Goal: Task Accomplishment & Management: Complete application form

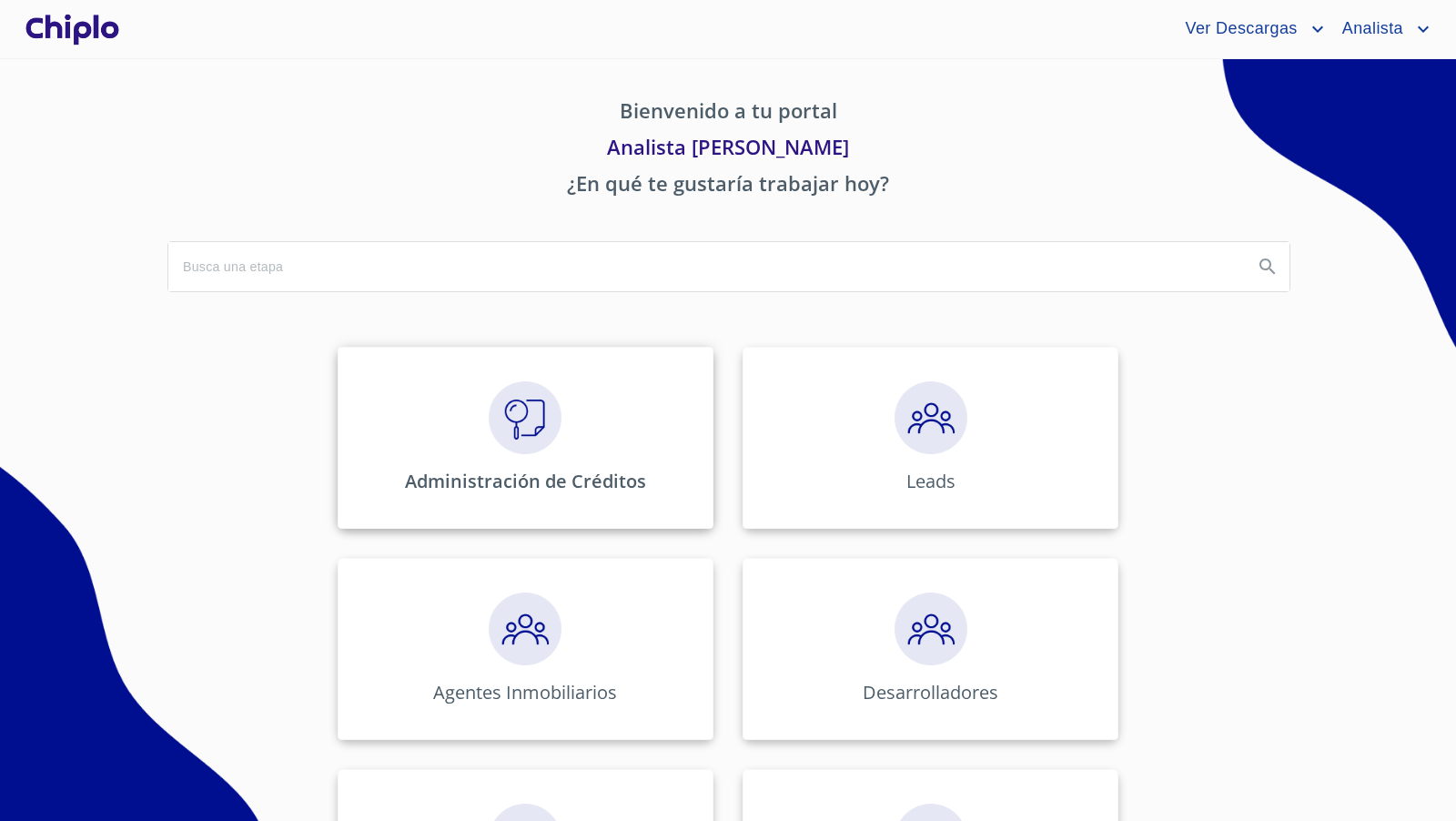
click at [551, 432] on img at bounding box center [525, 418] width 73 height 73
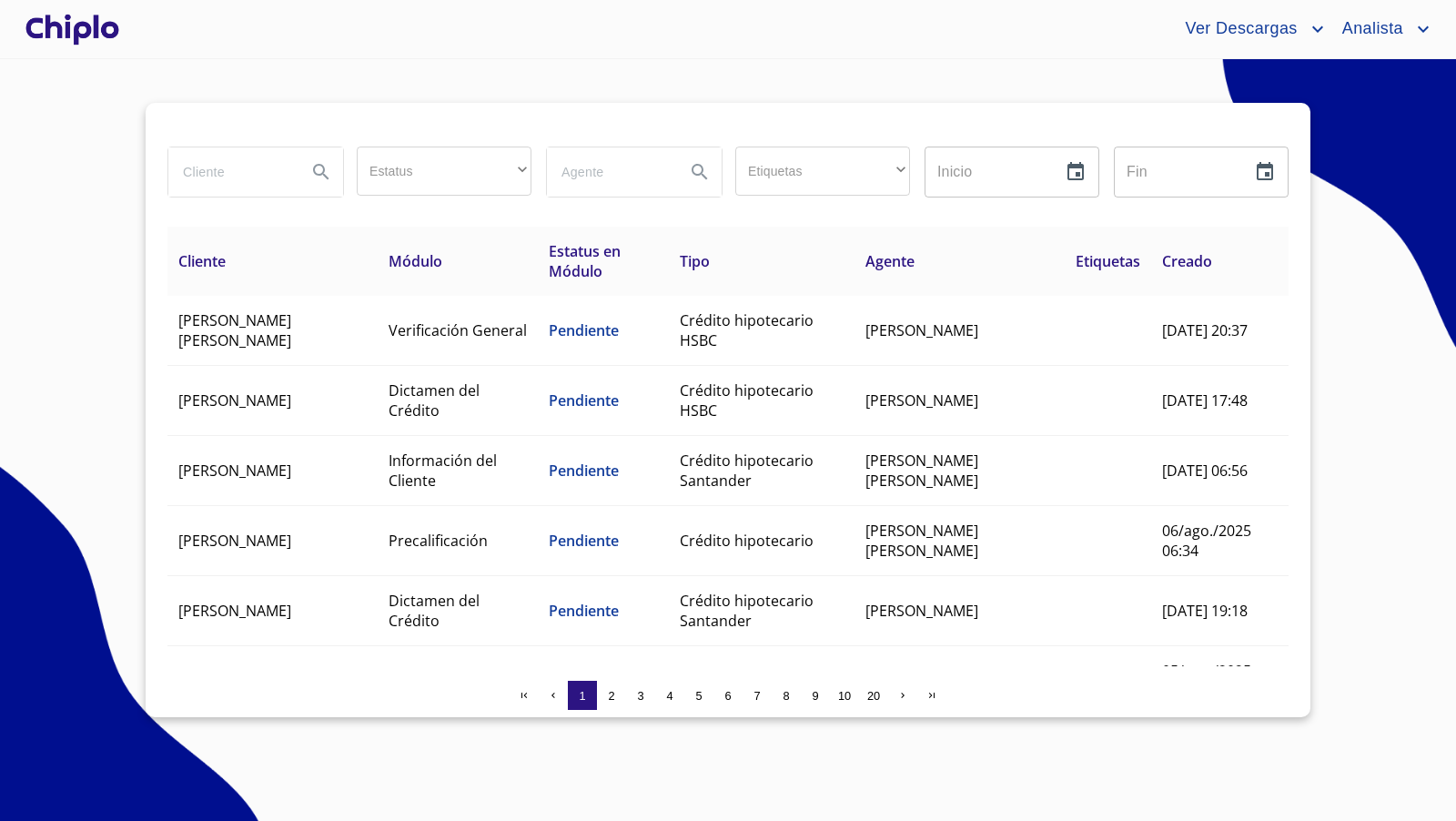
click at [255, 174] on input "search" at bounding box center [230, 172] width 124 height 49
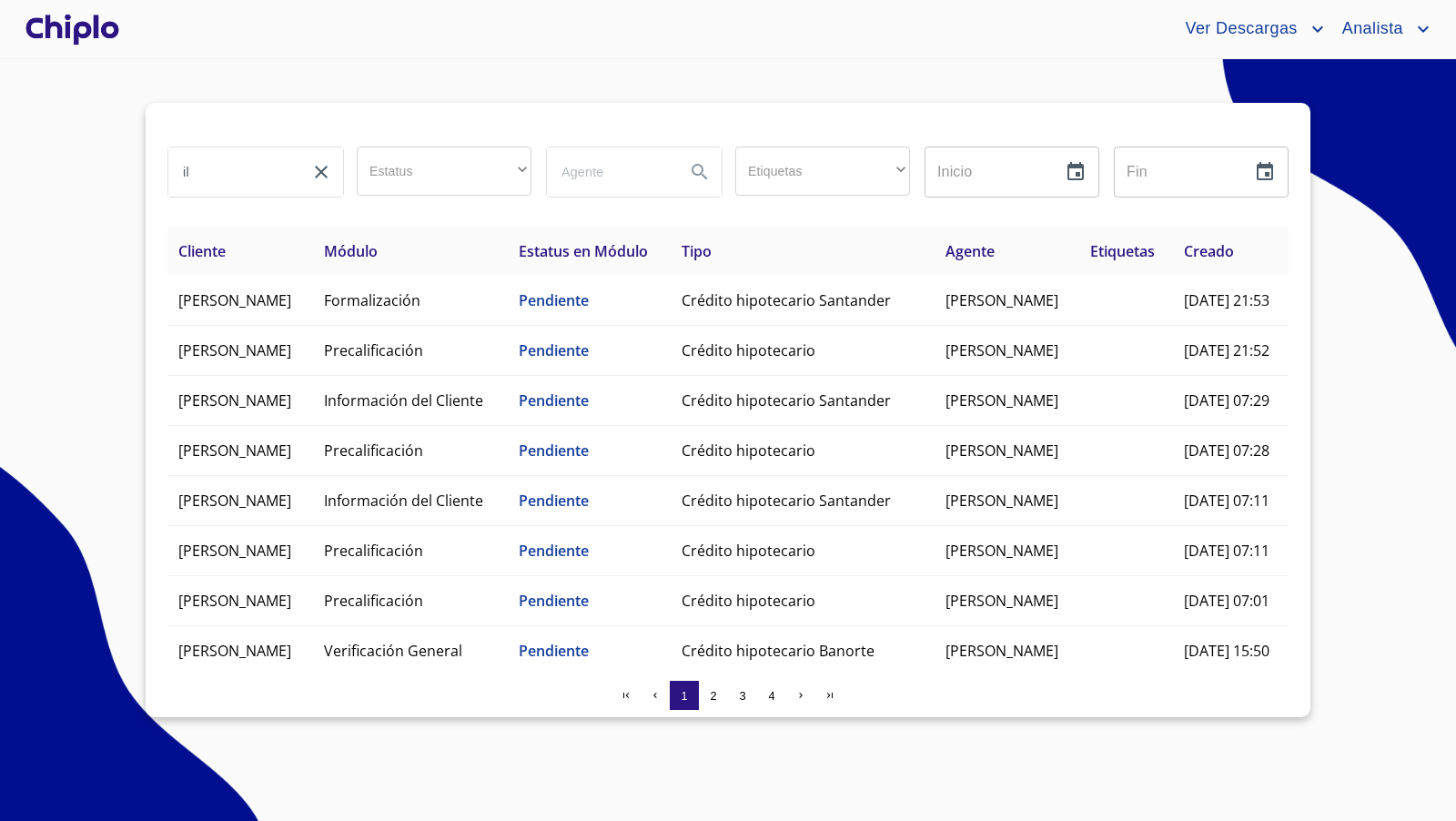
drag, startPoint x: 203, startPoint y: 169, endPoint x: 146, endPoint y: 132, distance: 68.0
click at [148, 146] on div "il Estatus ​ ​ Etiquetas ​ ​ Inicio ​ Fin ​ Cliente Módulo Estatus en Módulo Ti…" at bounding box center [728, 410] width 1165 height 615
type input "isra"
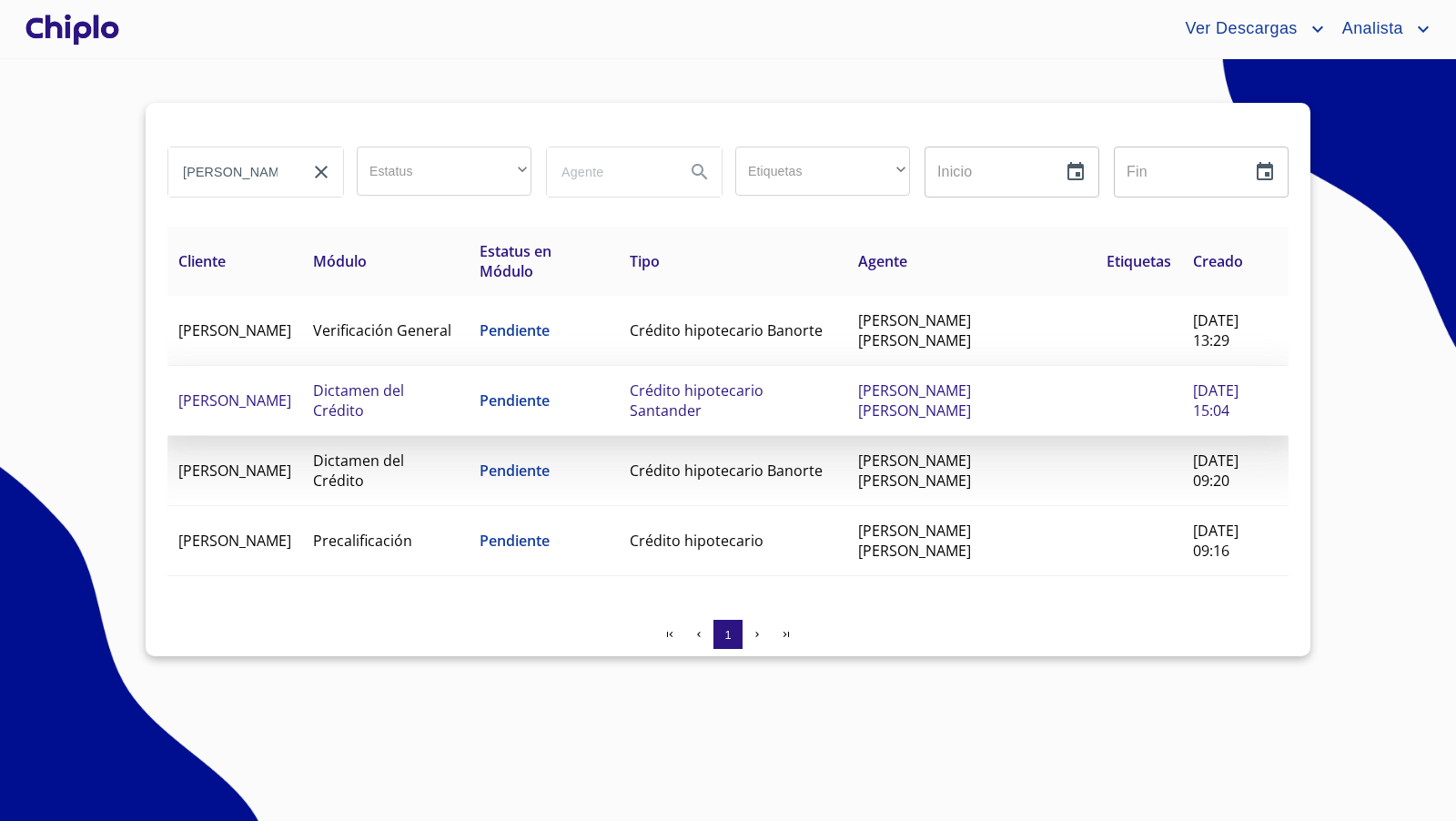
click at [772, 411] on td "Crédito hipotecario Santander" at bounding box center [733, 401] width 228 height 70
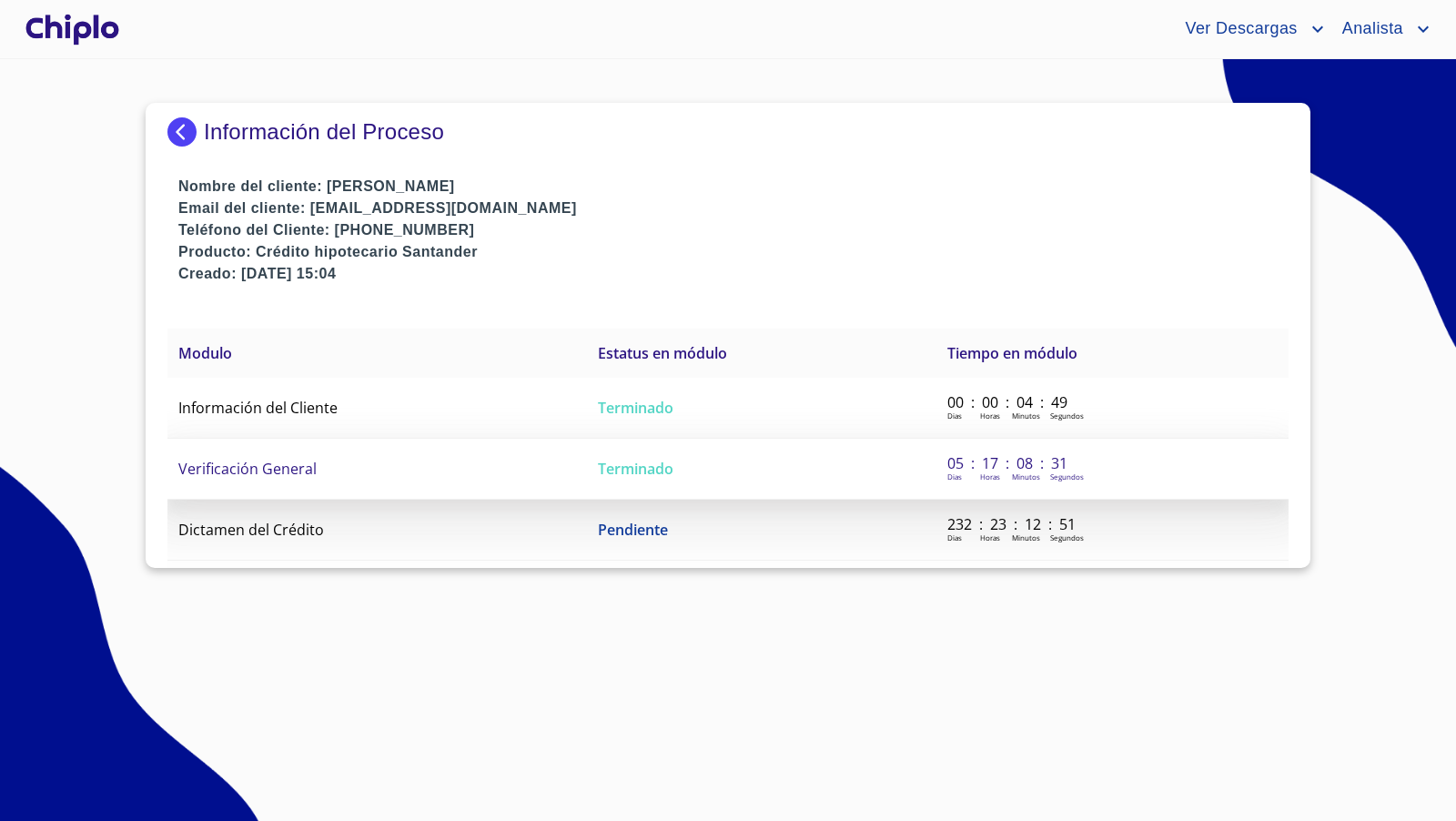
click at [561, 465] on td "Verificación General" at bounding box center [377, 469] width 419 height 61
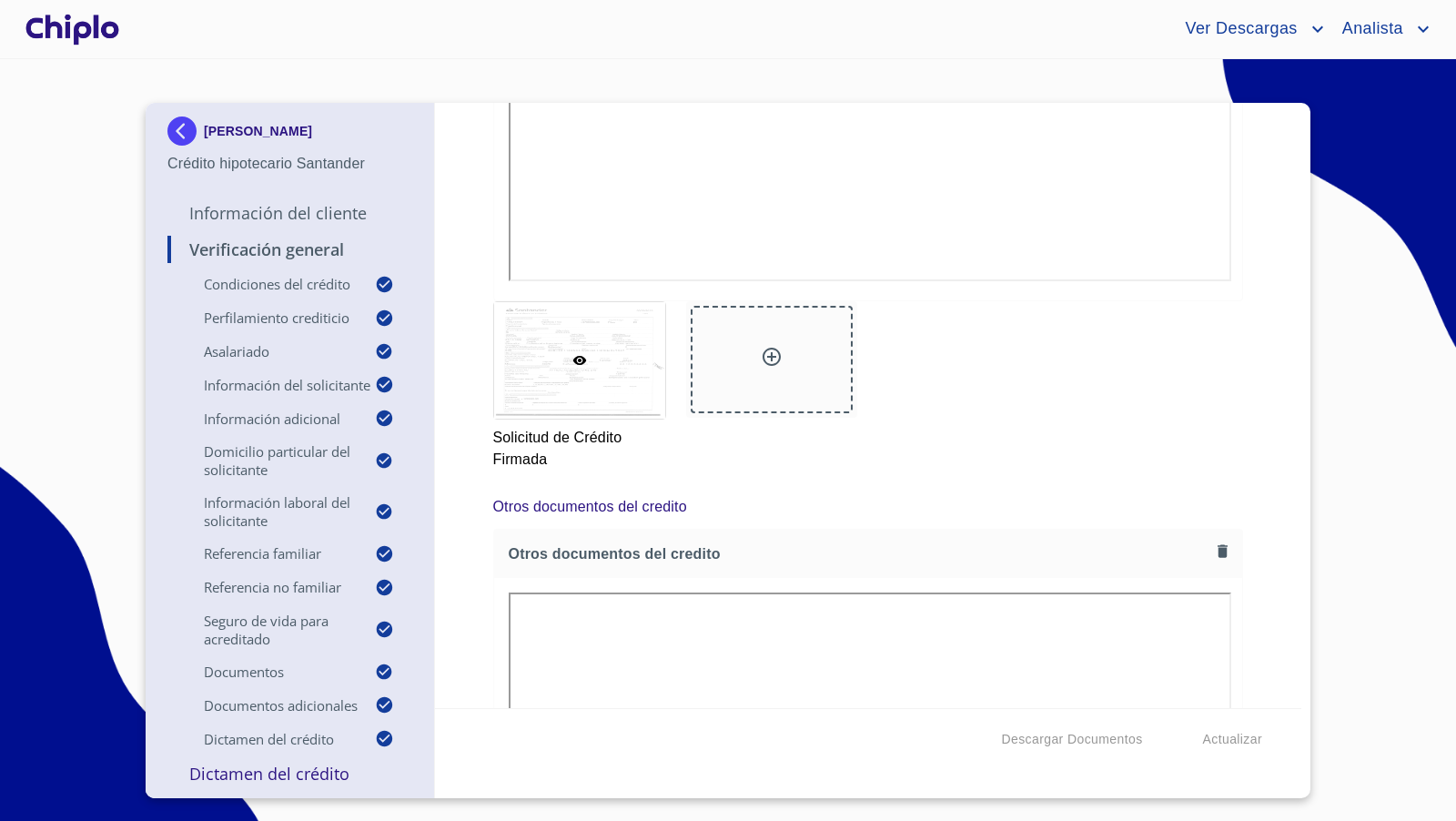
scroll to position [16071, 0]
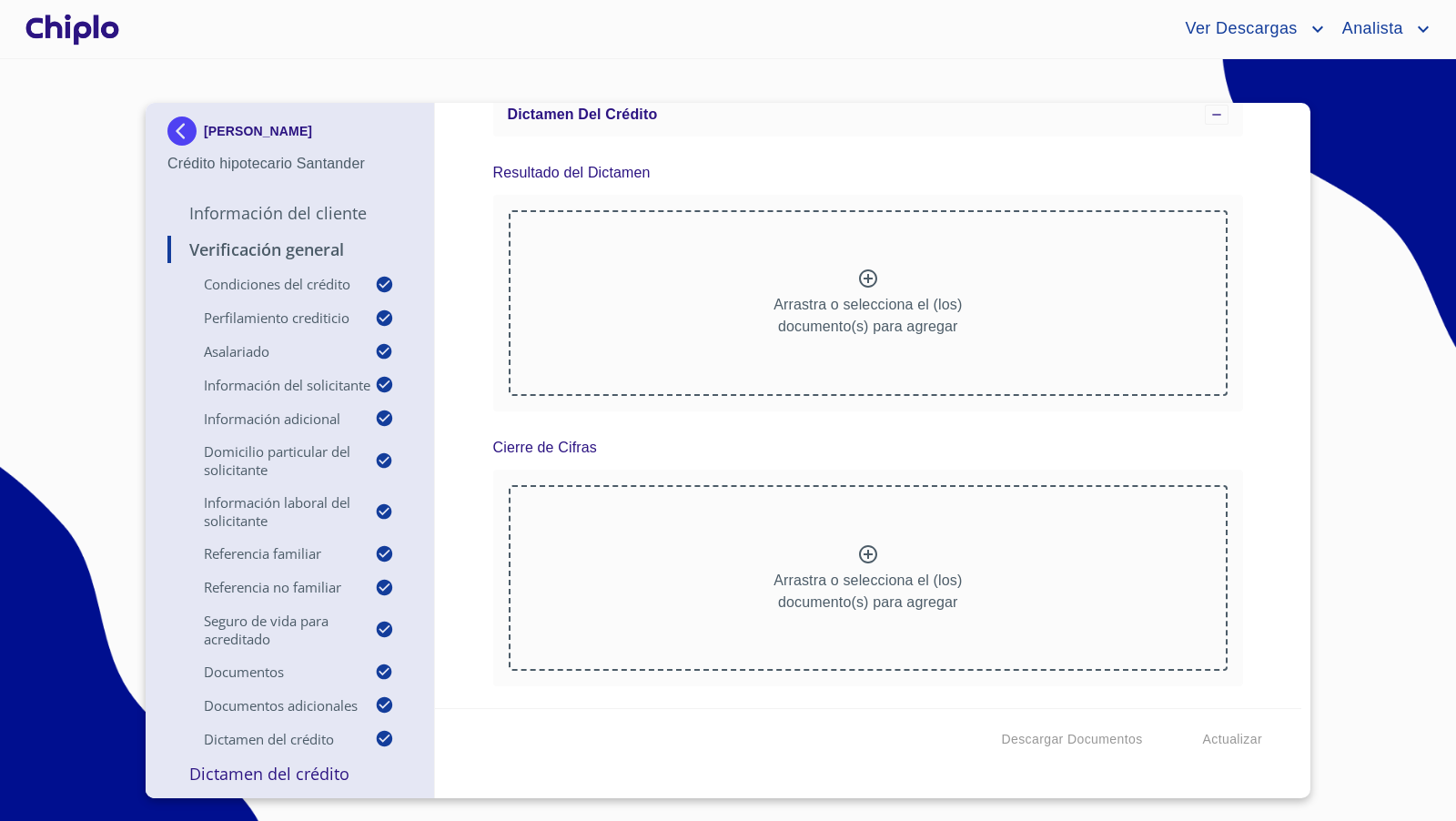
click at [1259, 615] on div "Verificación General Condiciones del Crédito Selecciona tu producto   * Adquisi…" at bounding box center [868, 405] width 867 height 605
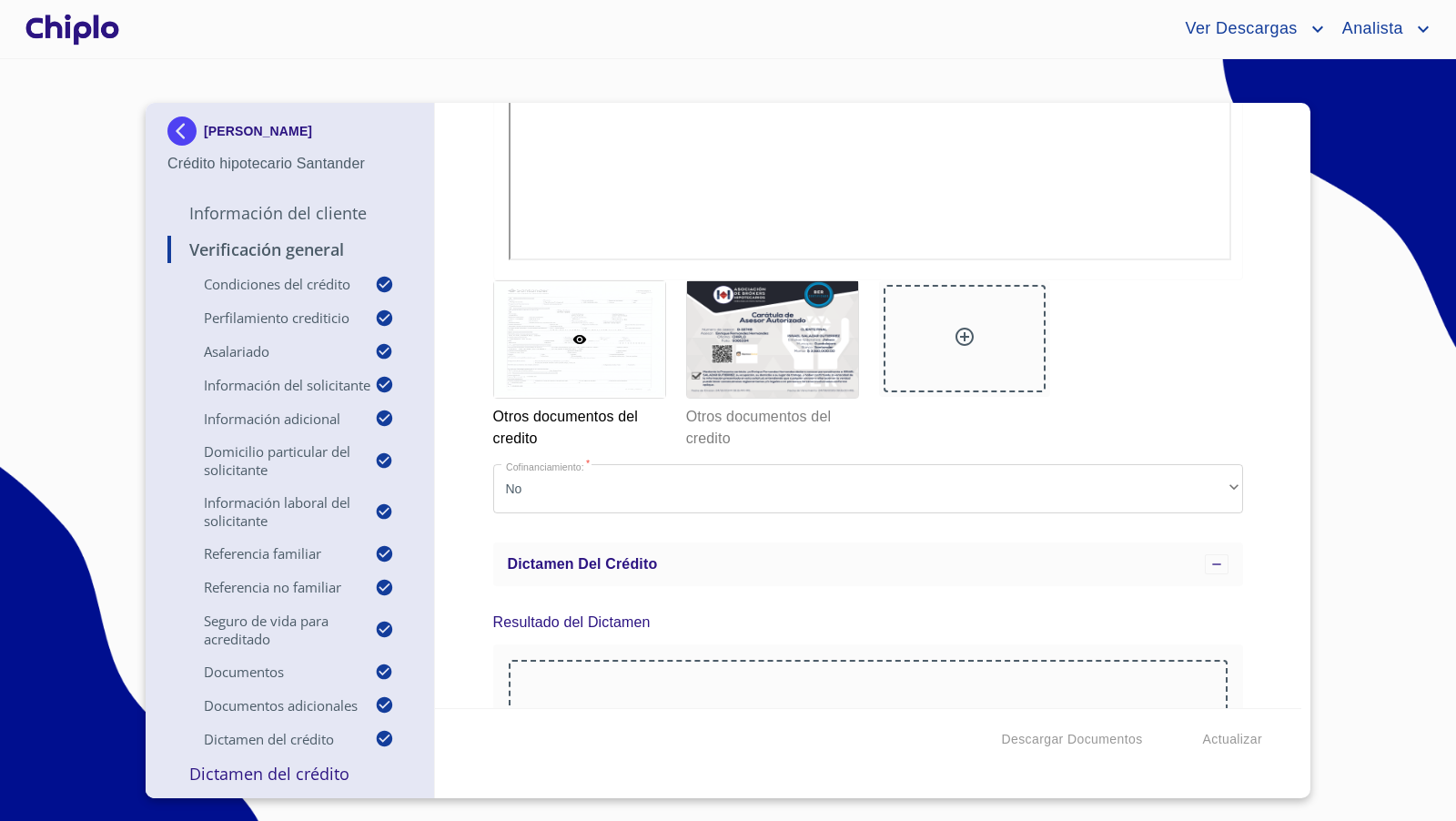
scroll to position [14548, 0]
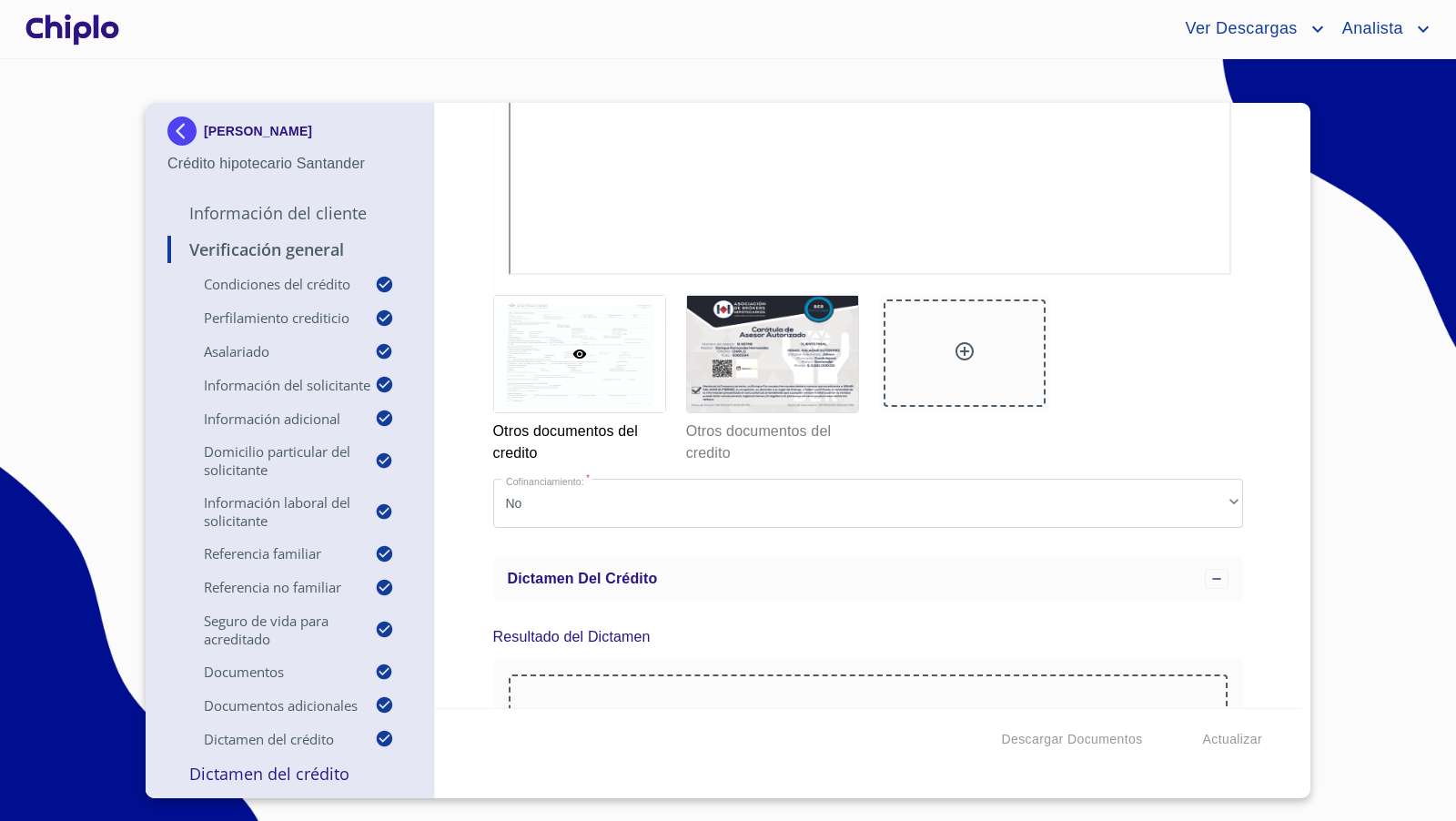
click at [81, 39] on div at bounding box center [72, 29] width 101 height 58
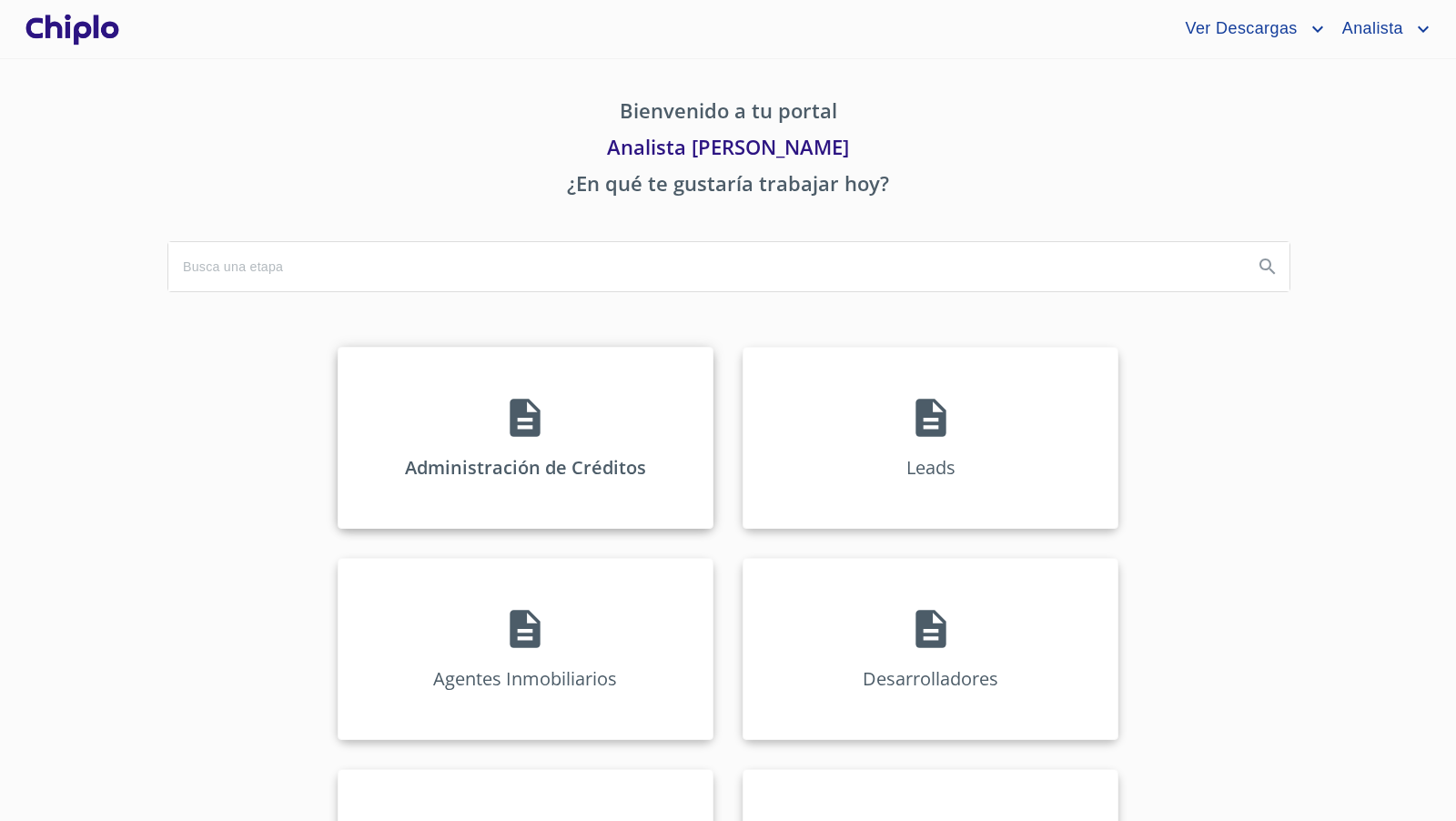
click at [538, 420] on icon at bounding box center [525, 418] width 46 height 46
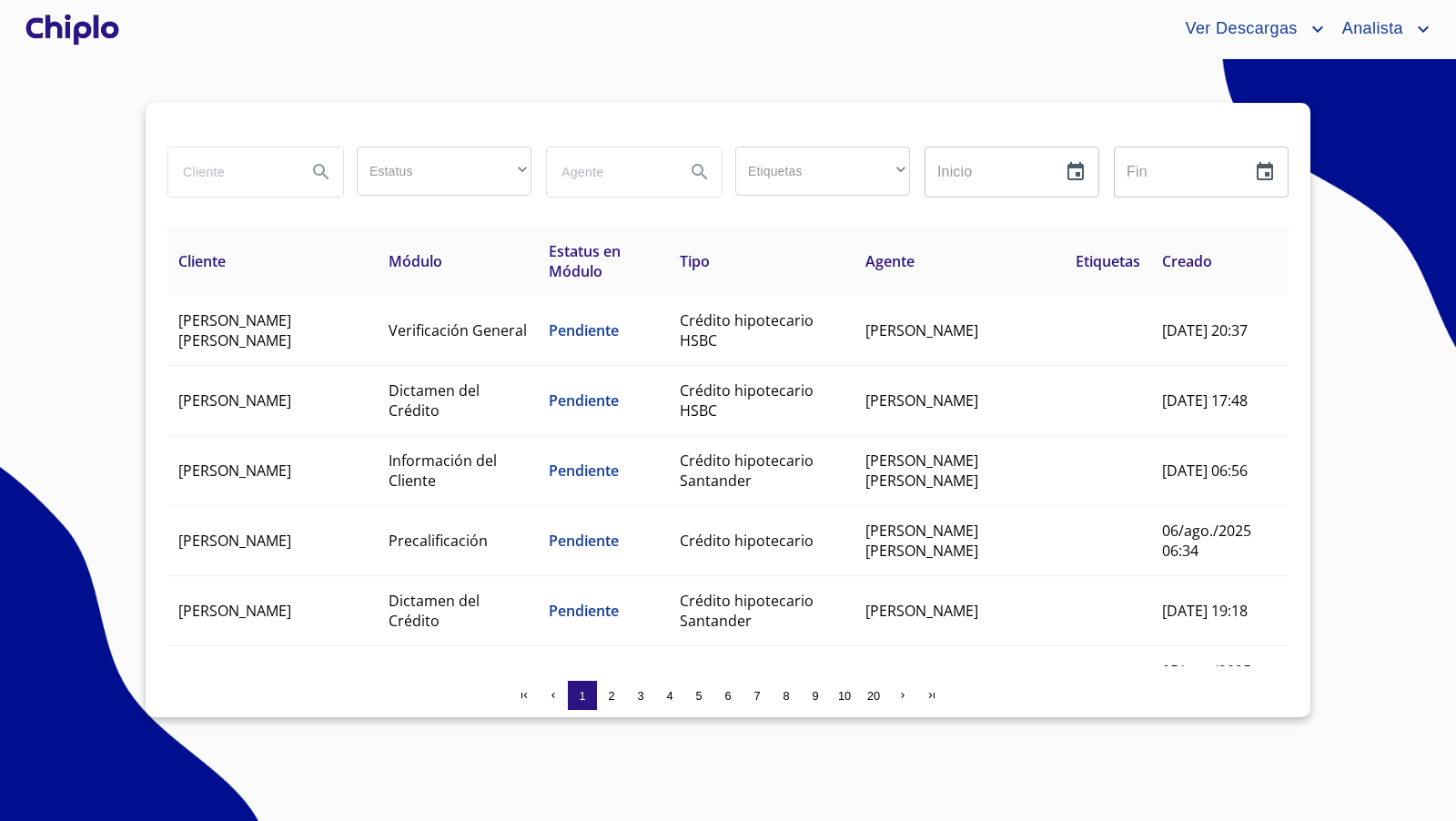
click at [264, 172] on input "search" at bounding box center [230, 172] width 124 height 49
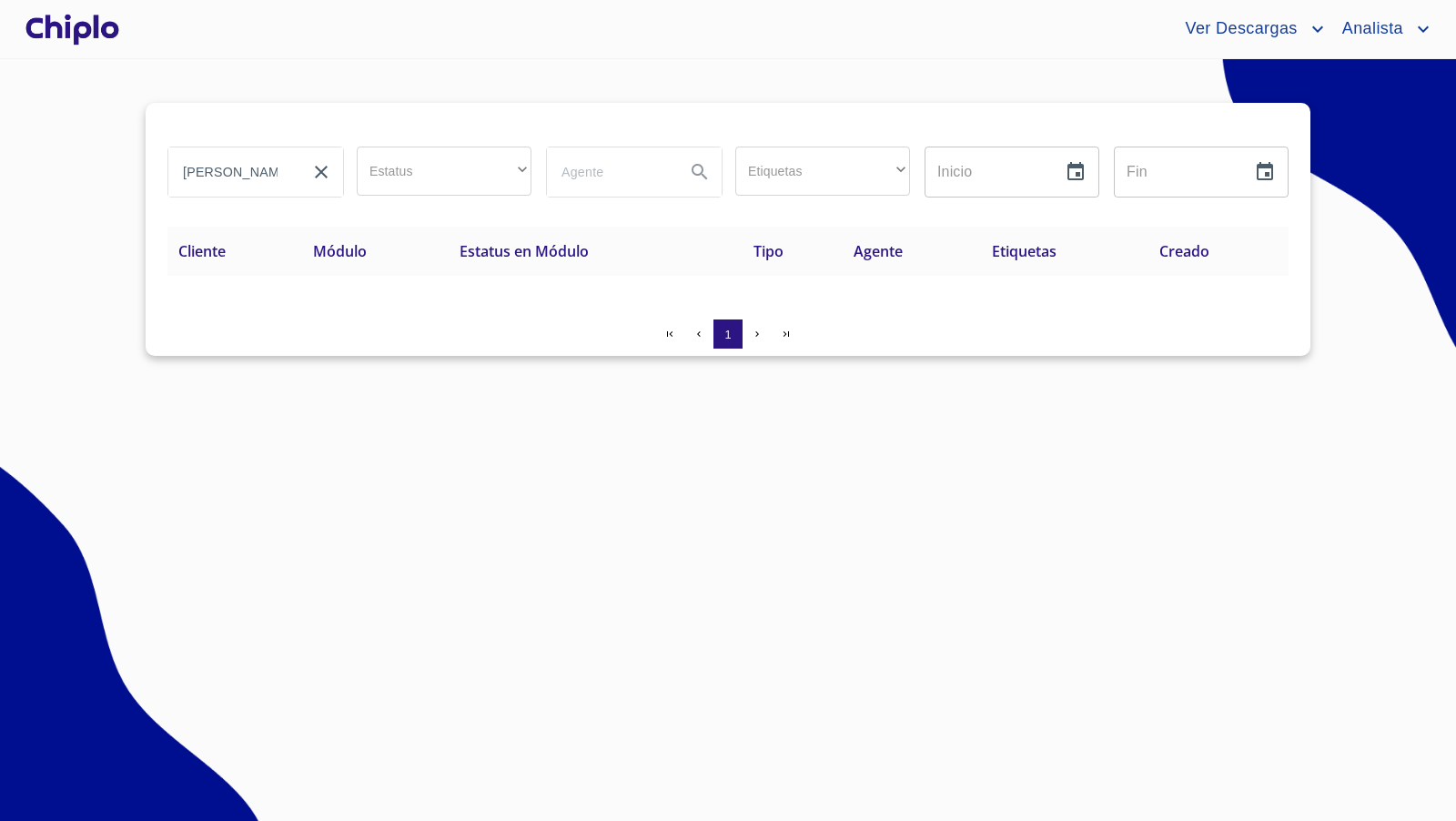
drag, startPoint x: 229, startPoint y: 170, endPoint x: 125, endPoint y: 178, distance: 104.3
click at [125, 178] on section "oaulina Estatus ​ ​ Etiquetas ​ ​ Inicio ​ Fin ​ Cliente Módulo Estatus en Módu…" at bounding box center [728, 440] width 1456 height 762
type input "paulina"
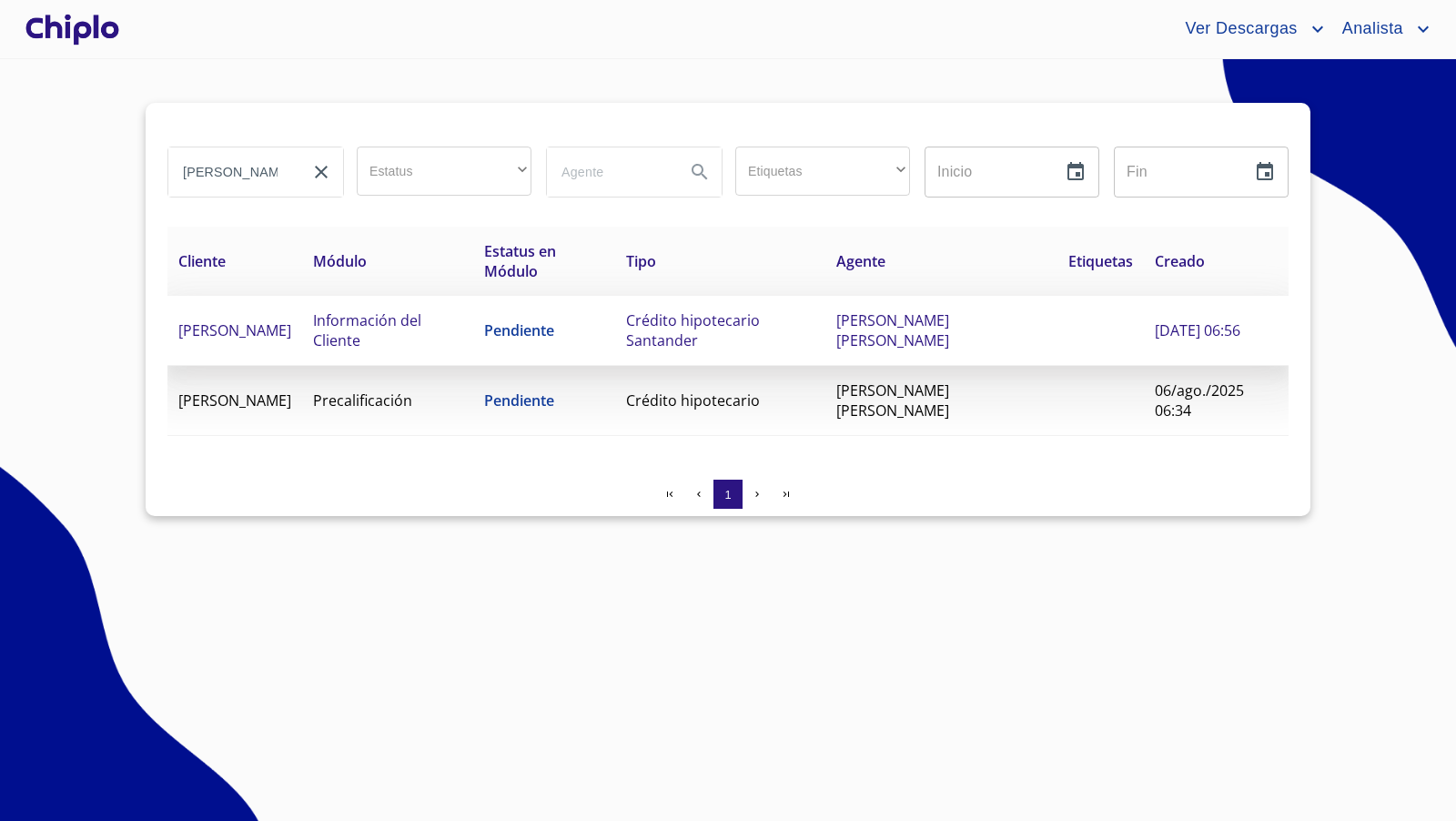
click at [455, 323] on td "Información del Cliente" at bounding box center [388, 331] width 171 height 70
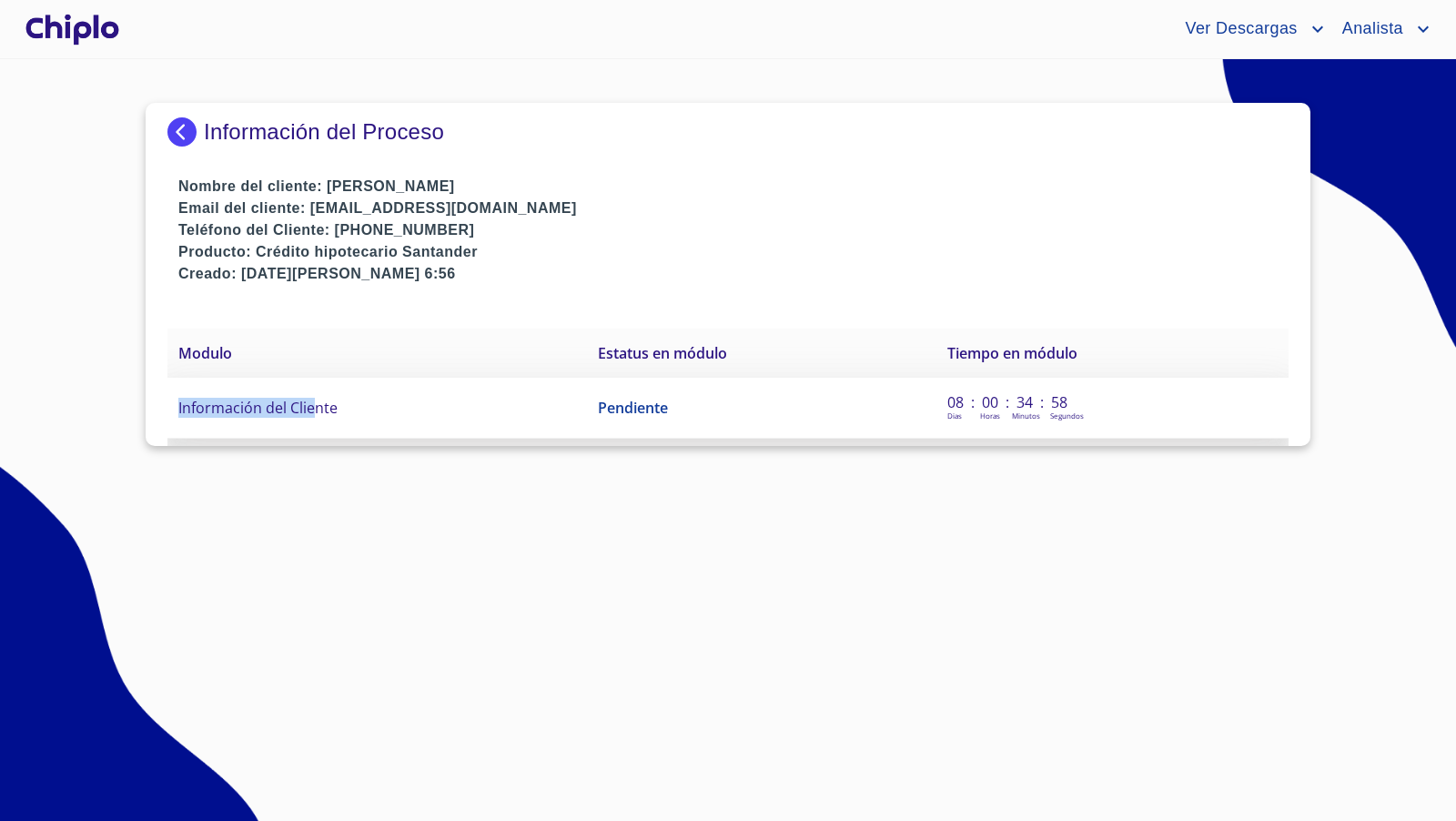
click at [311, 398] on span "Información del Cliente" at bounding box center [258, 407] width 159 height 20
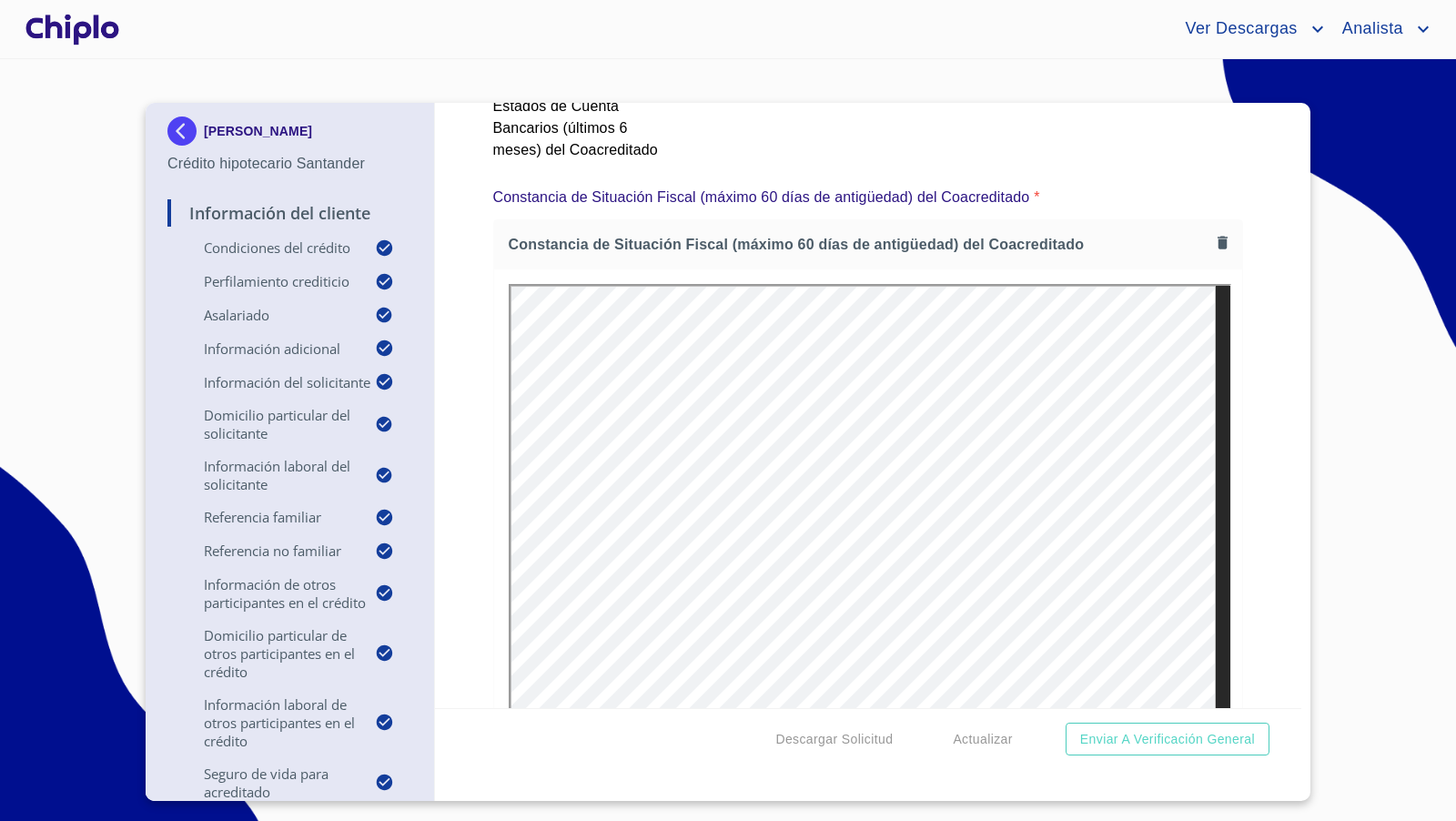
click at [1277, 479] on div "Información del Cliente Condiciones del Crédito Selecciona tu producto   * Remo…" at bounding box center [868, 405] width 867 height 605
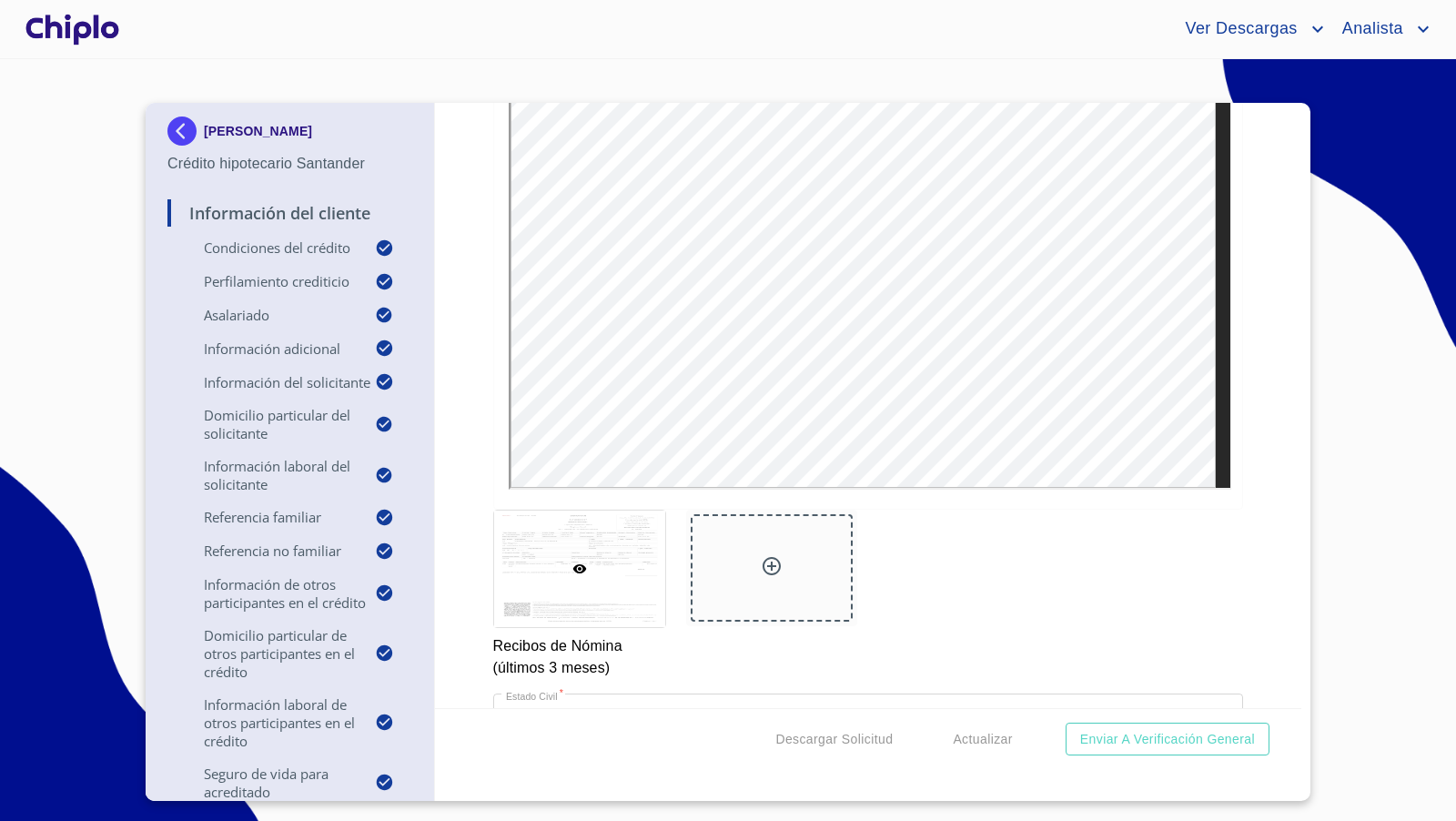
scroll to position [16430, 0]
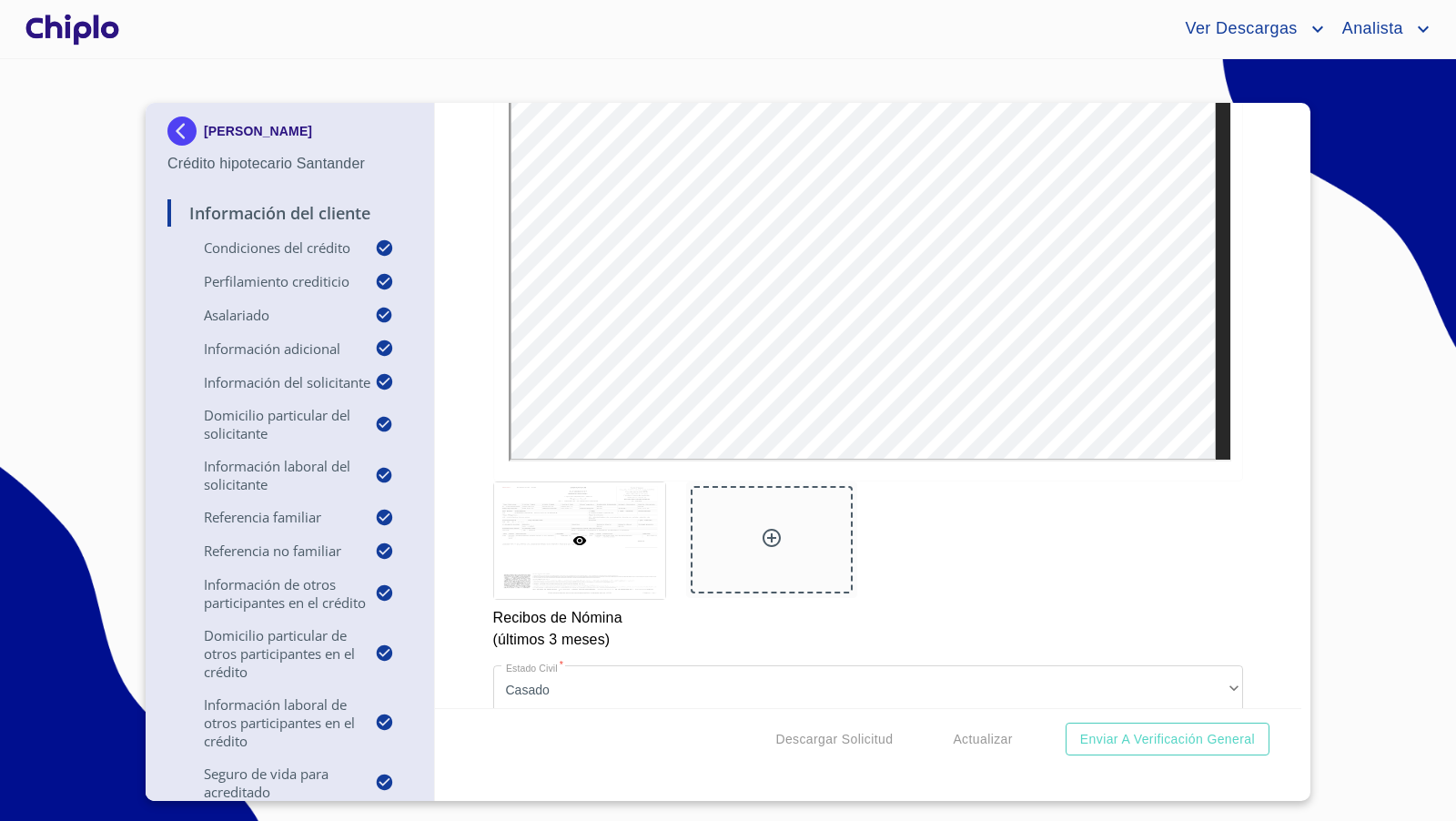
click at [763, 529] on icon at bounding box center [771, 538] width 18 height 18
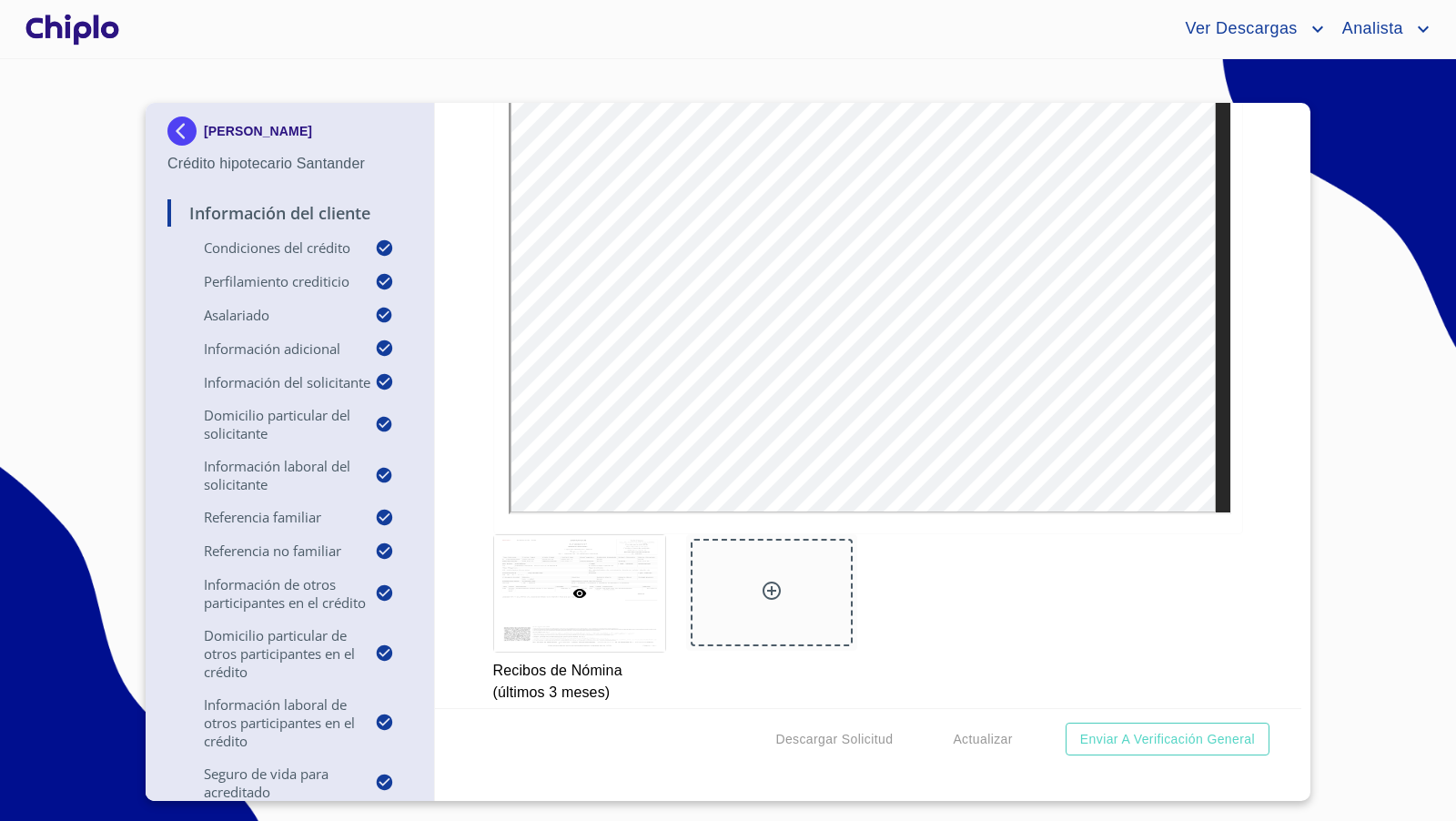
scroll to position [16380, 0]
click at [754, 555] on div at bounding box center [771, 590] width 162 height 108
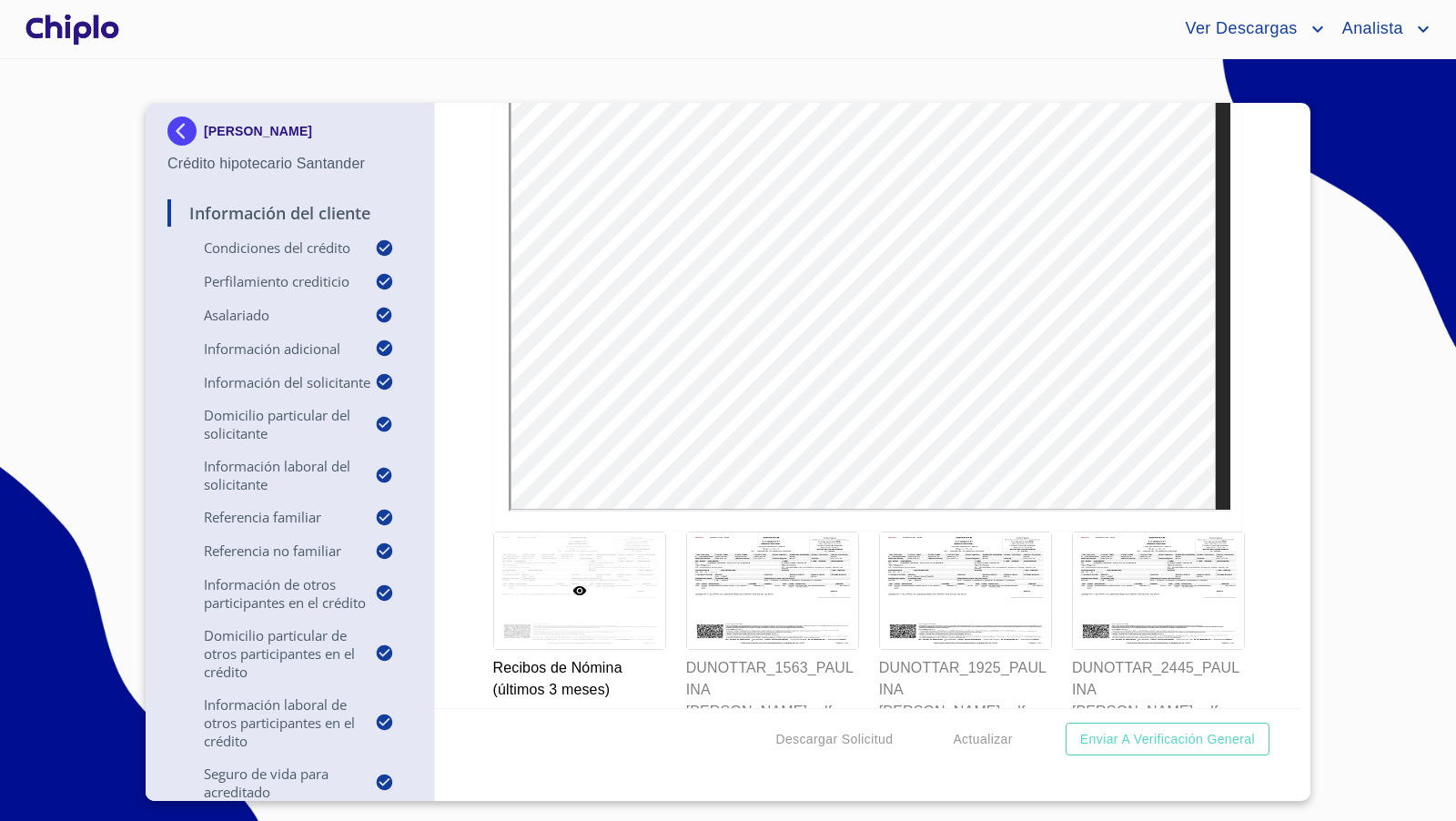
scroll to position [0, 0]
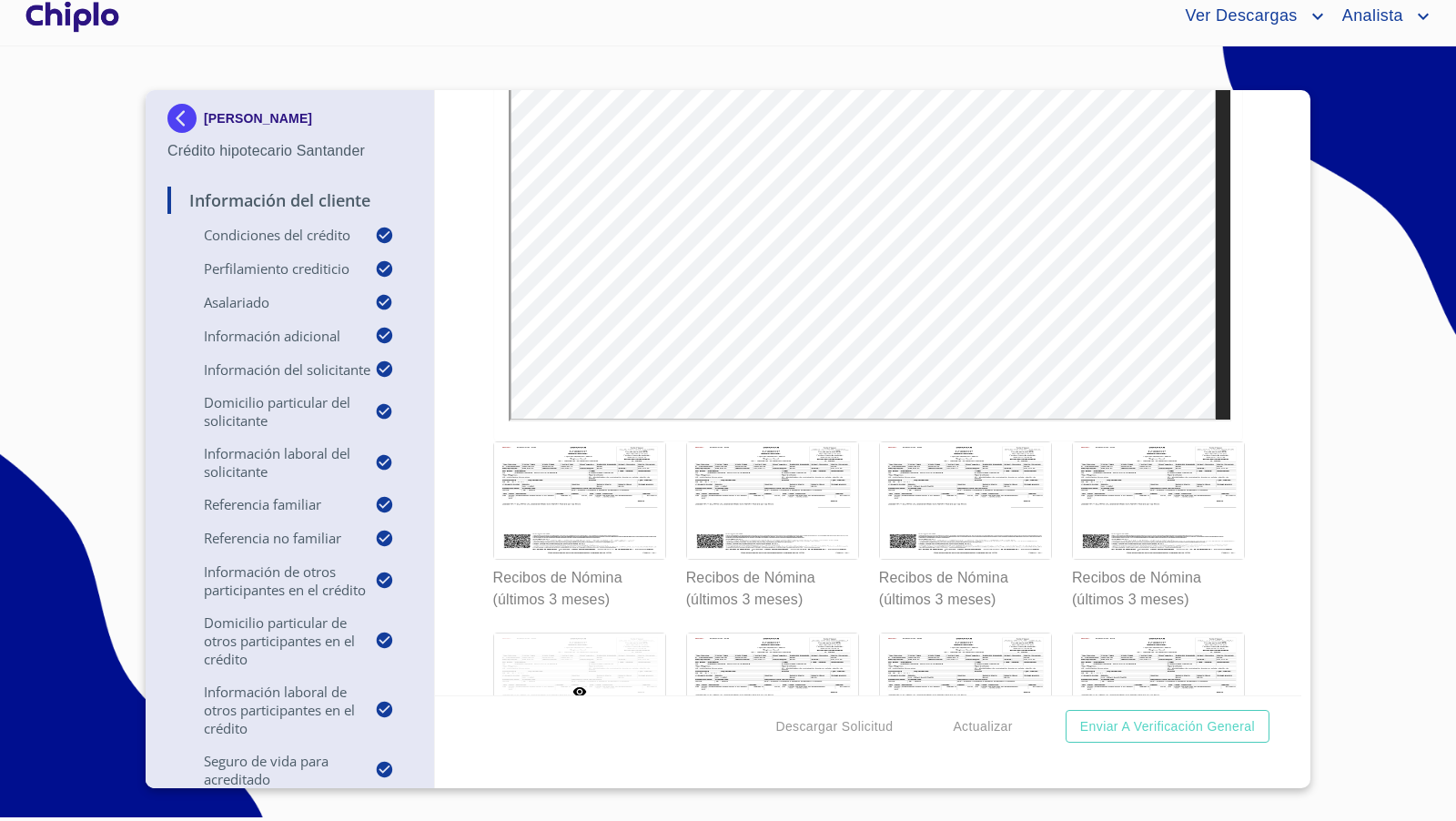
scroll to position [16607, 0]
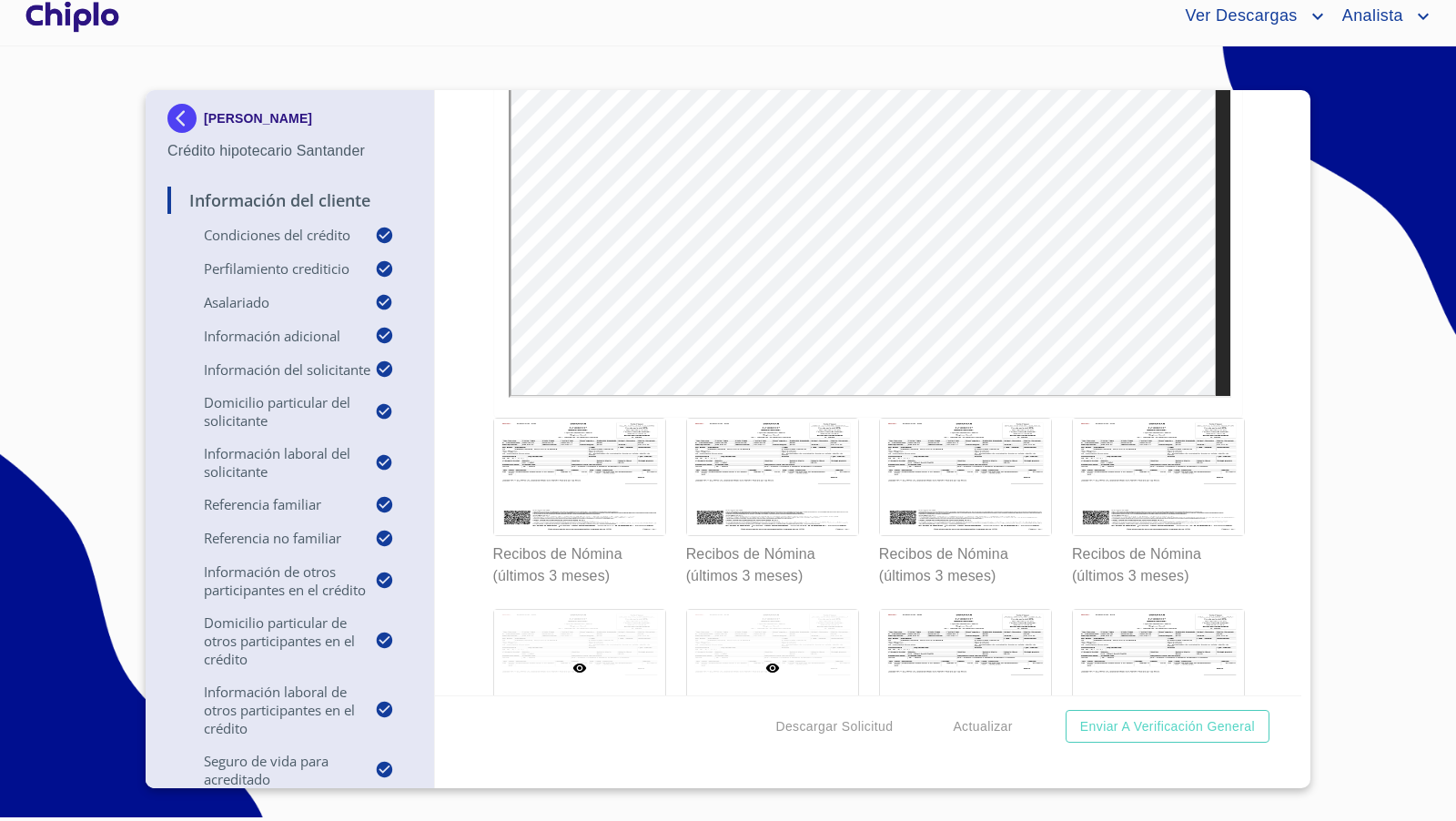
click at [802, 640] on div at bounding box center [772, 668] width 171 height 116
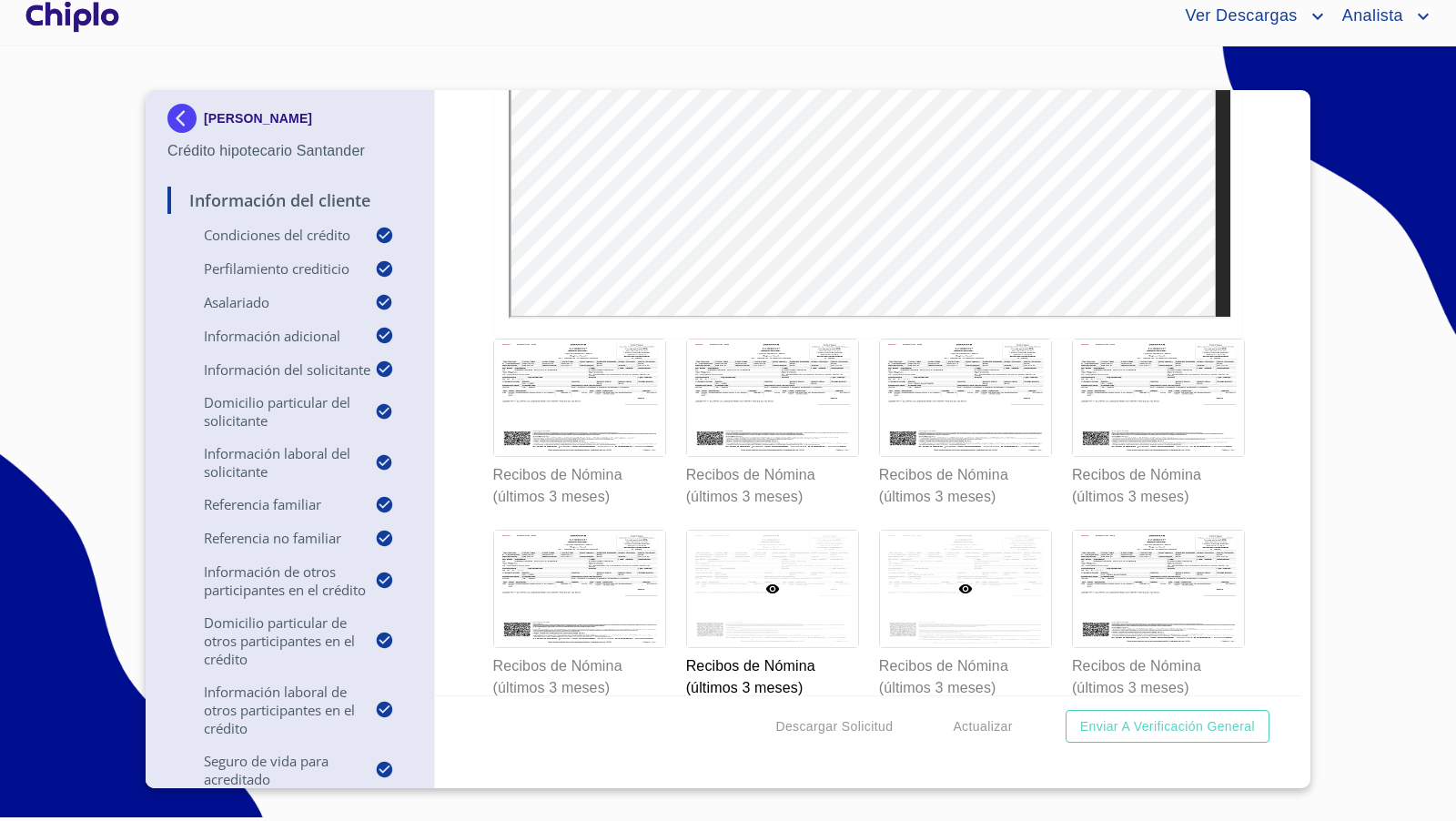
click at [922, 581] on div at bounding box center [965, 589] width 171 height 116
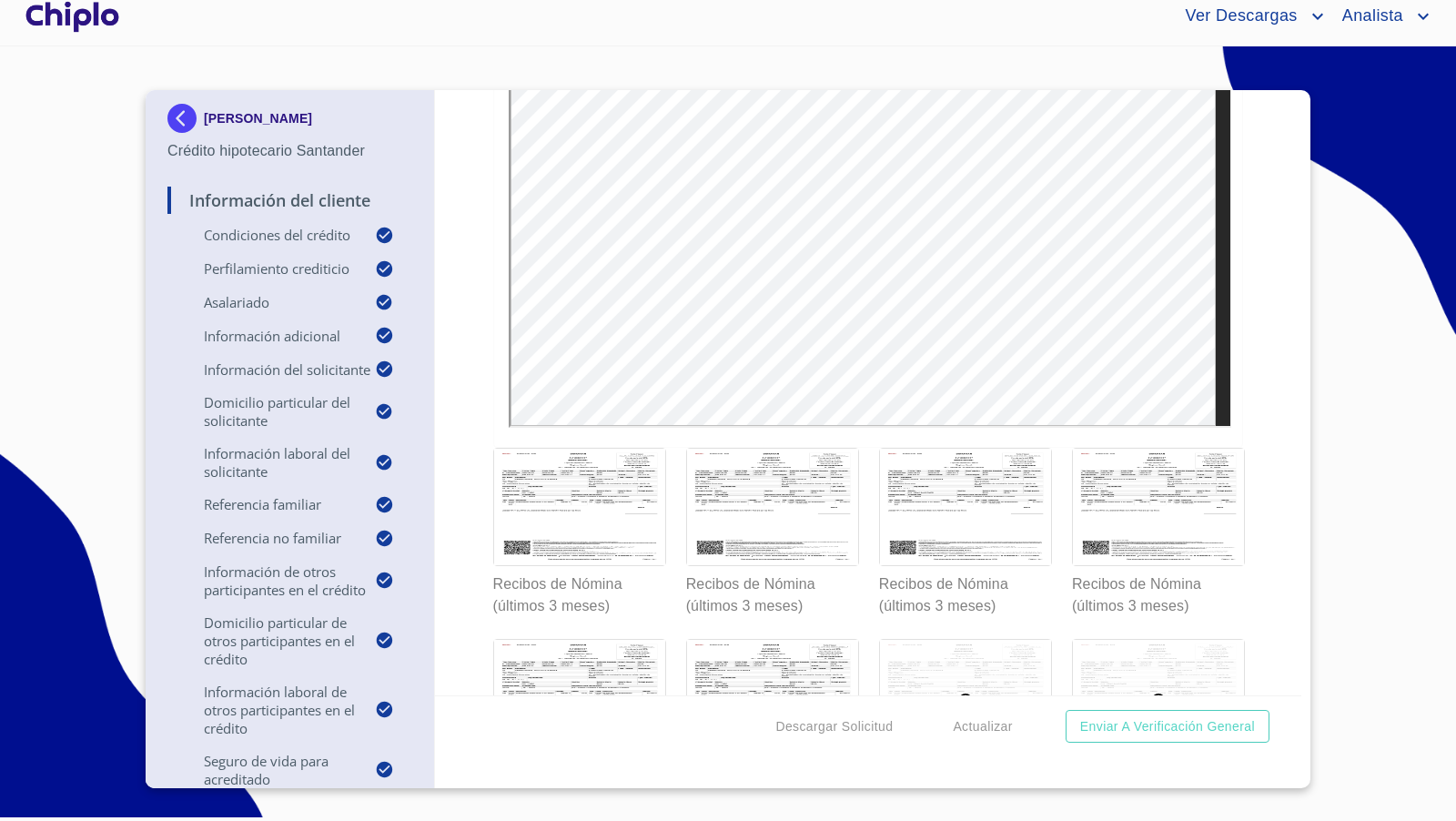
click at [1127, 644] on div at bounding box center [1158, 698] width 171 height 116
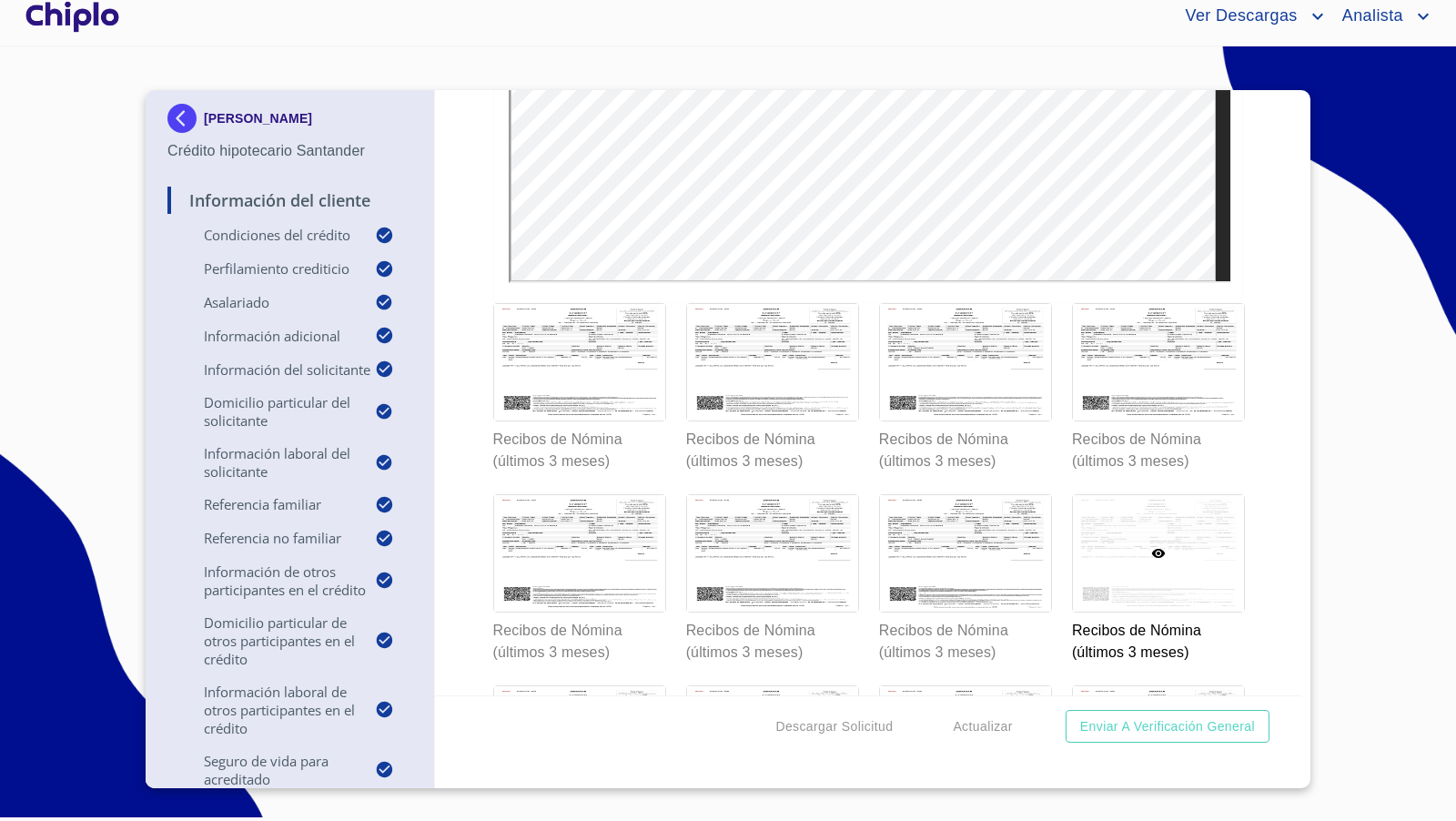
scroll to position [16742, 0]
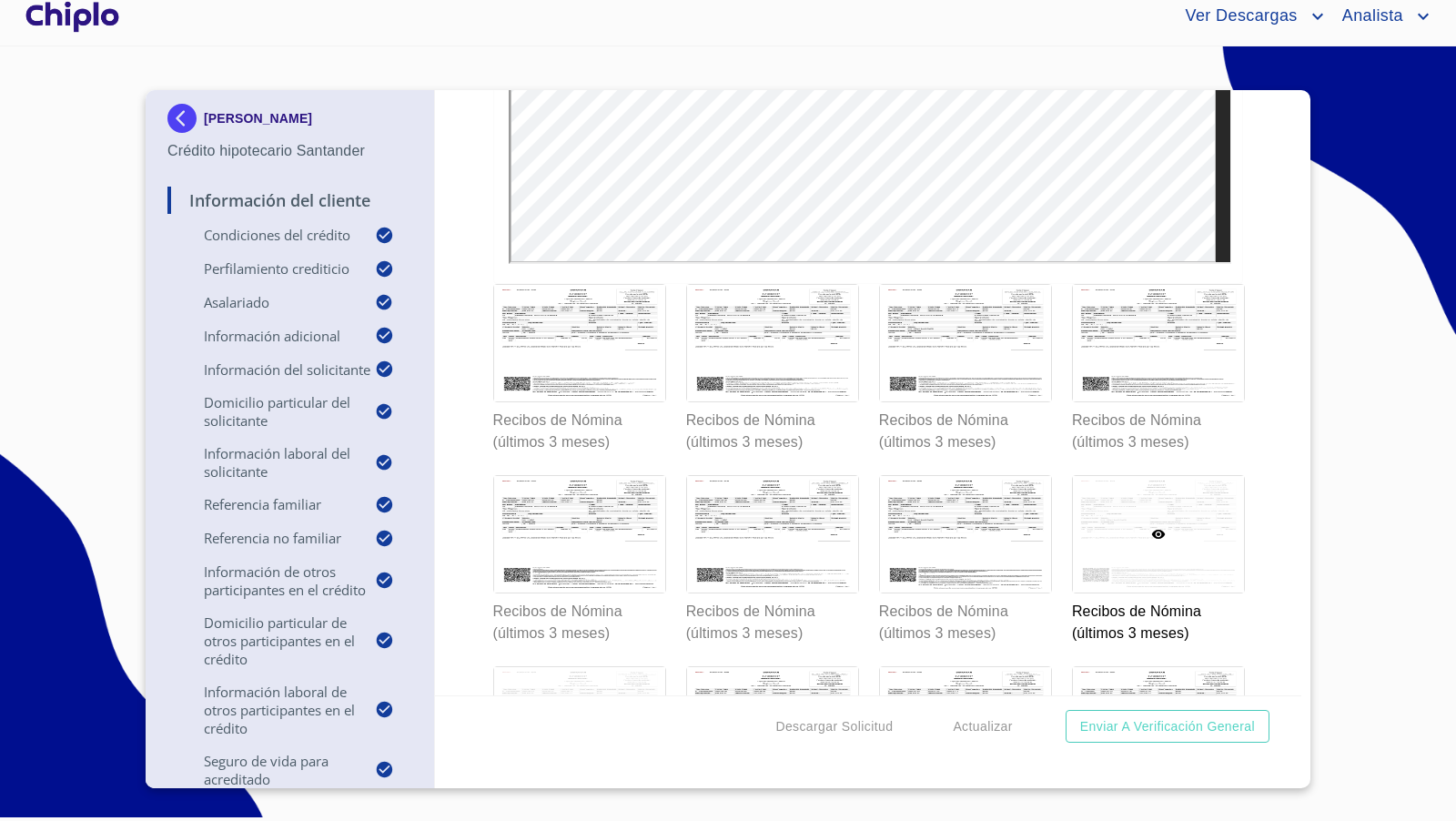
click at [617, 683] on div at bounding box center [580, 725] width 171 height 116
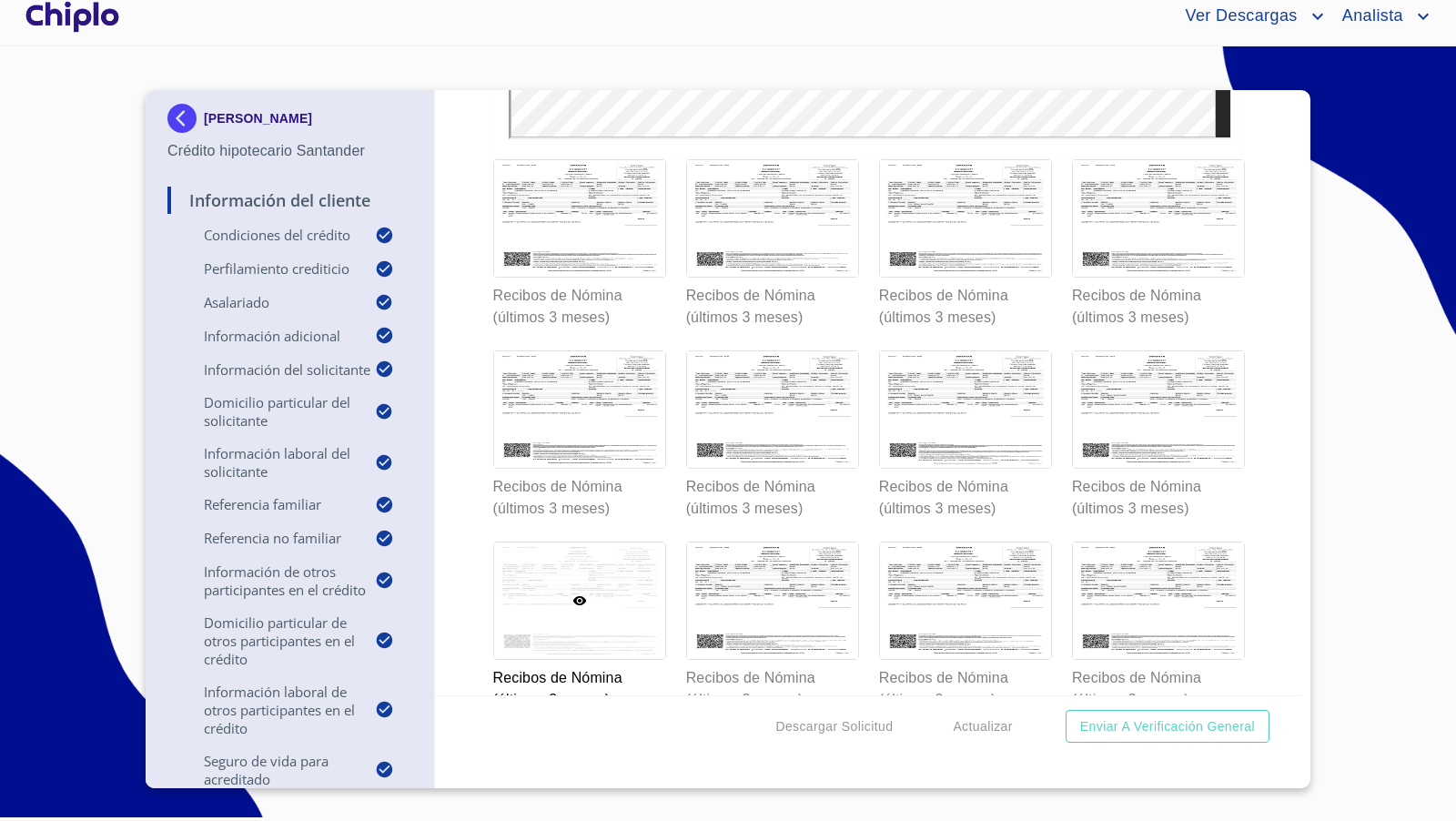
scroll to position [16870, 0]
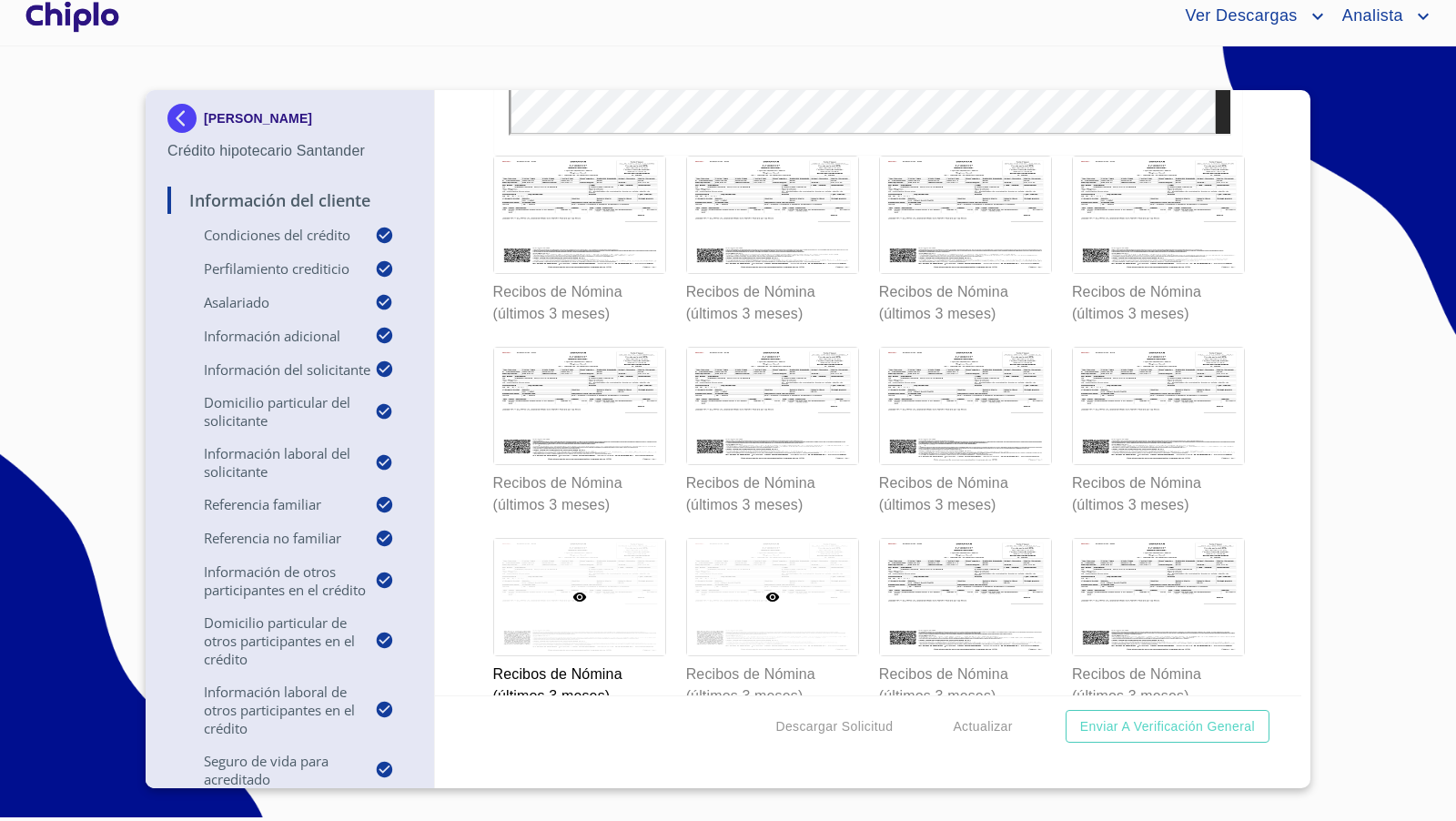
click at [803, 551] on div at bounding box center [772, 596] width 171 height 116
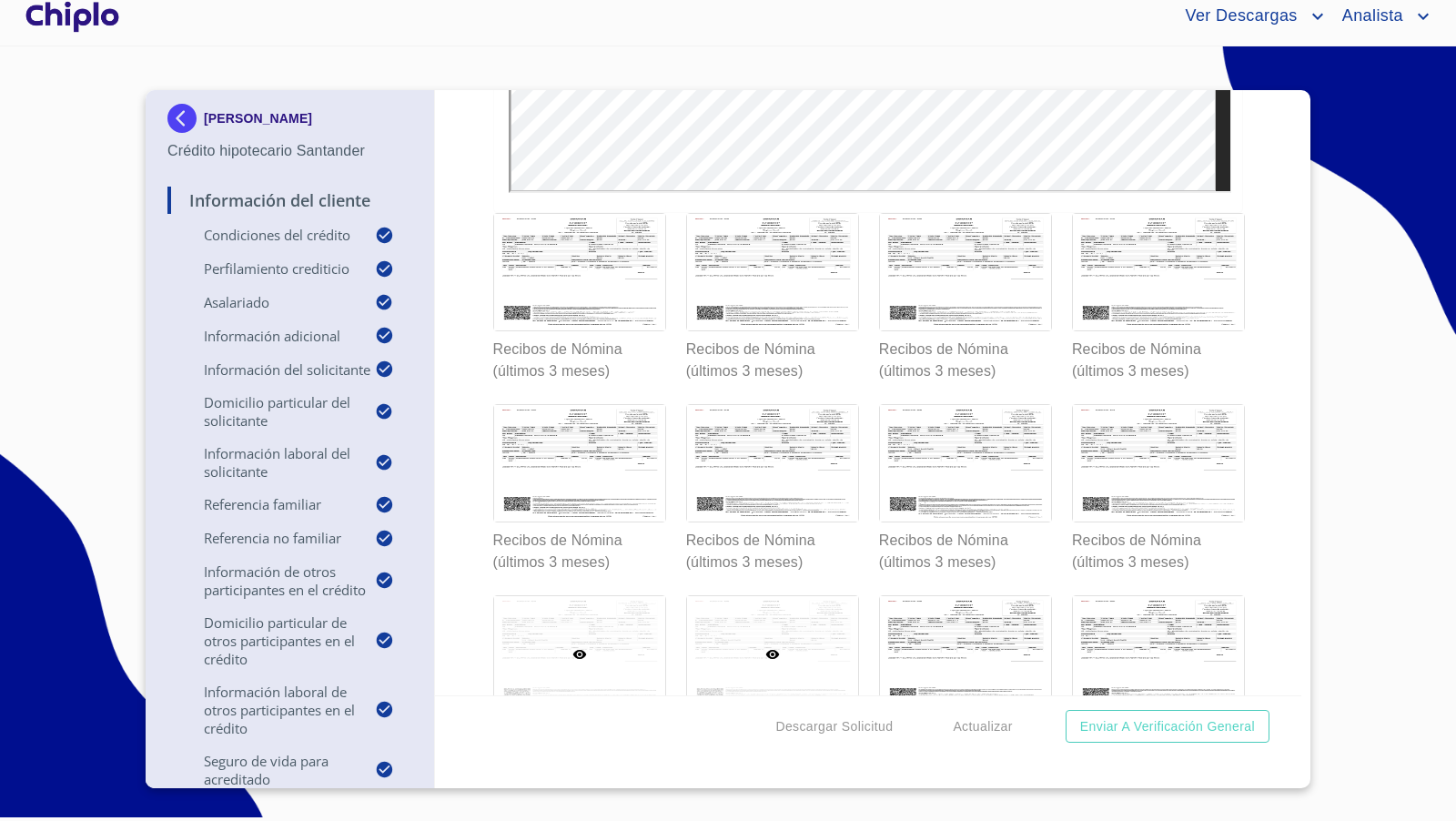
click at [589, 608] on div at bounding box center [580, 655] width 171 height 116
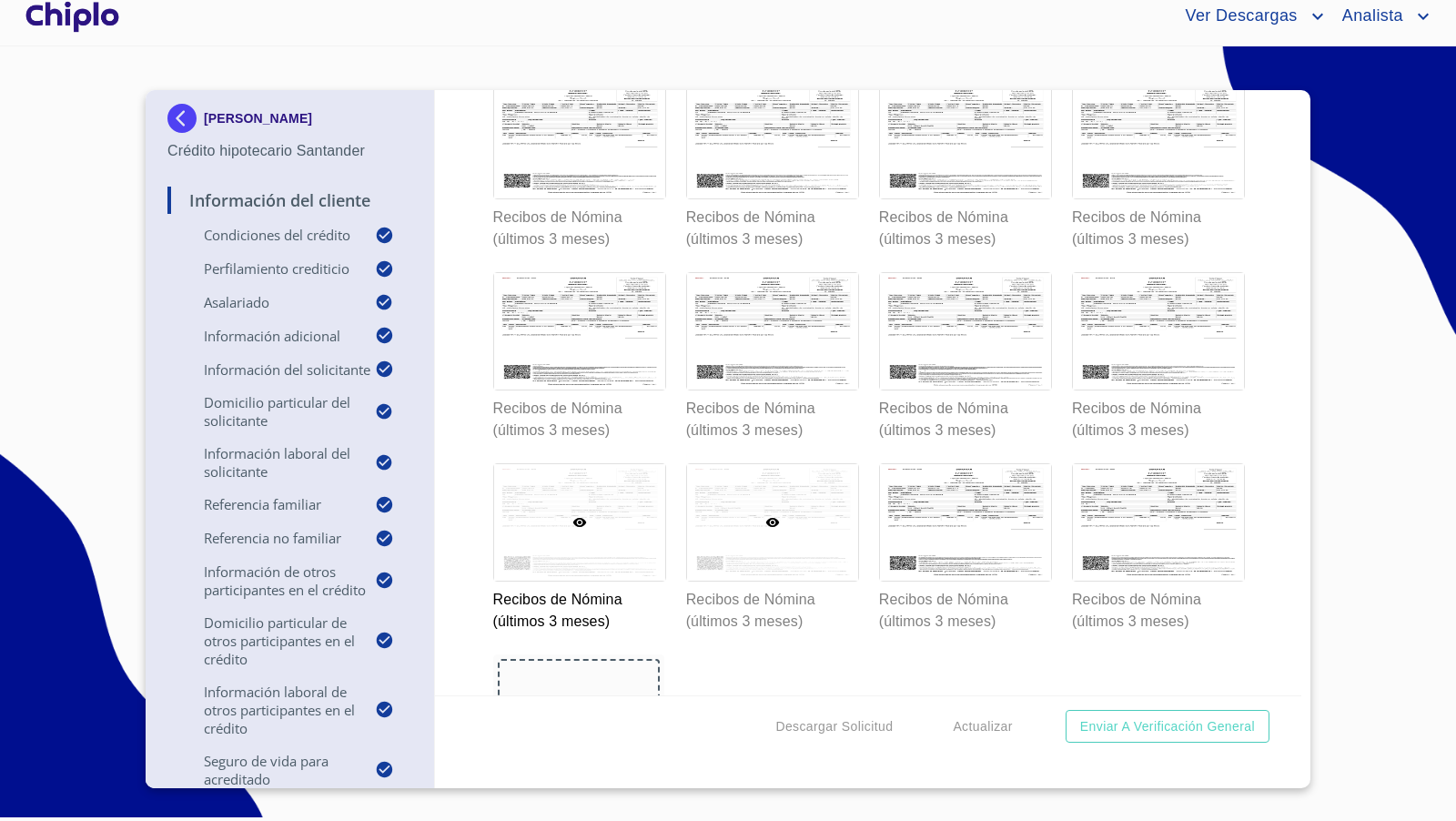
click at [771, 465] on div at bounding box center [772, 522] width 171 height 116
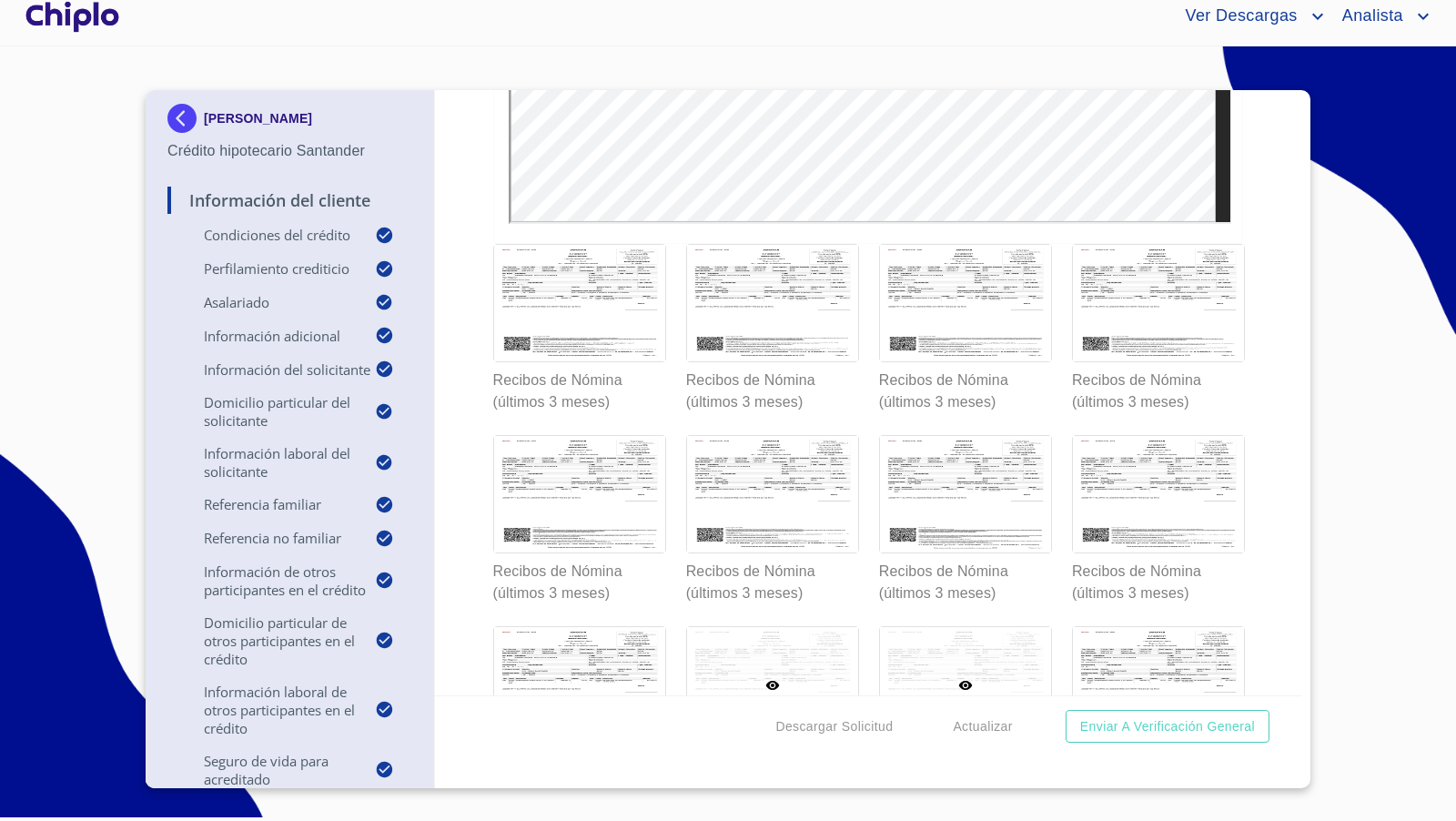
click at [1012, 647] on div at bounding box center [965, 685] width 171 height 116
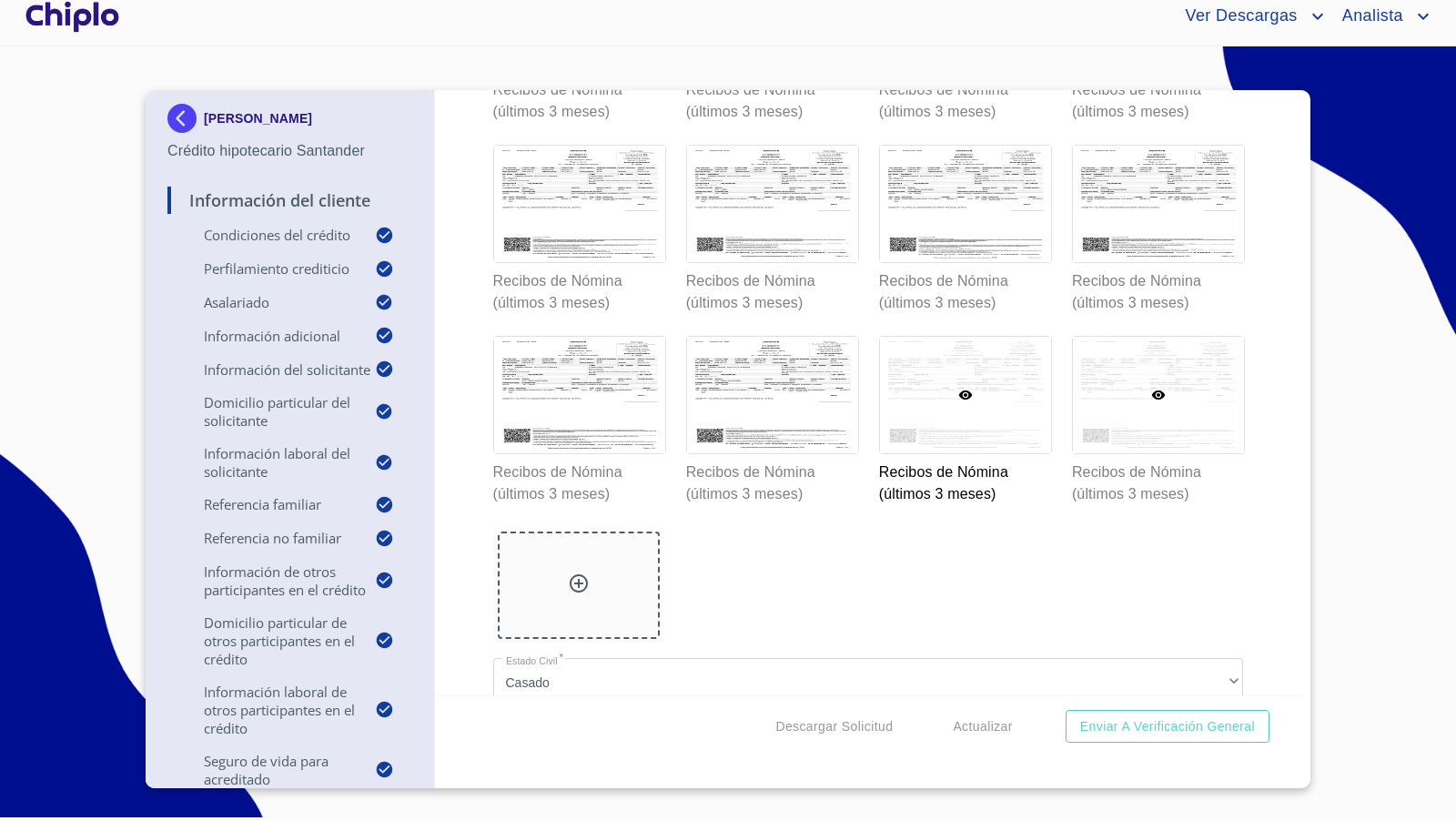
click at [1152, 418] on div at bounding box center [1158, 395] width 171 height 116
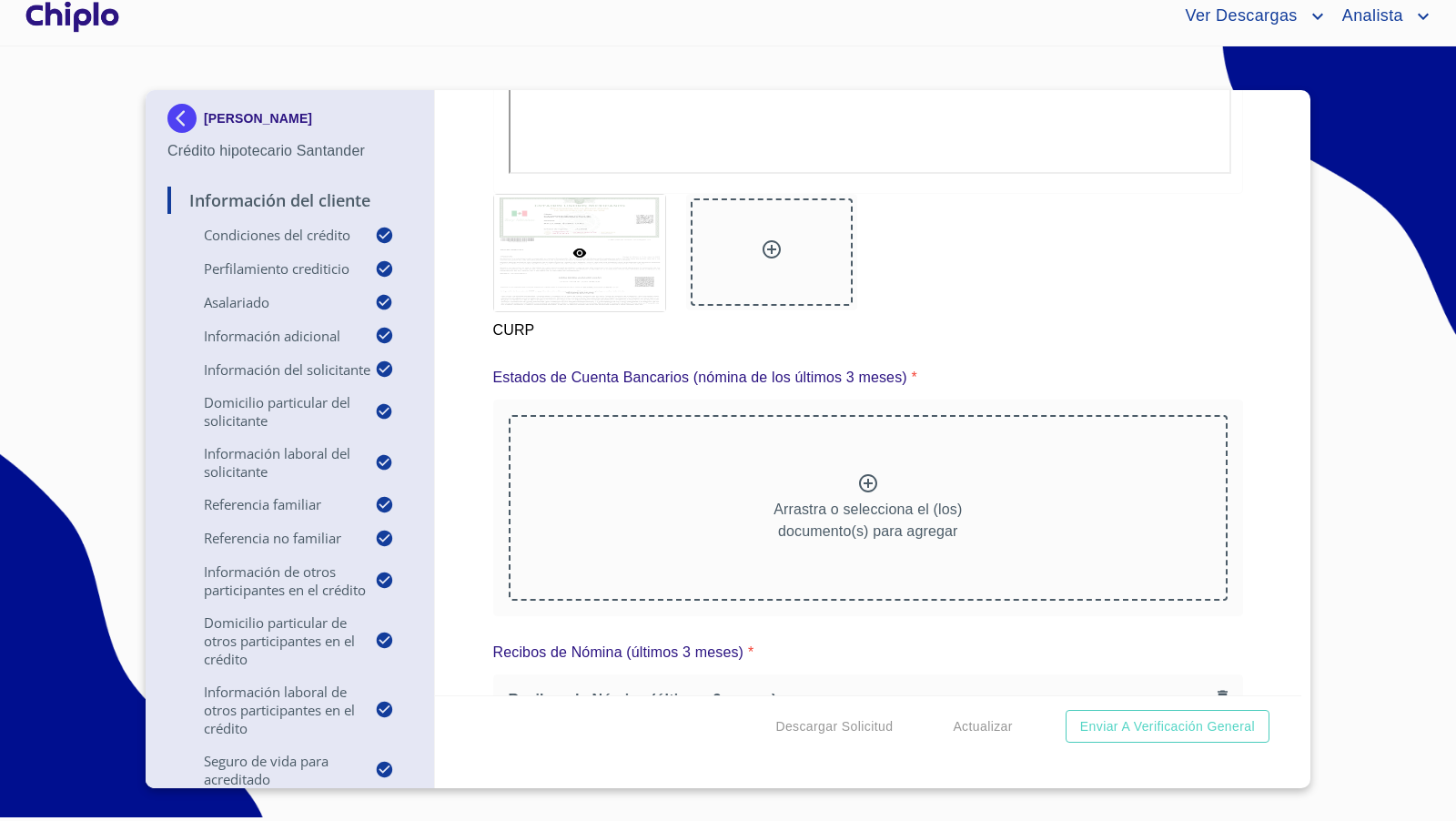
scroll to position [15802, 0]
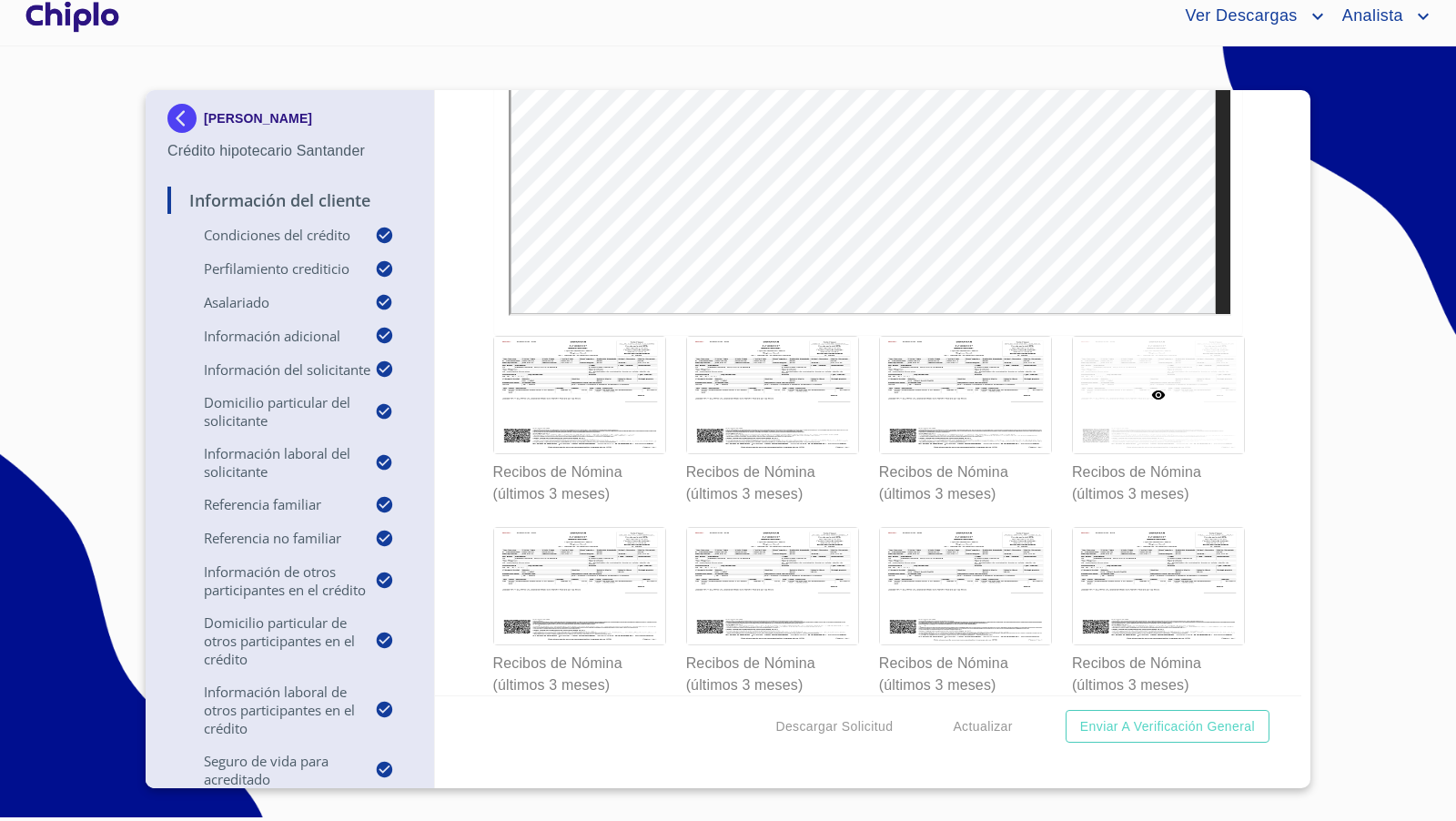
click at [1125, 405] on div at bounding box center [1158, 395] width 171 height 116
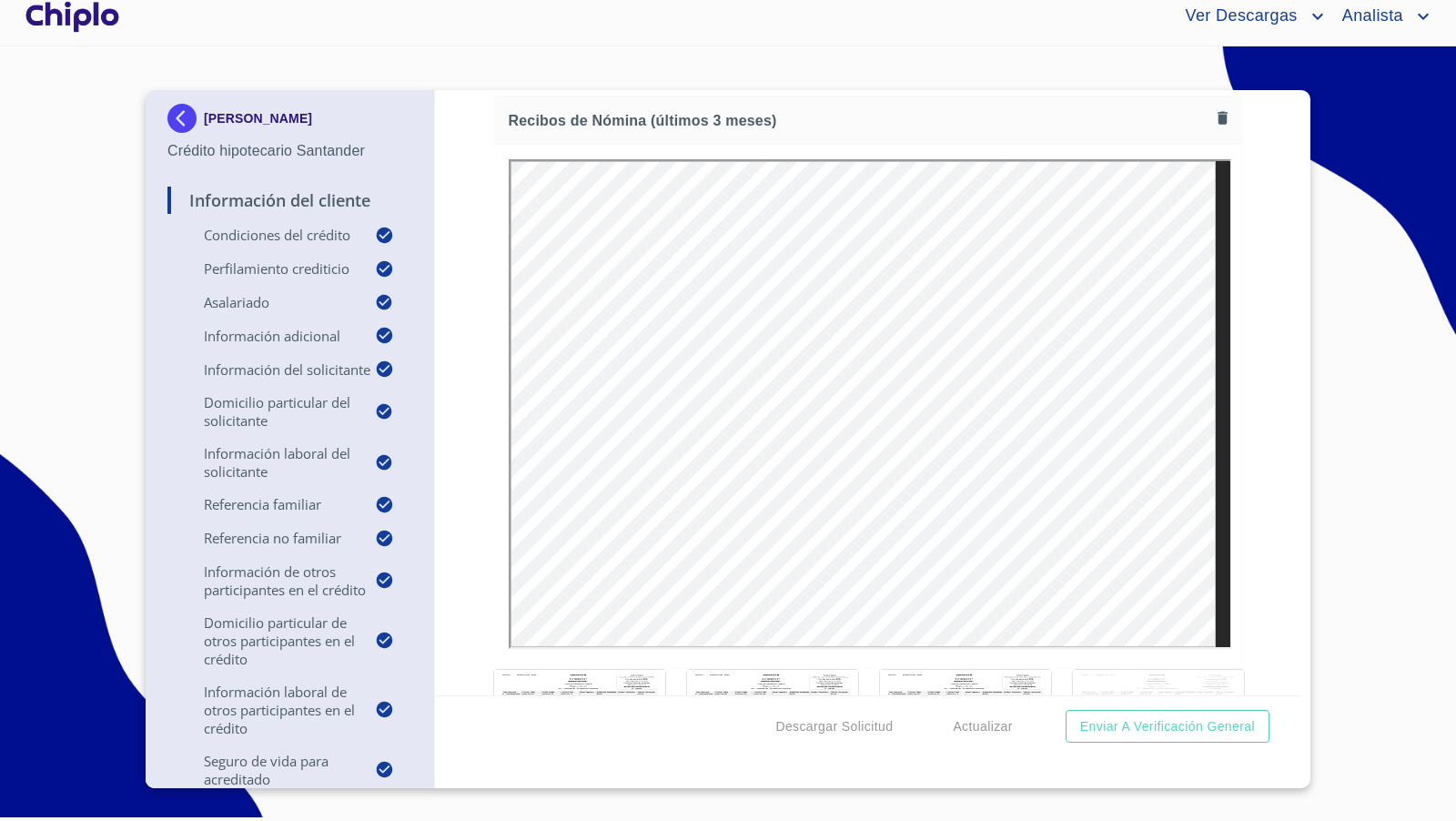
scroll to position [16363, 0]
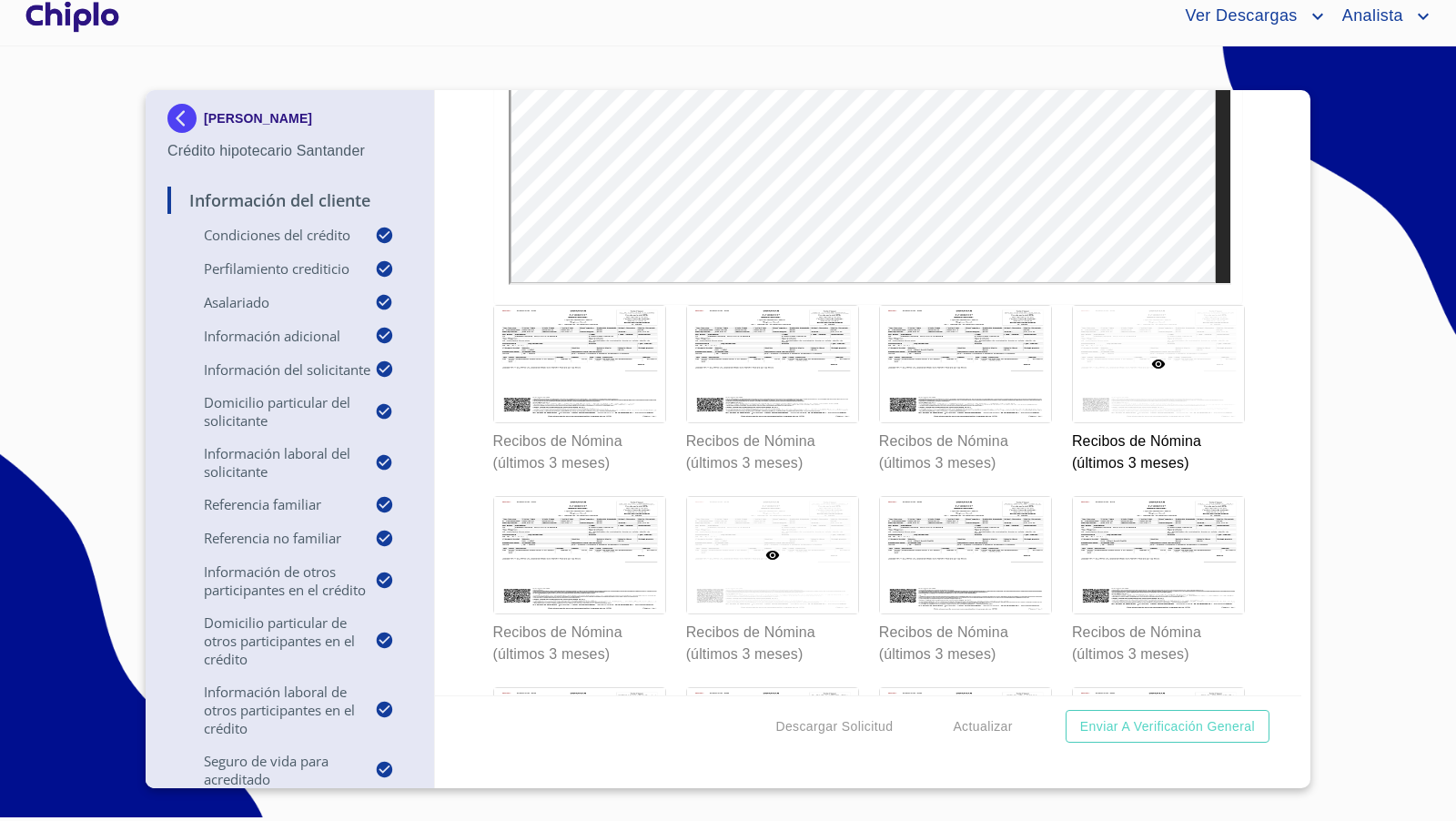
click at [804, 566] on div at bounding box center [772, 555] width 171 height 116
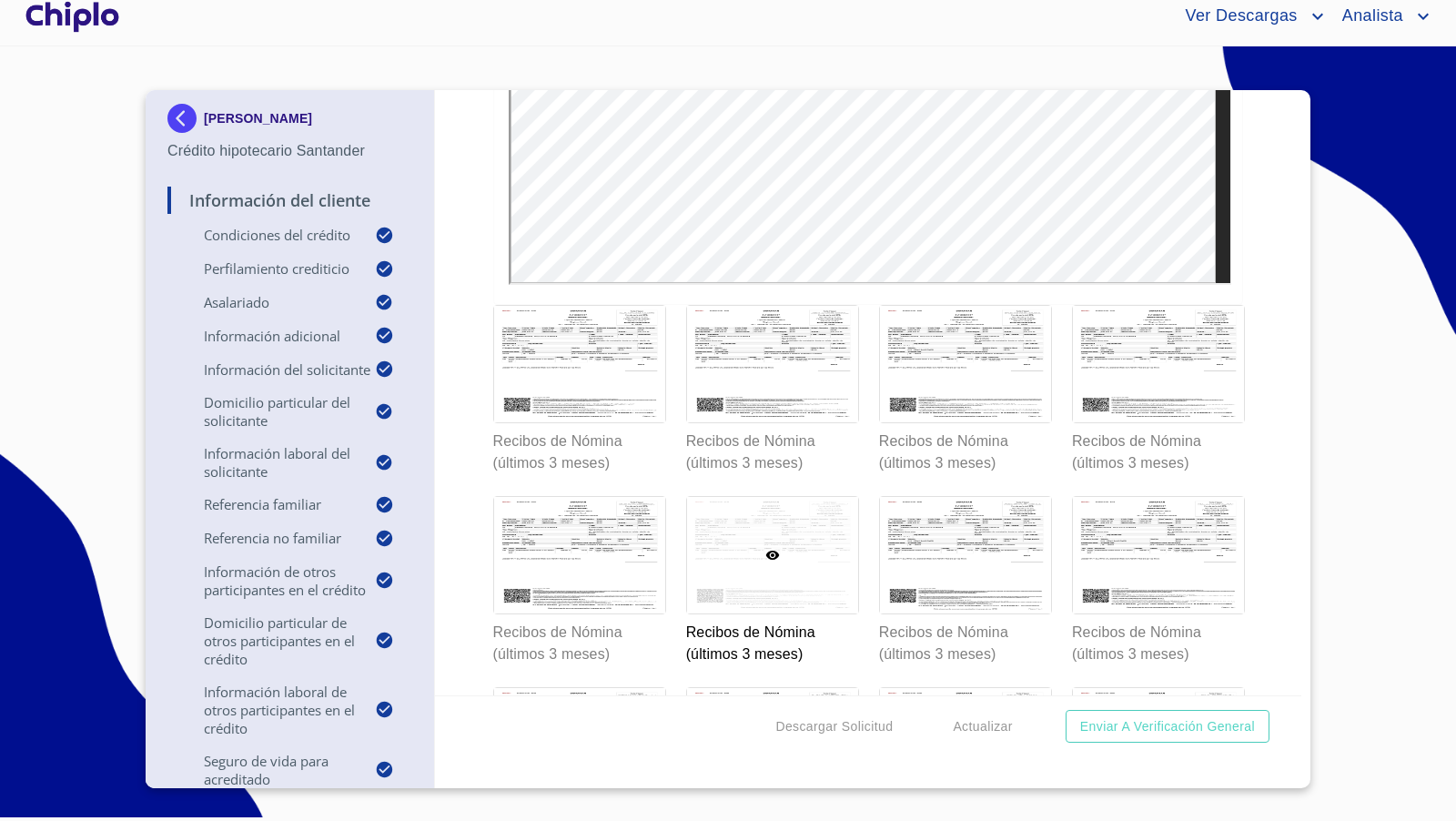
scroll to position [16302, 0]
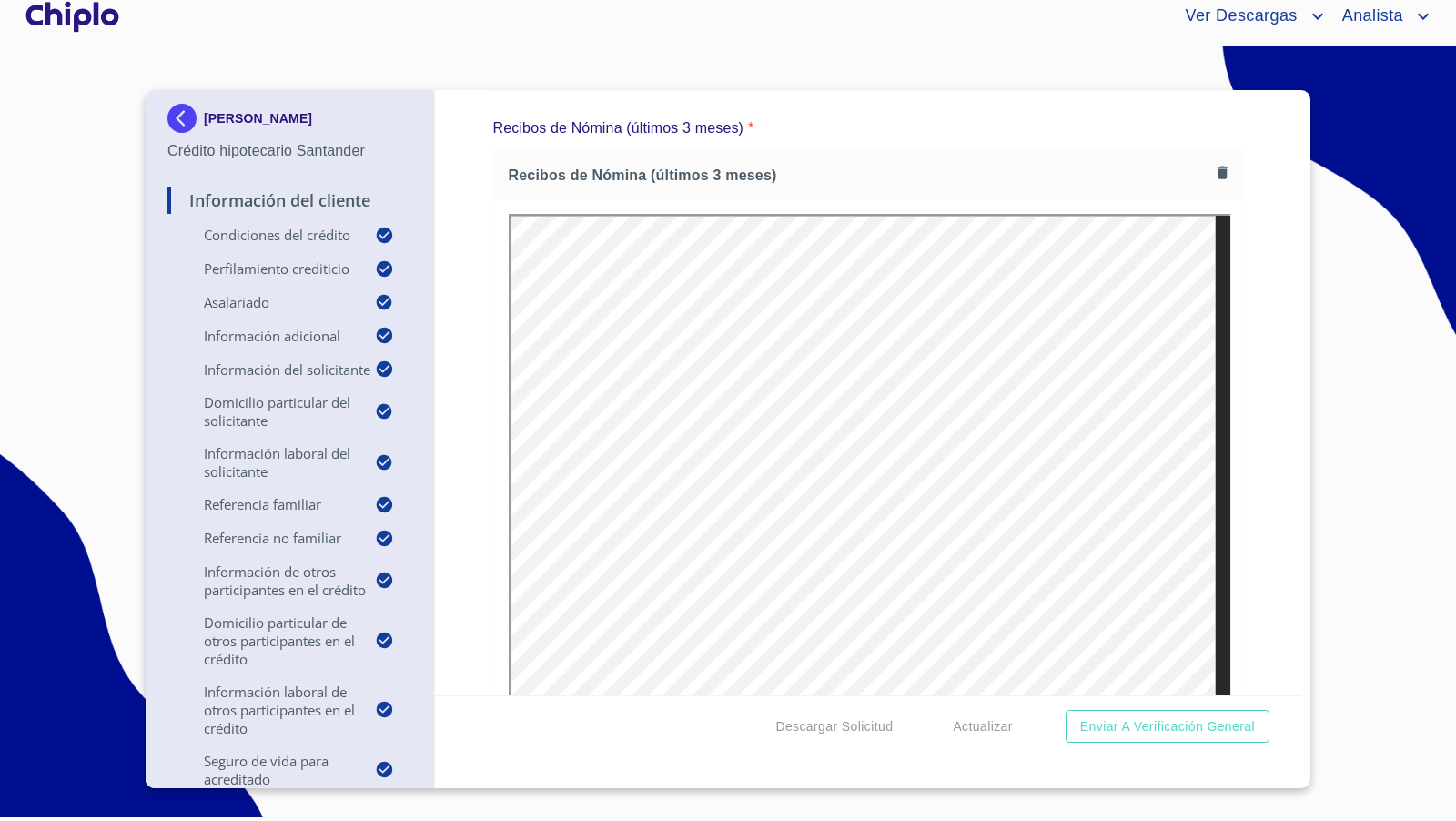
click at [1252, 477] on div "Información del Cliente Condiciones del Crédito Selecciona tu producto   * Remo…" at bounding box center [868, 393] width 867 height 605
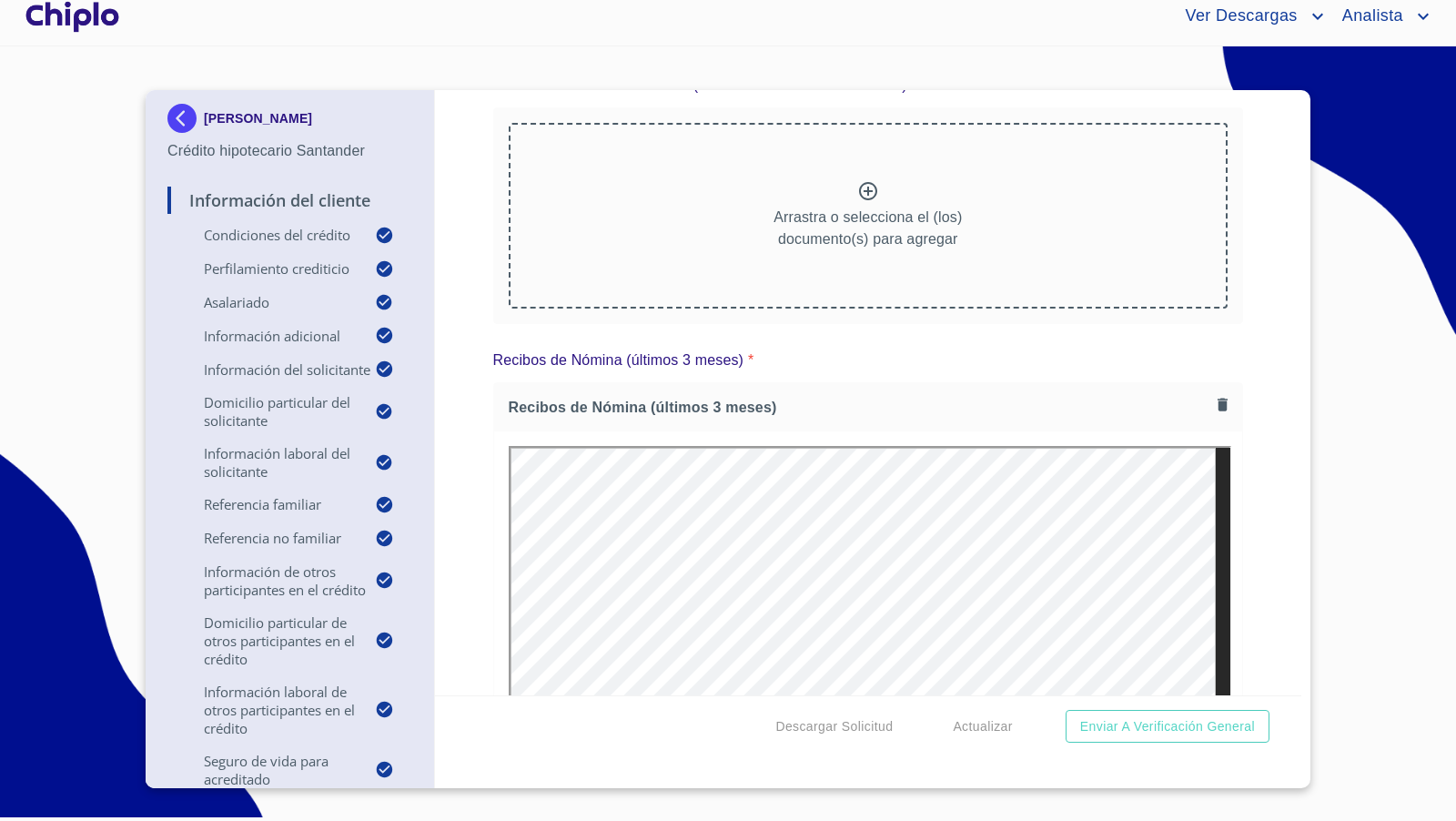
scroll to position [15976, 0]
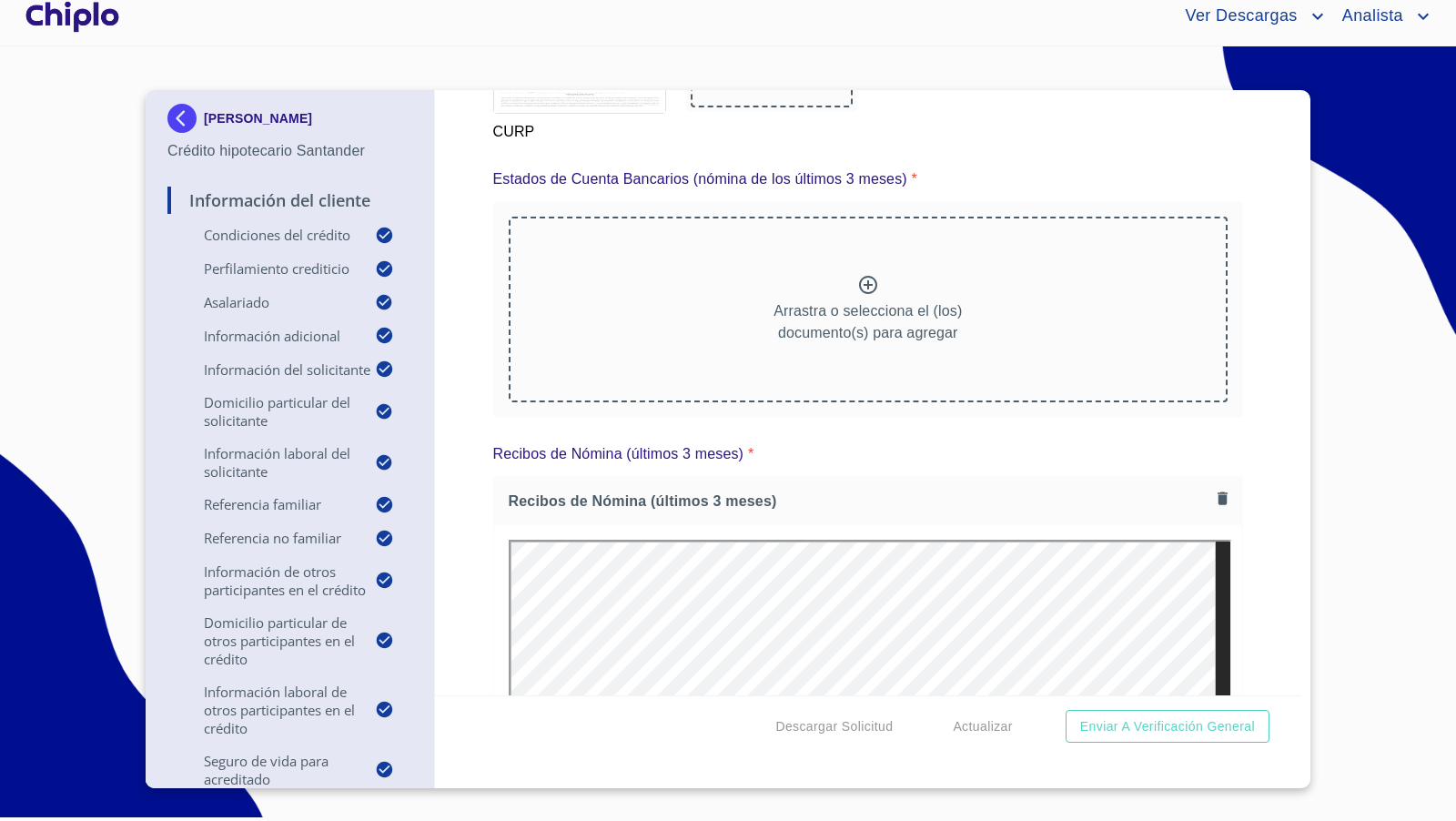
click at [861, 276] on icon at bounding box center [867, 284] width 18 height 18
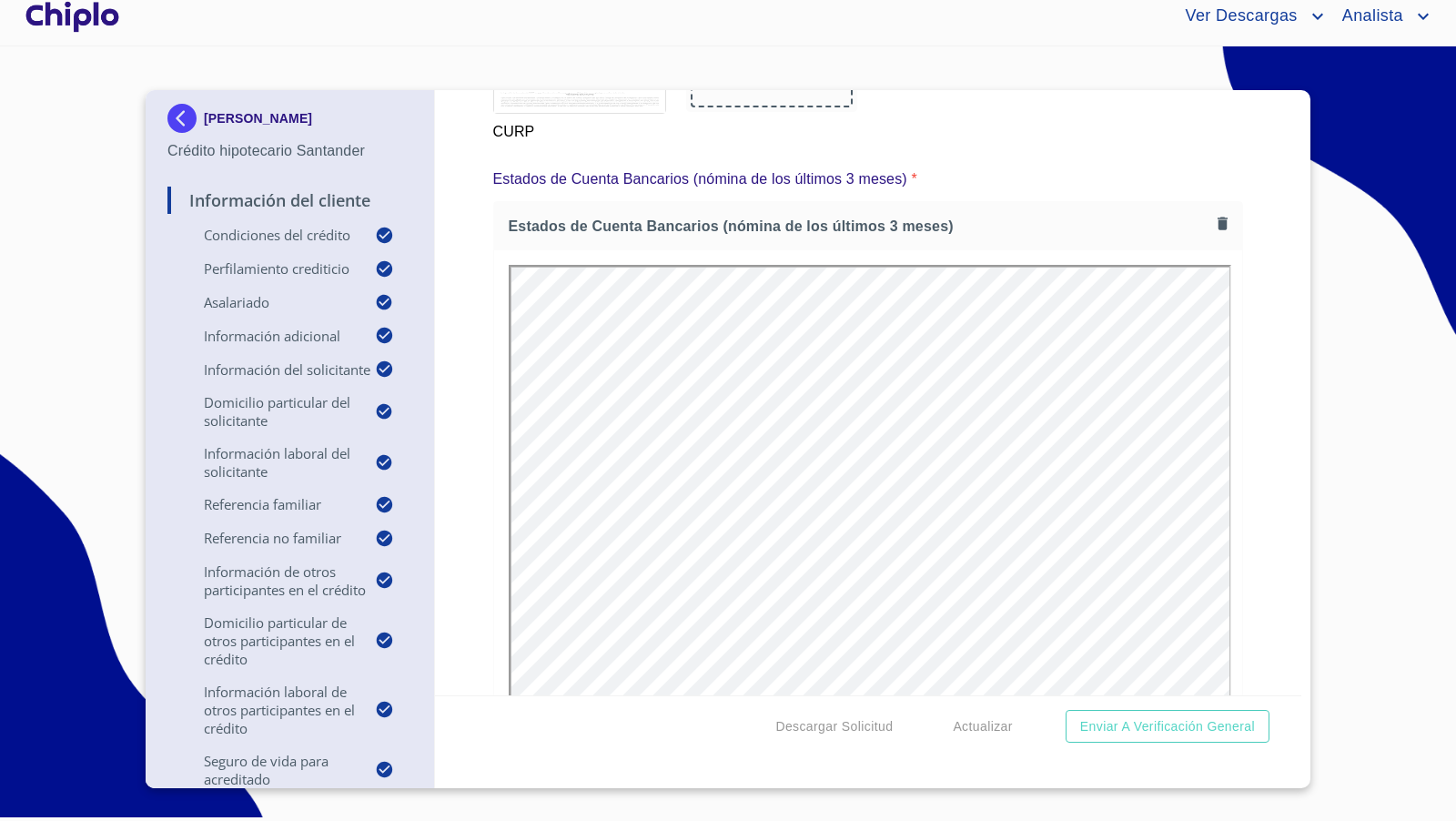
scroll to position [0, 0]
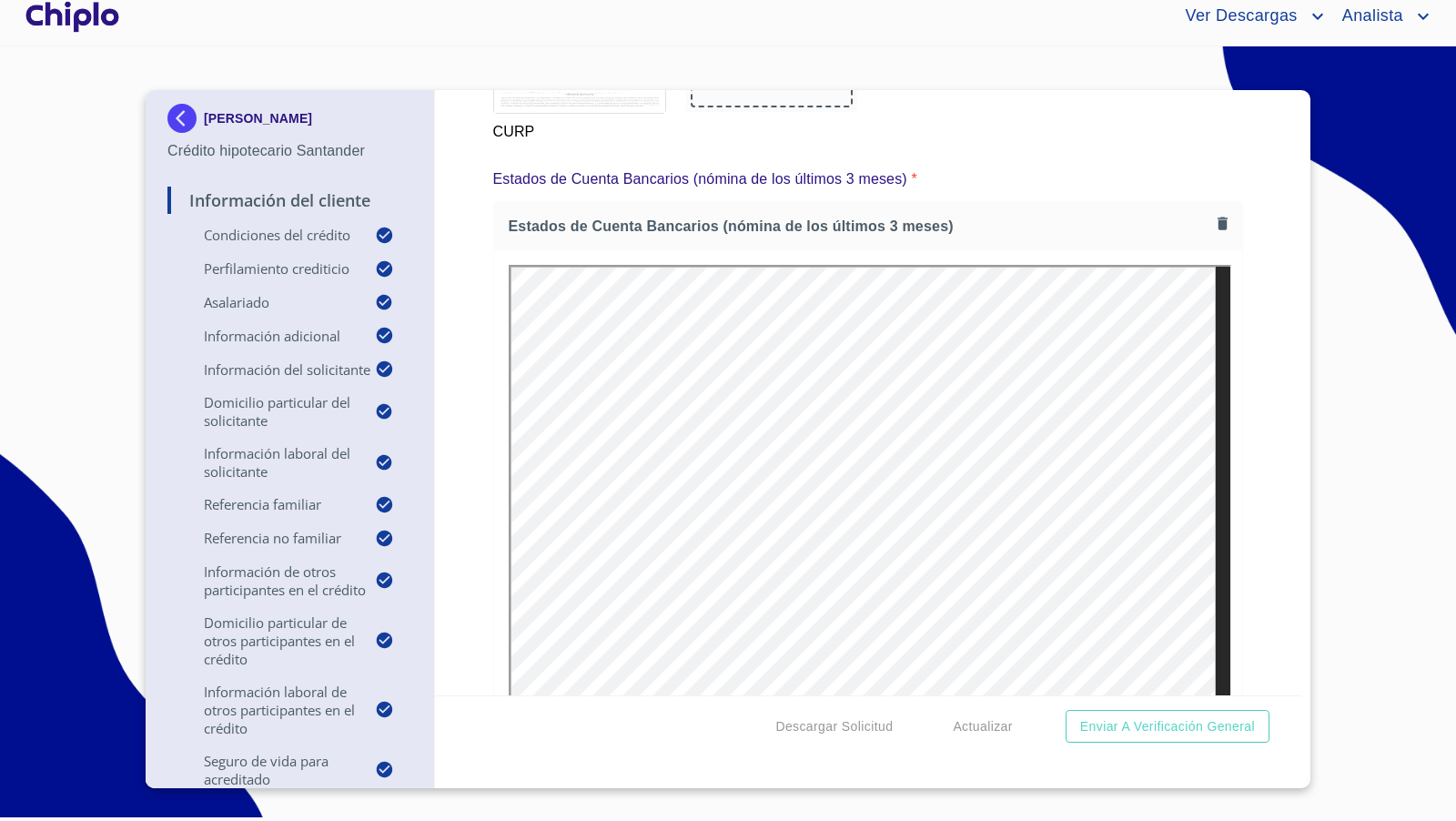
click at [1262, 523] on div "Información del Cliente Condiciones del Crédito Selecciona tu producto   * Remo…" at bounding box center [868, 393] width 867 height 605
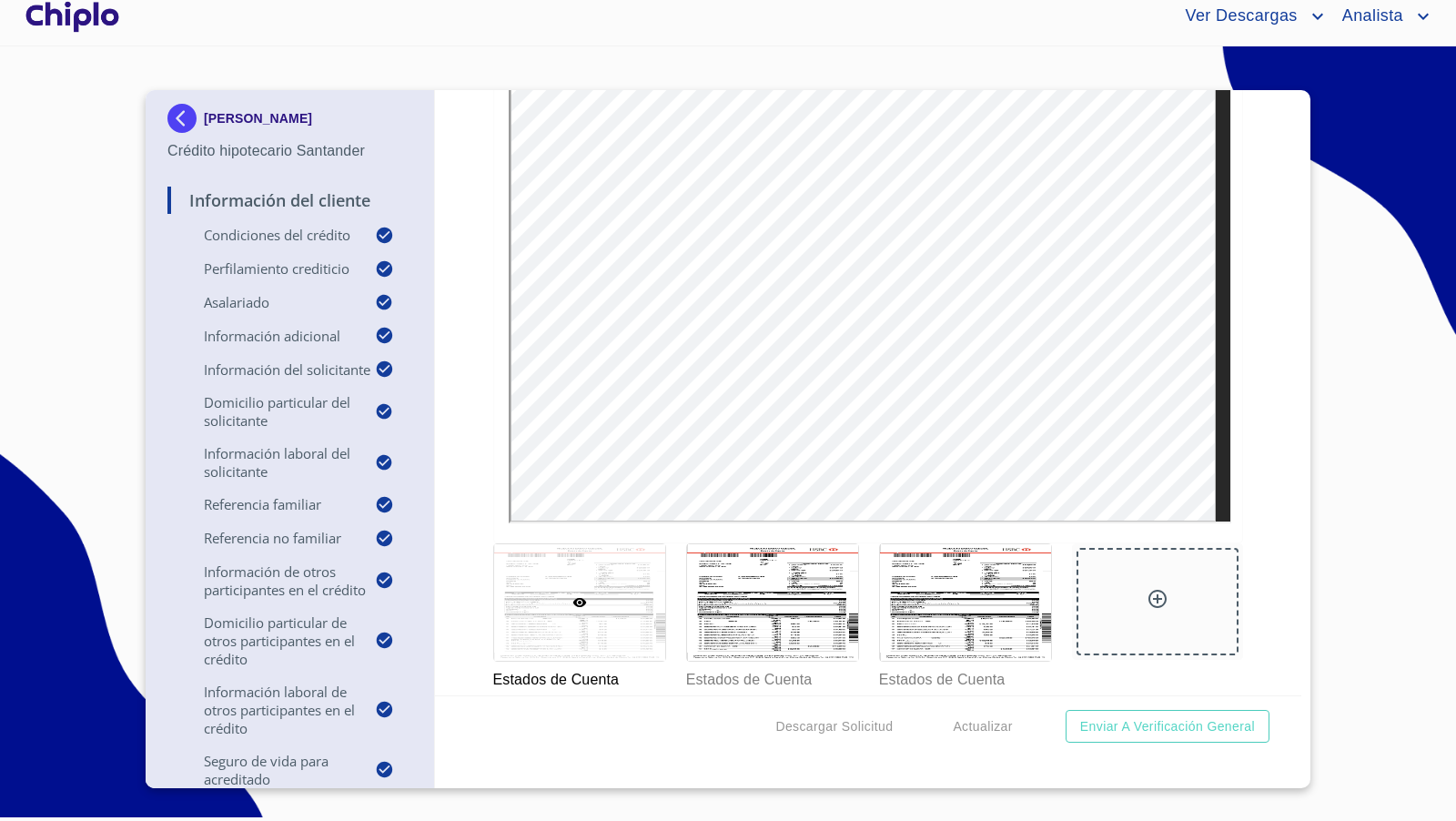
scroll to position [16226, 0]
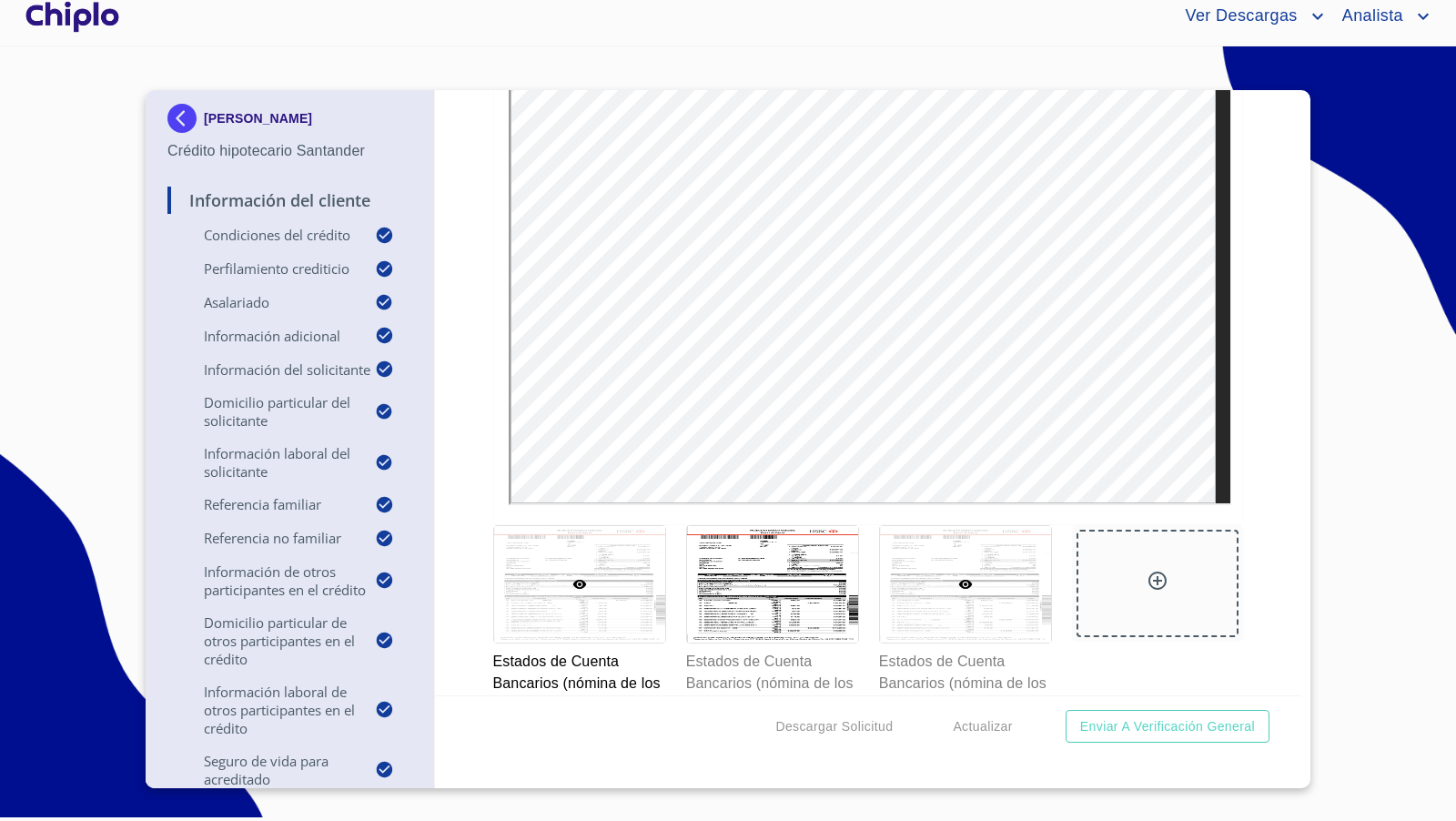
click at [946, 561] on div at bounding box center [965, 584] width 171 height 116
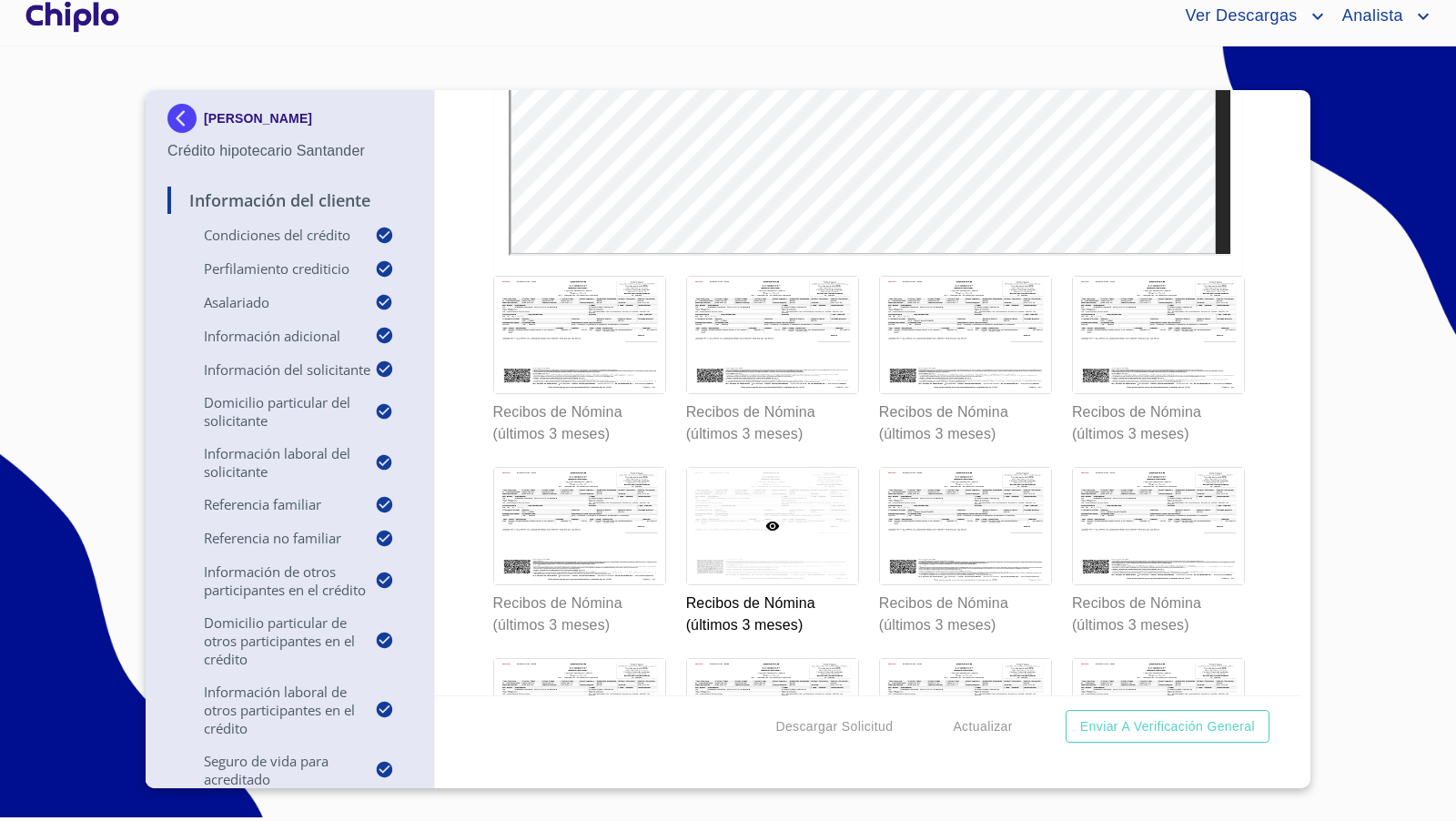
scroll to position [17304, 0]
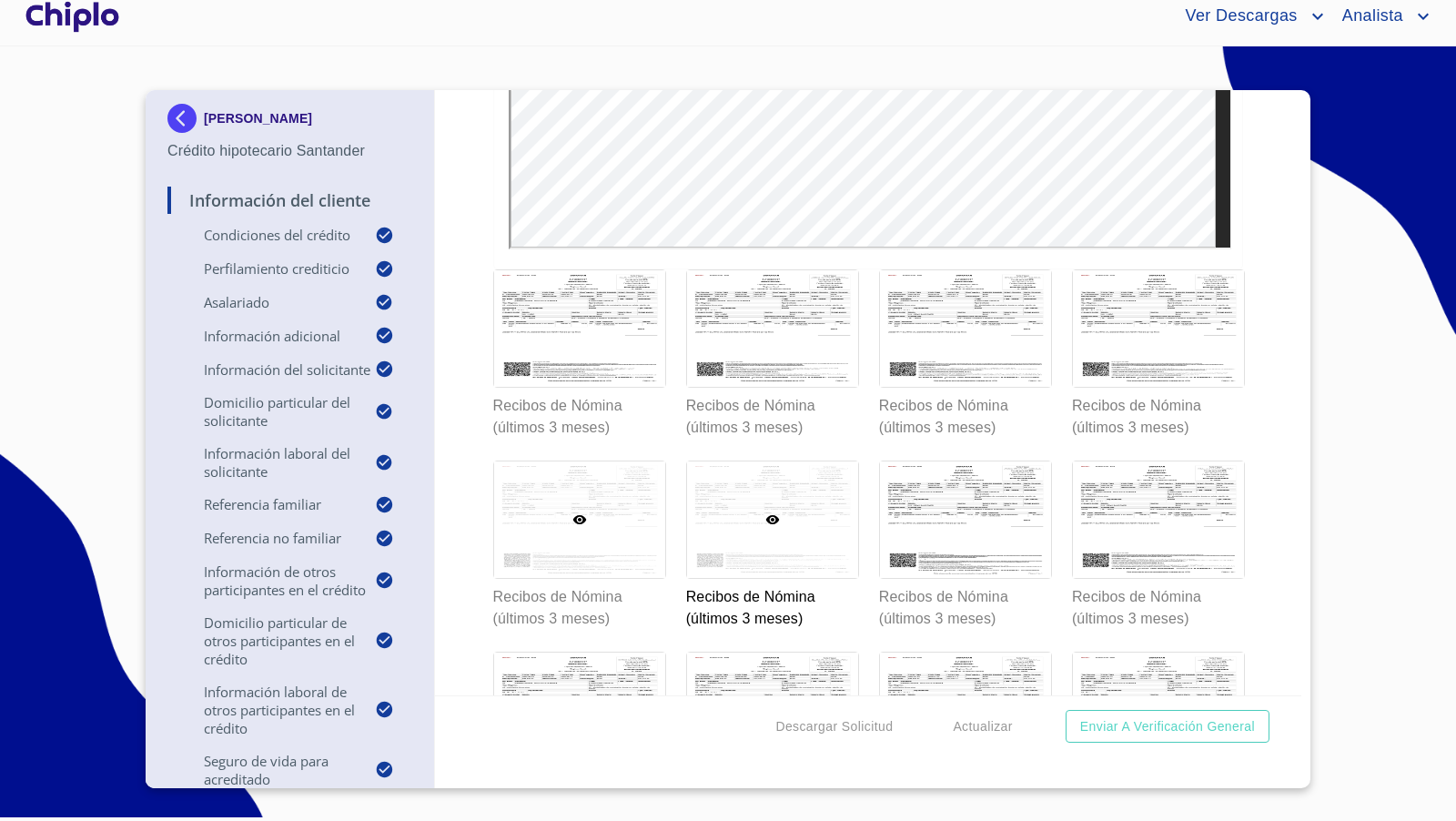
click at [623, 525] on div at bounding box center [580, 519] width 171 height 116
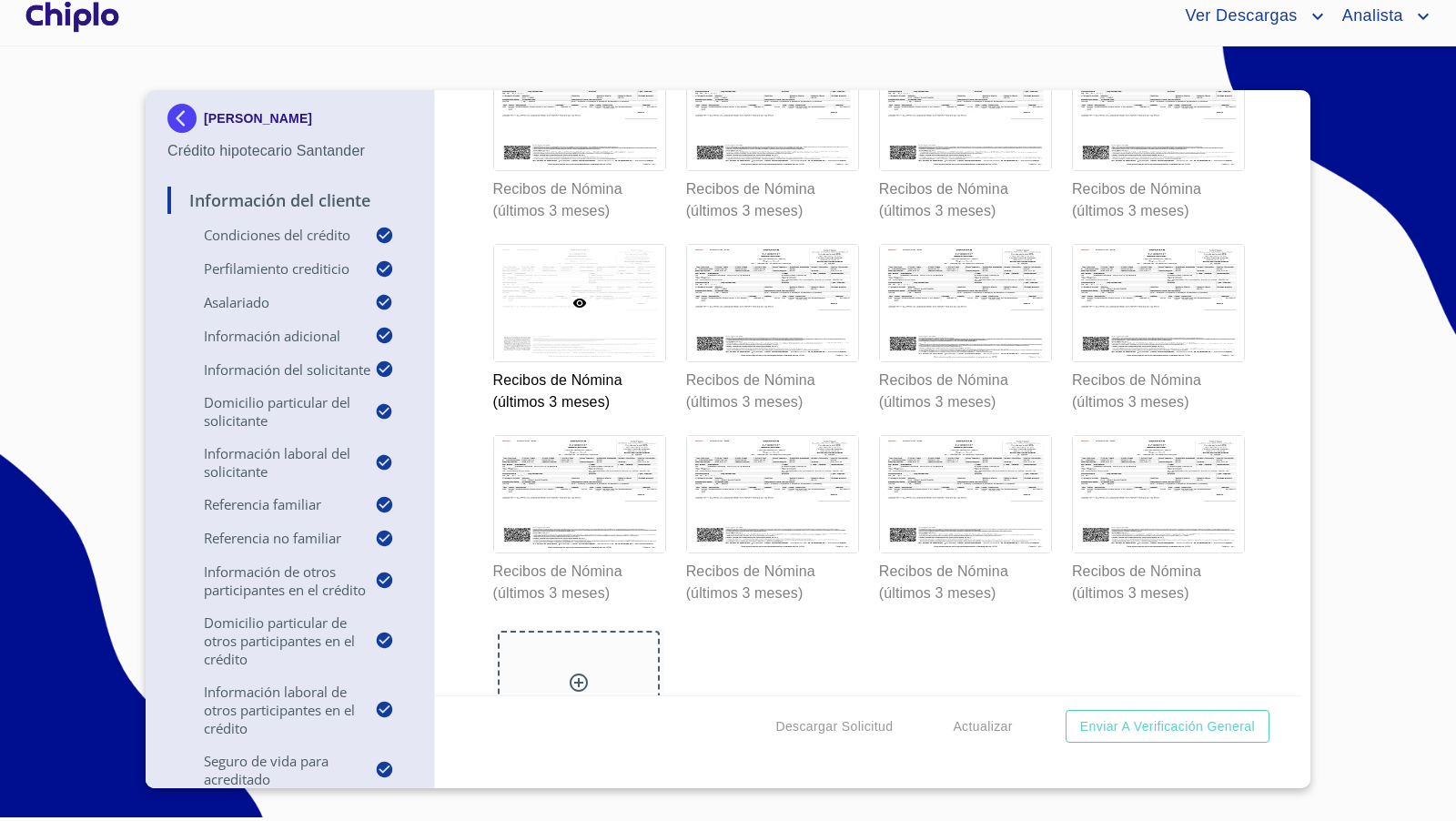
scroll to position [17524, 0]
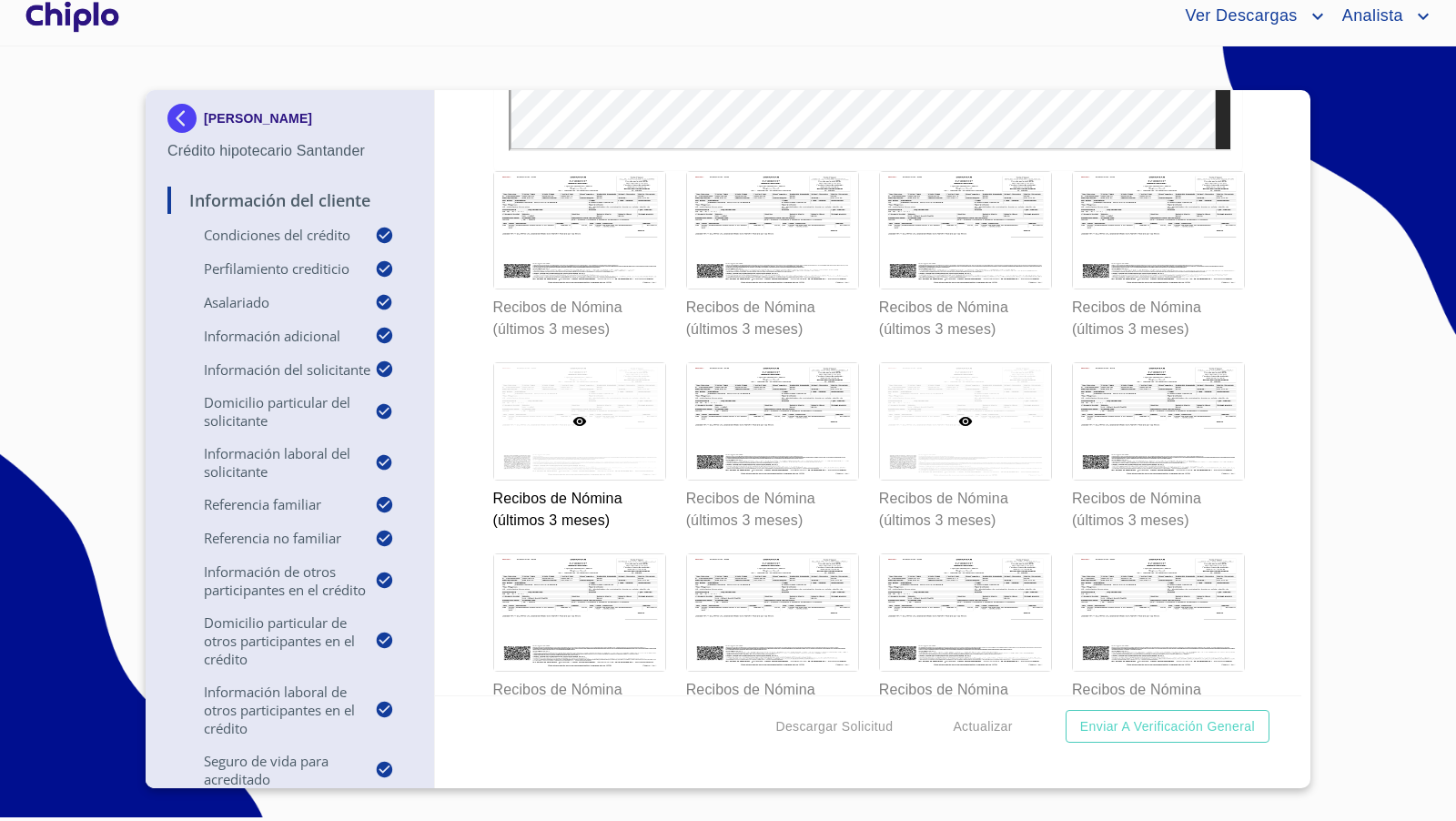
click at [934, 376] on div at bounding box center [965, 421] width 171 height 116
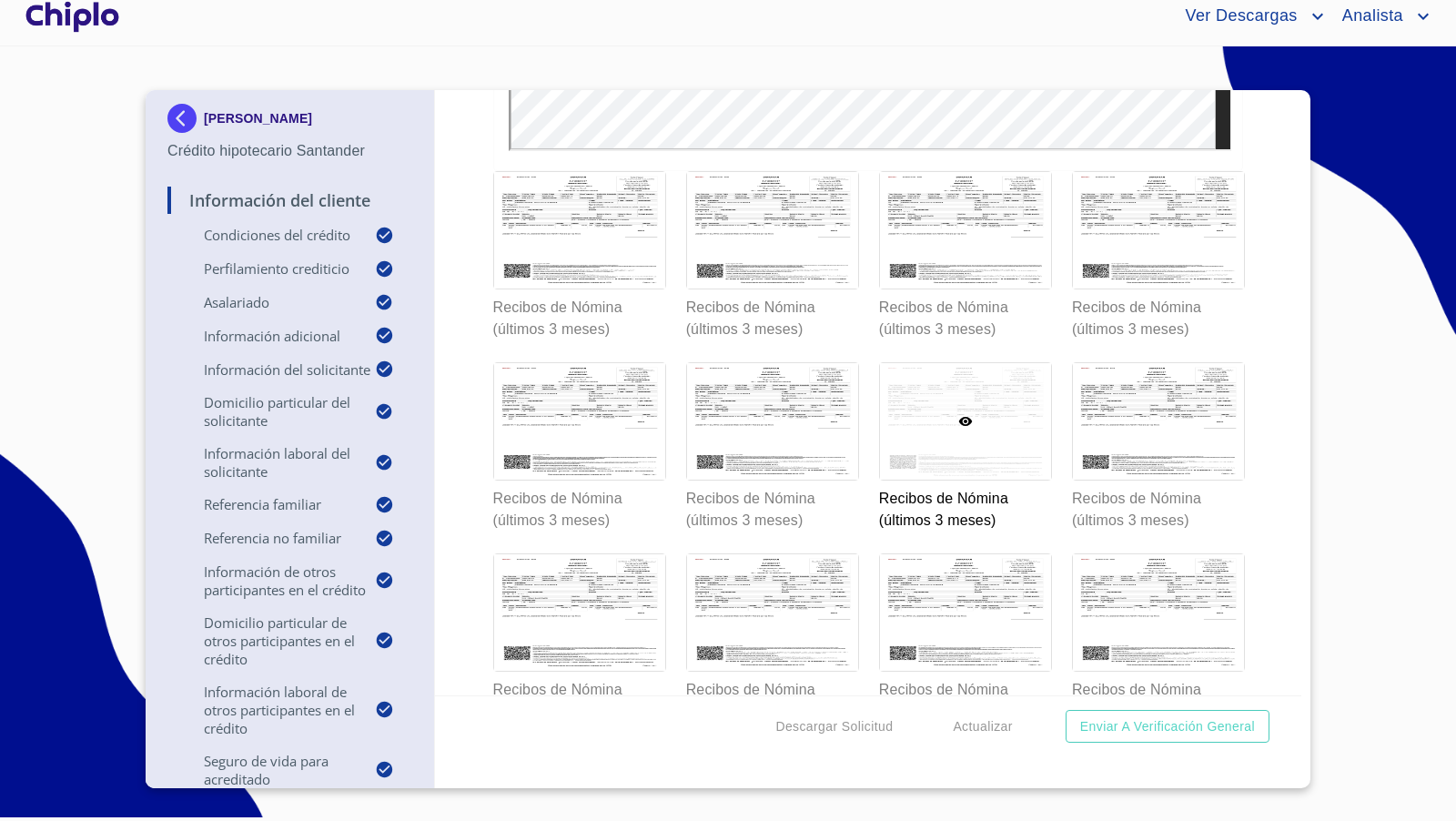
scroll to position [16848, 0]
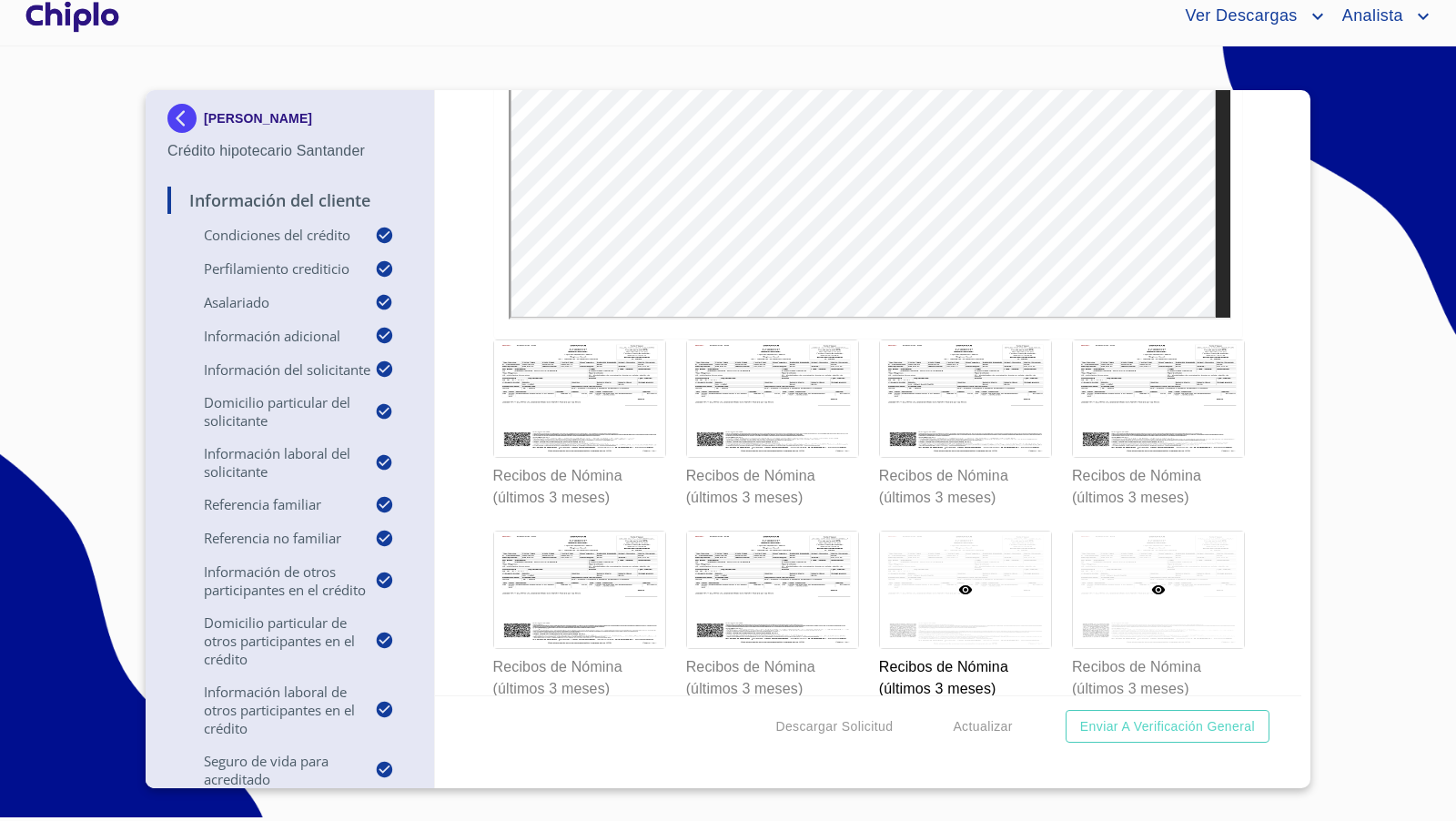
click at [1163, 538] on div at bounding box center [1158, 590] width 171 height 116
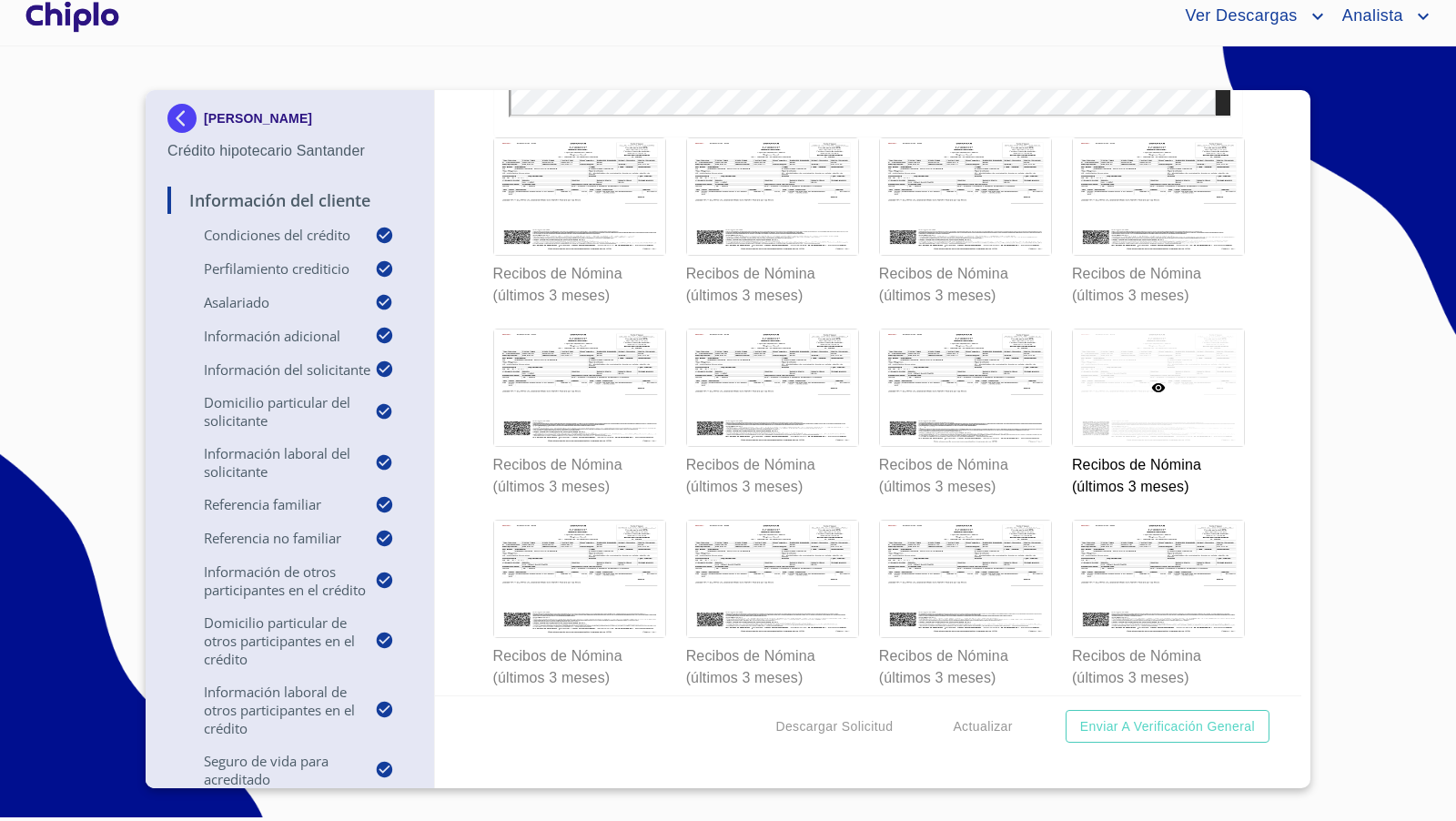
scroll to position [17483, 0]
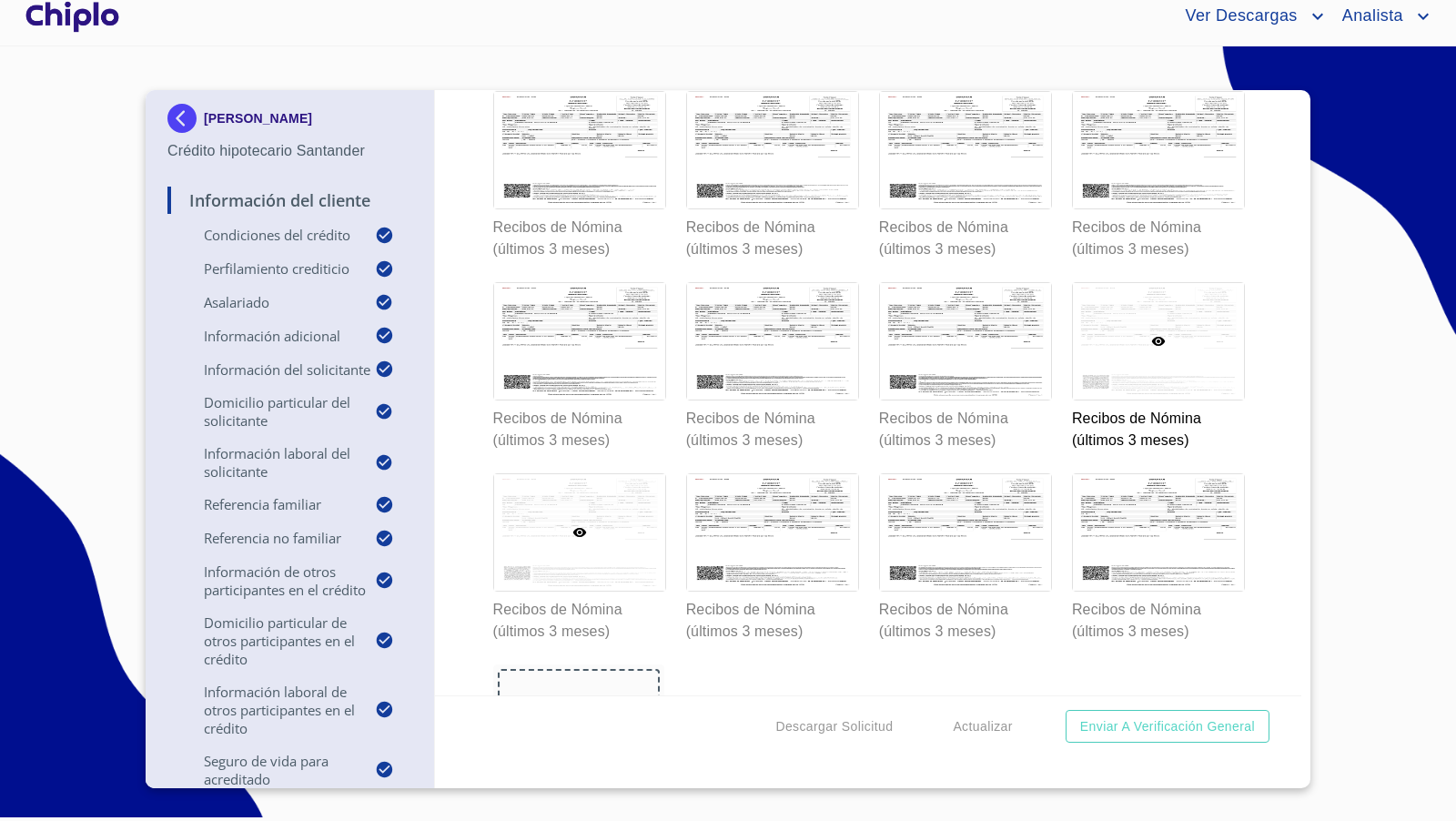
click at [625, 536] on div at bounding box center [580, 532] width 171 height 116
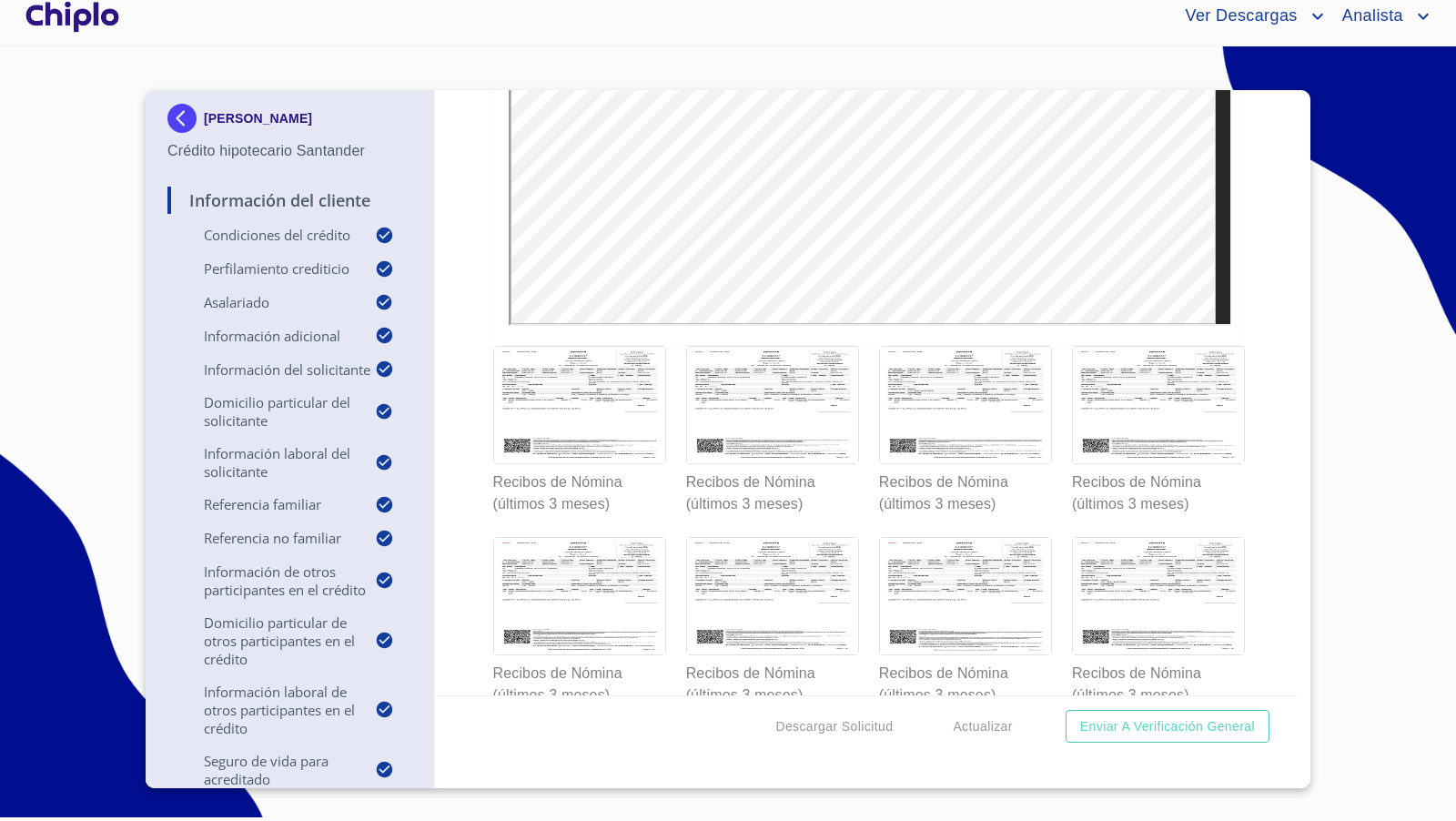
scroll to position [17267, 0]
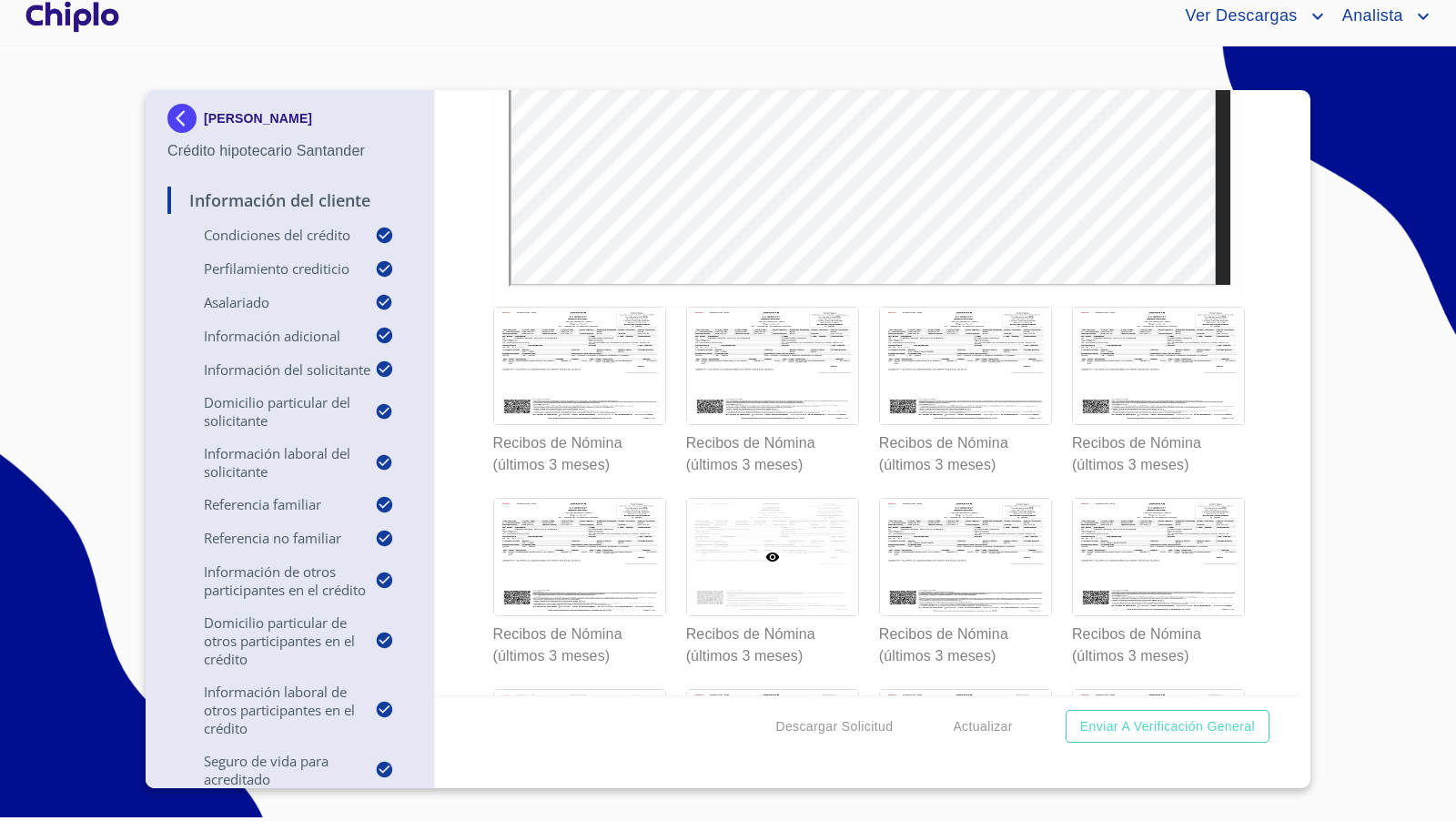
click at [763, 544] on div at bounding box center [772, 557] width 171 height 116
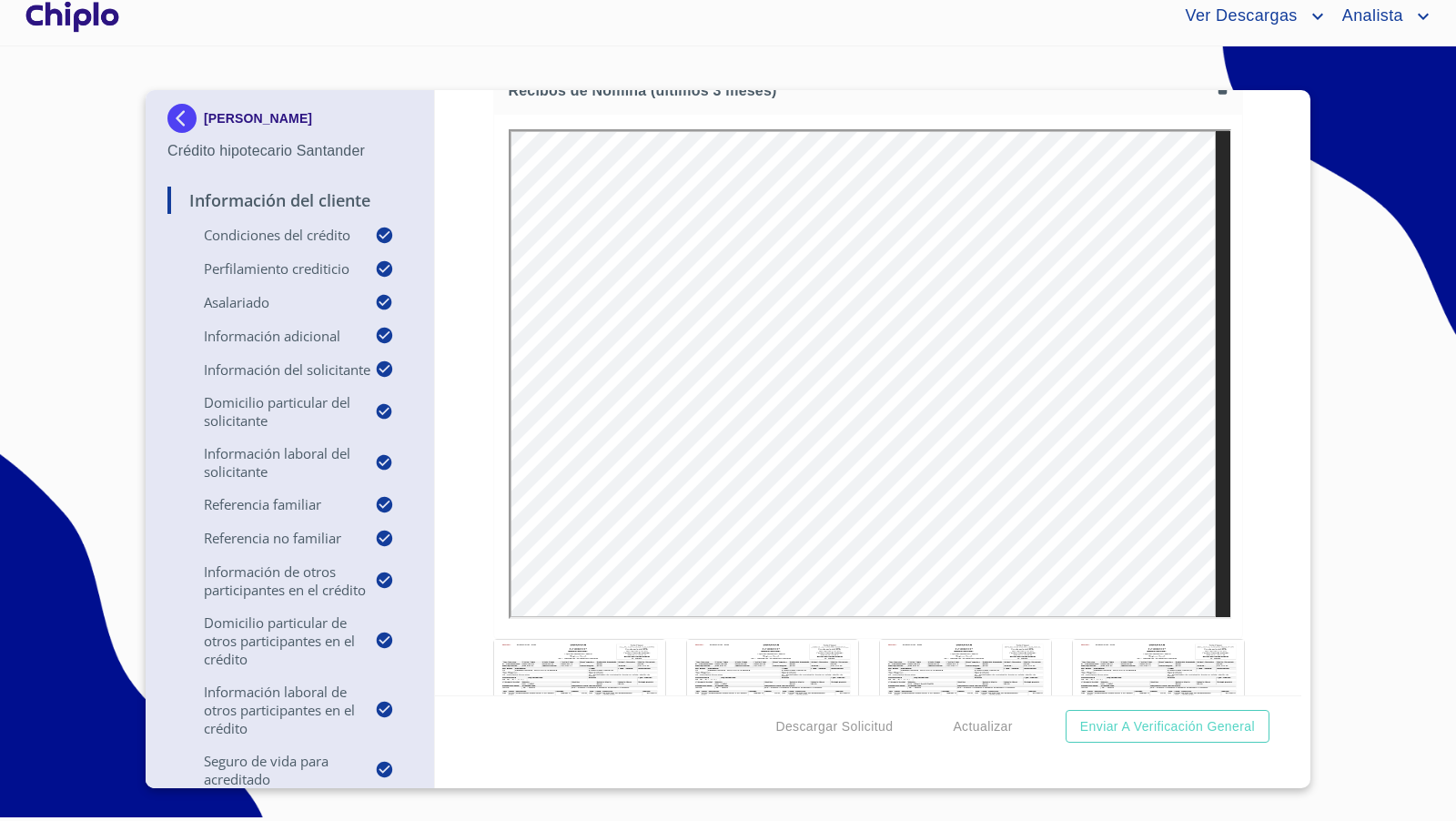
scroll to position [16953, 0]
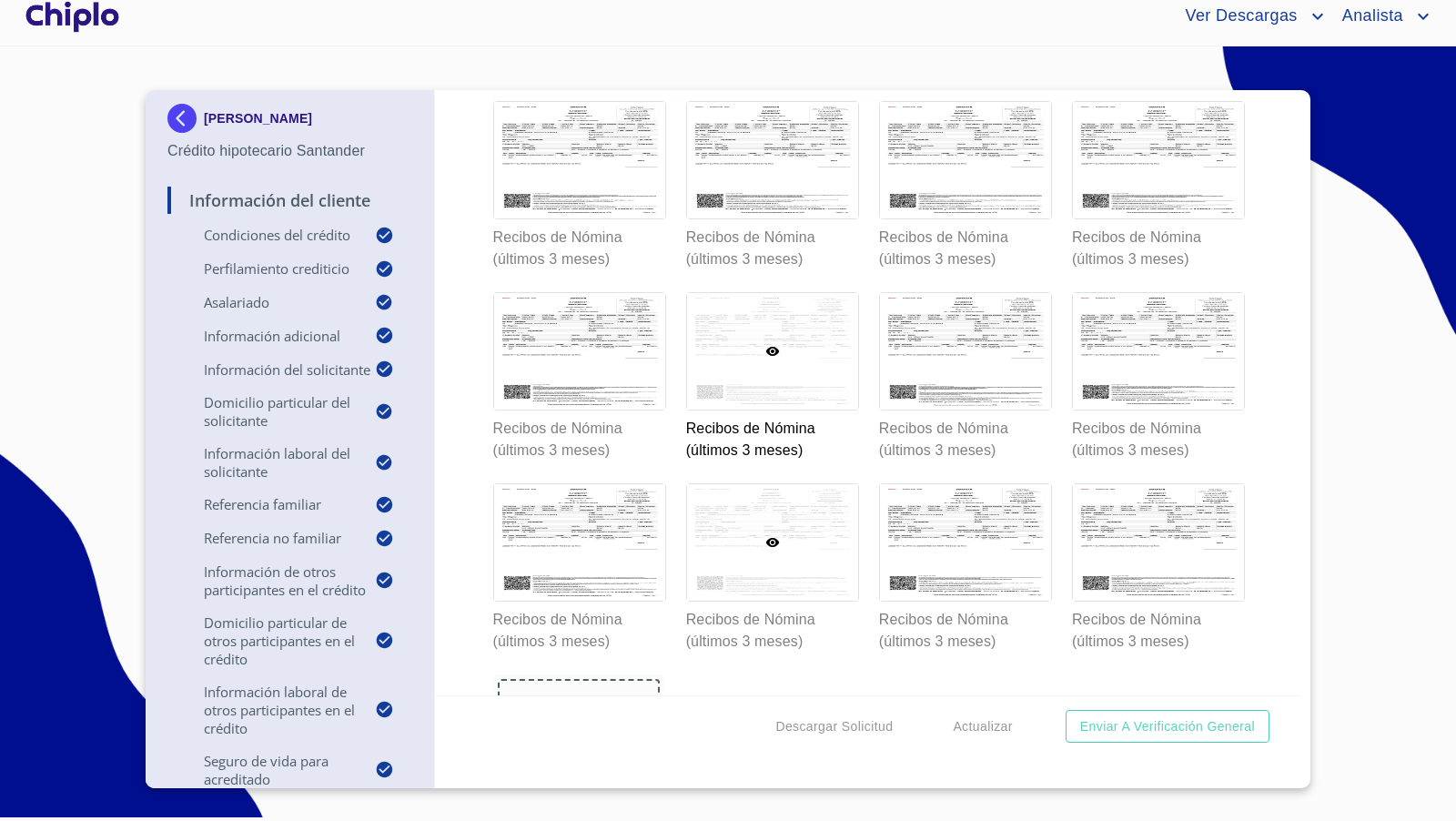
click at [792, 601] on p "Recibos de Nómina (últimos 3 meses)" at bounding box center [771, 627] width 171 height 51
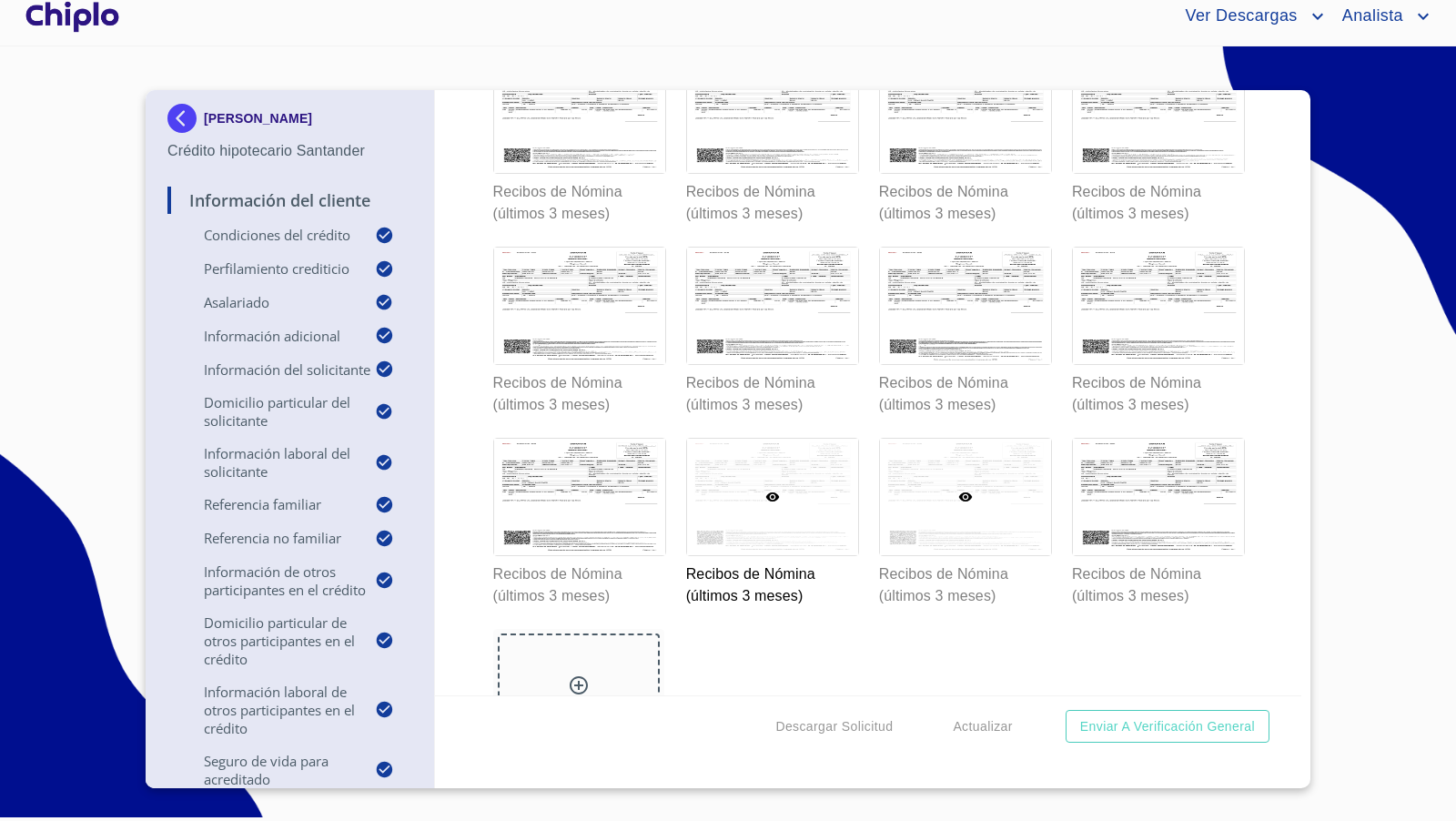
click at [966, 501] on div at bounding box center [965, 497] width 171 height 116
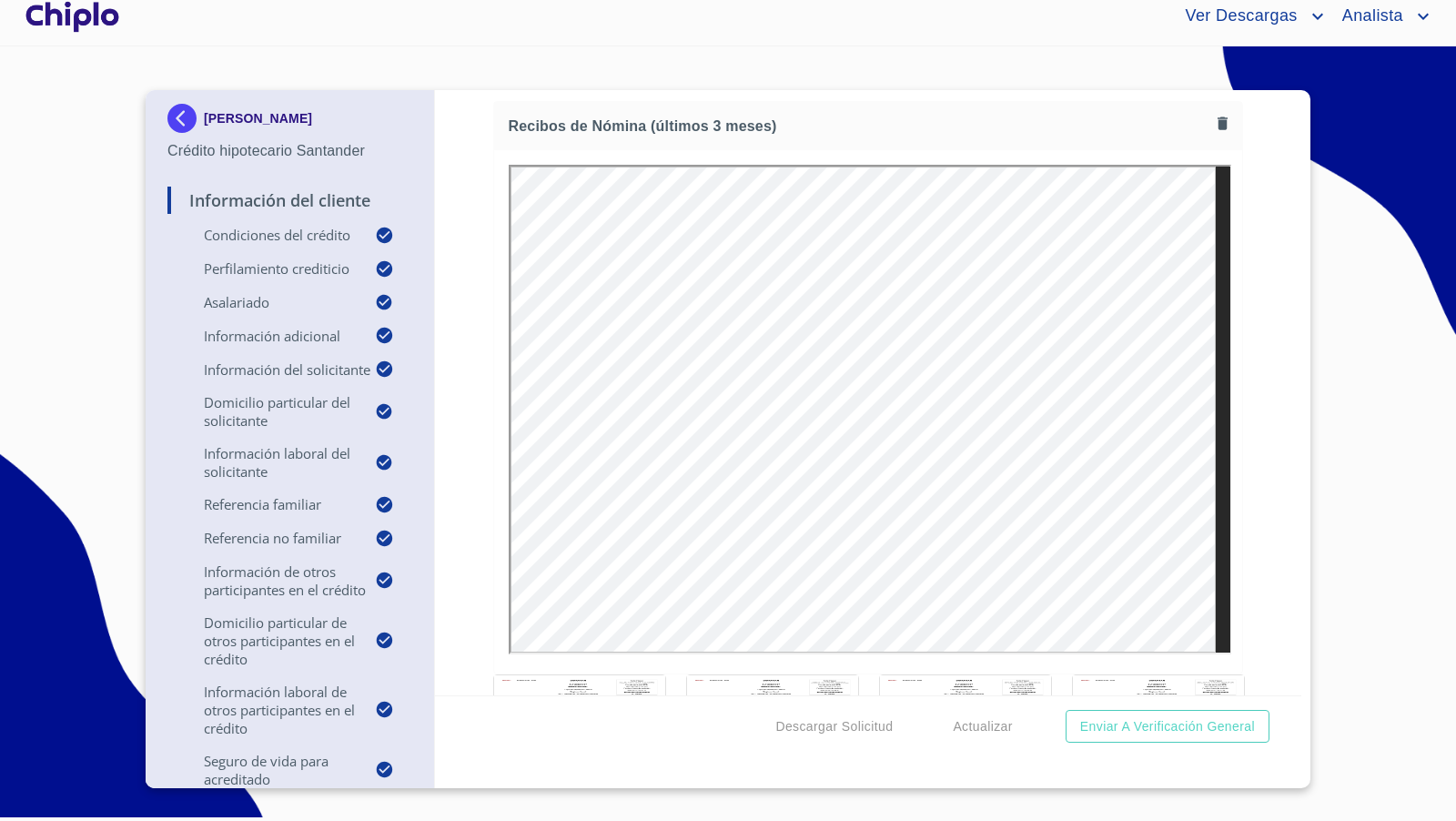
scroll to position [16899, 0]
click at [1217, 492] on div at bounding box center [868, 411] width 748 height 523
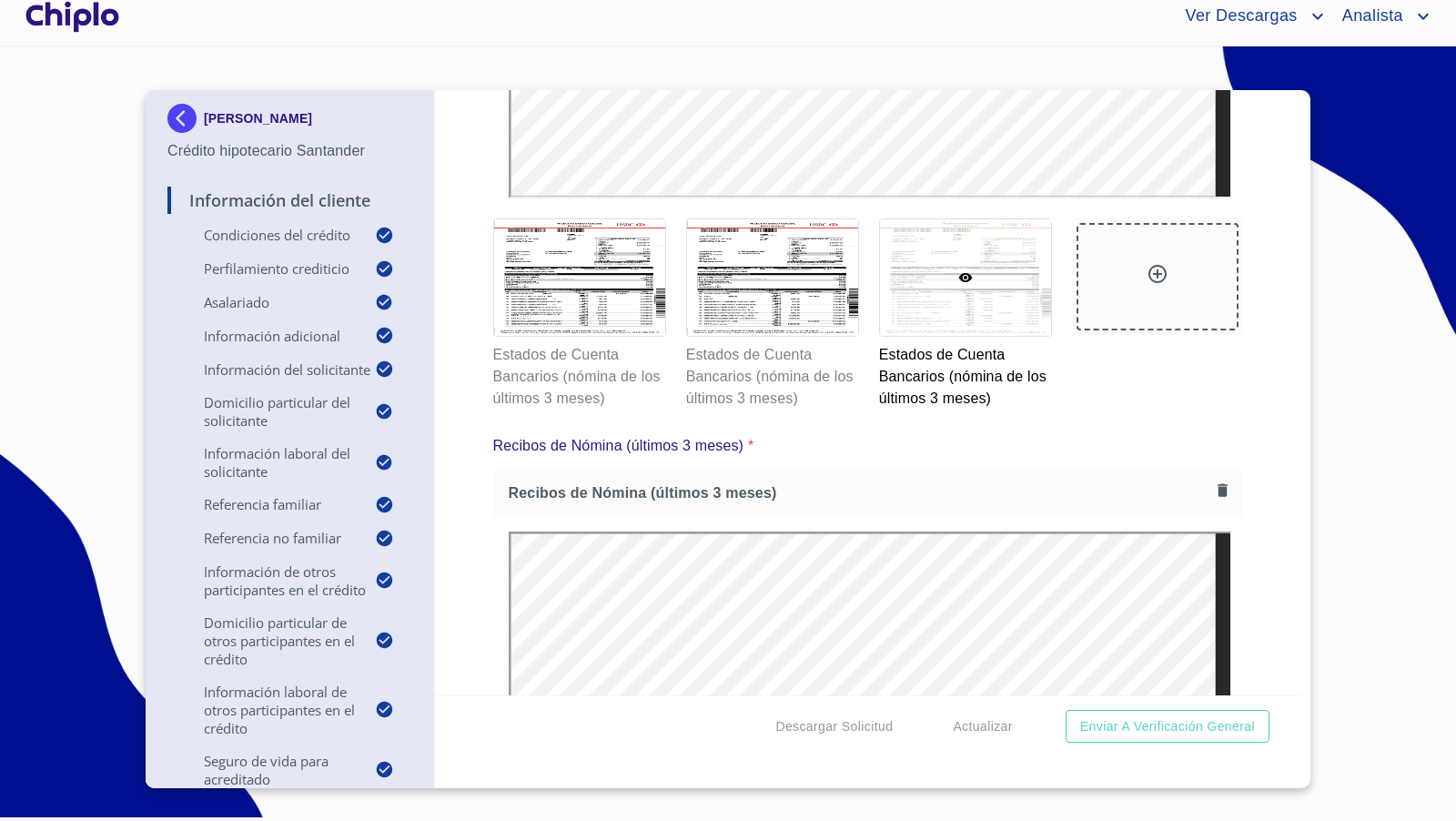
scroll to position [16516, 0]
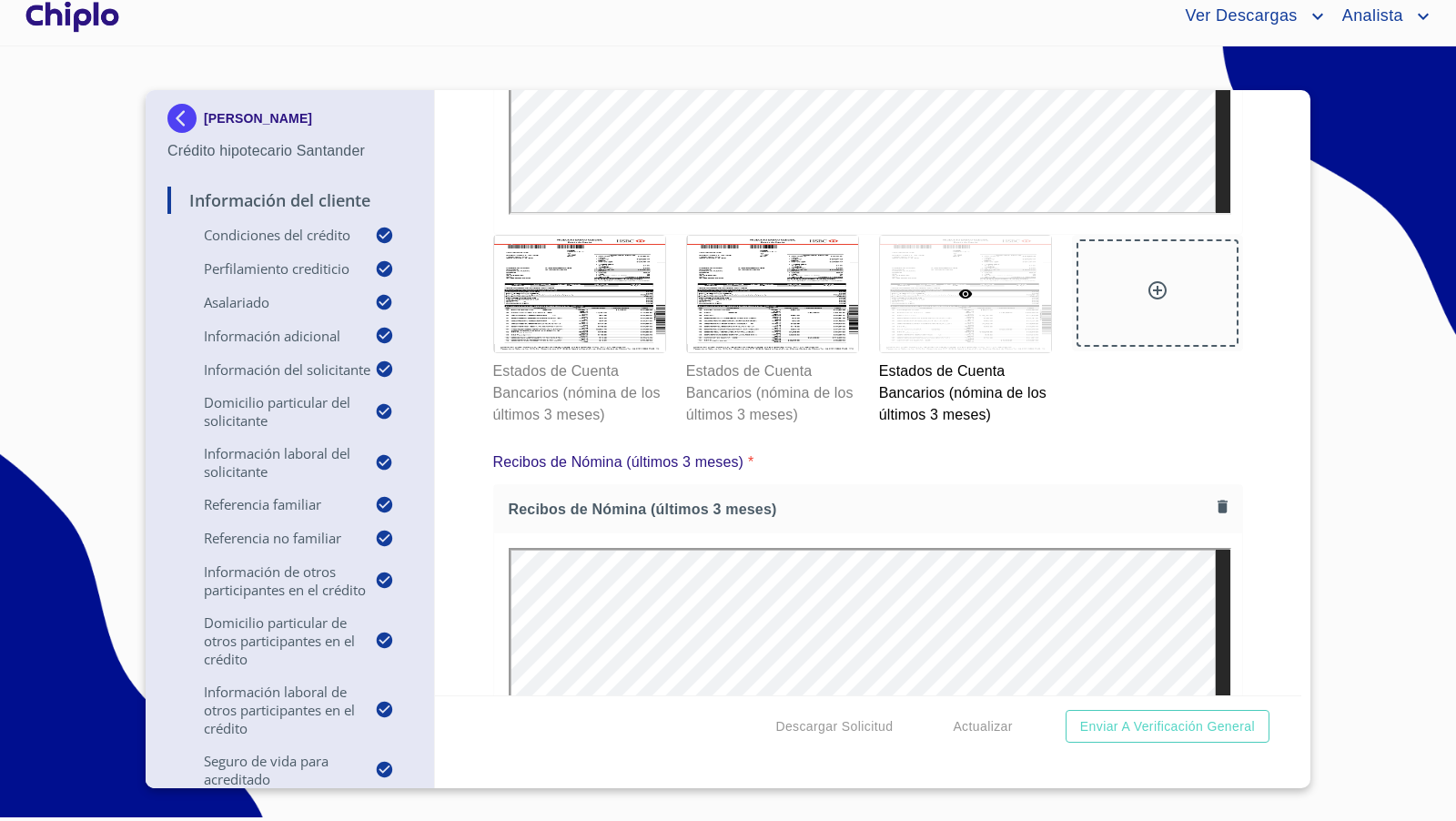
click at [1146, 283] on div at bounding box center [1156, 293] width 22 height 27
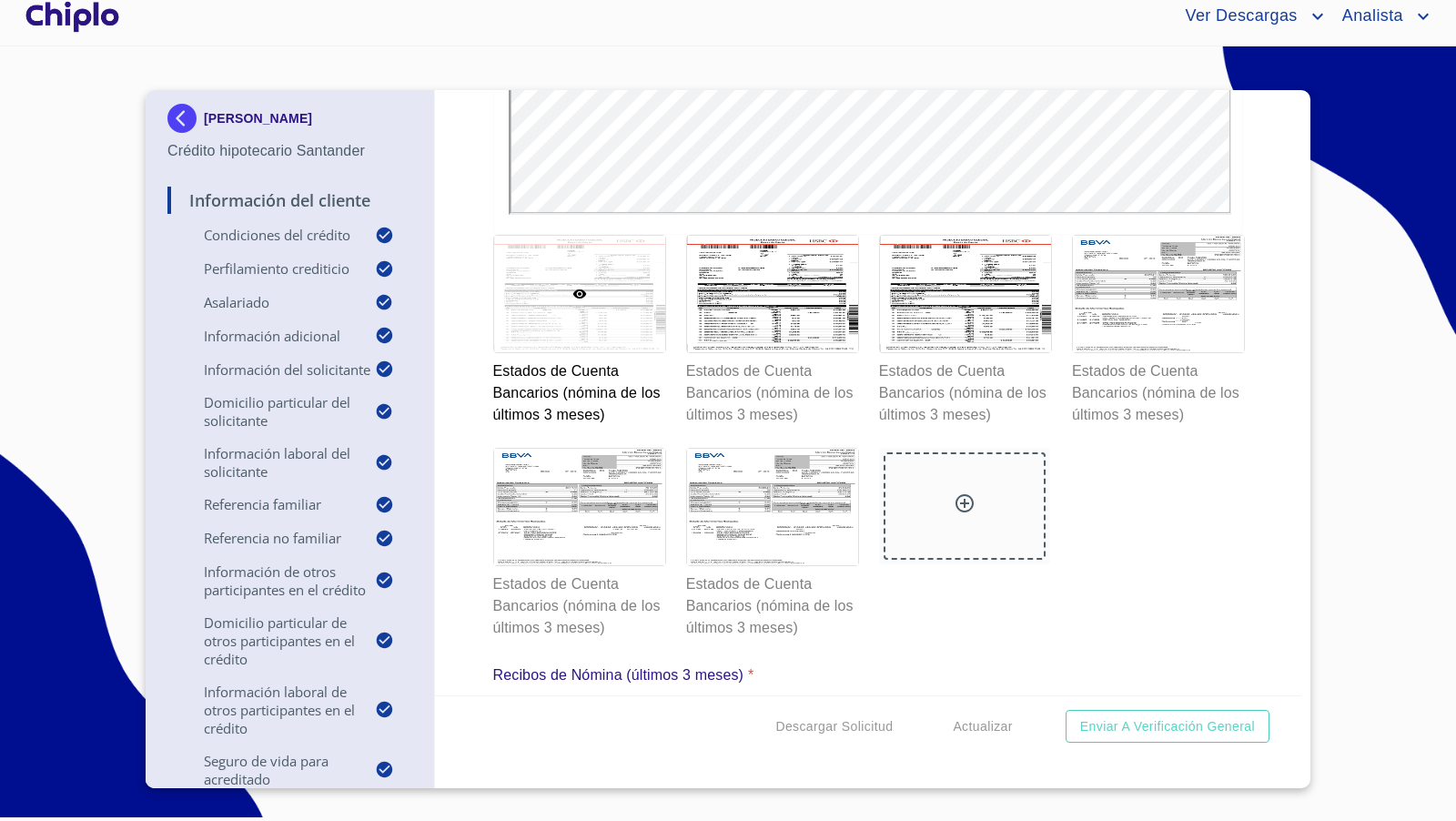
scroll to position [0, 0]
click at [788, 518] on div at bounding box center [772, 507] width 171 height 116
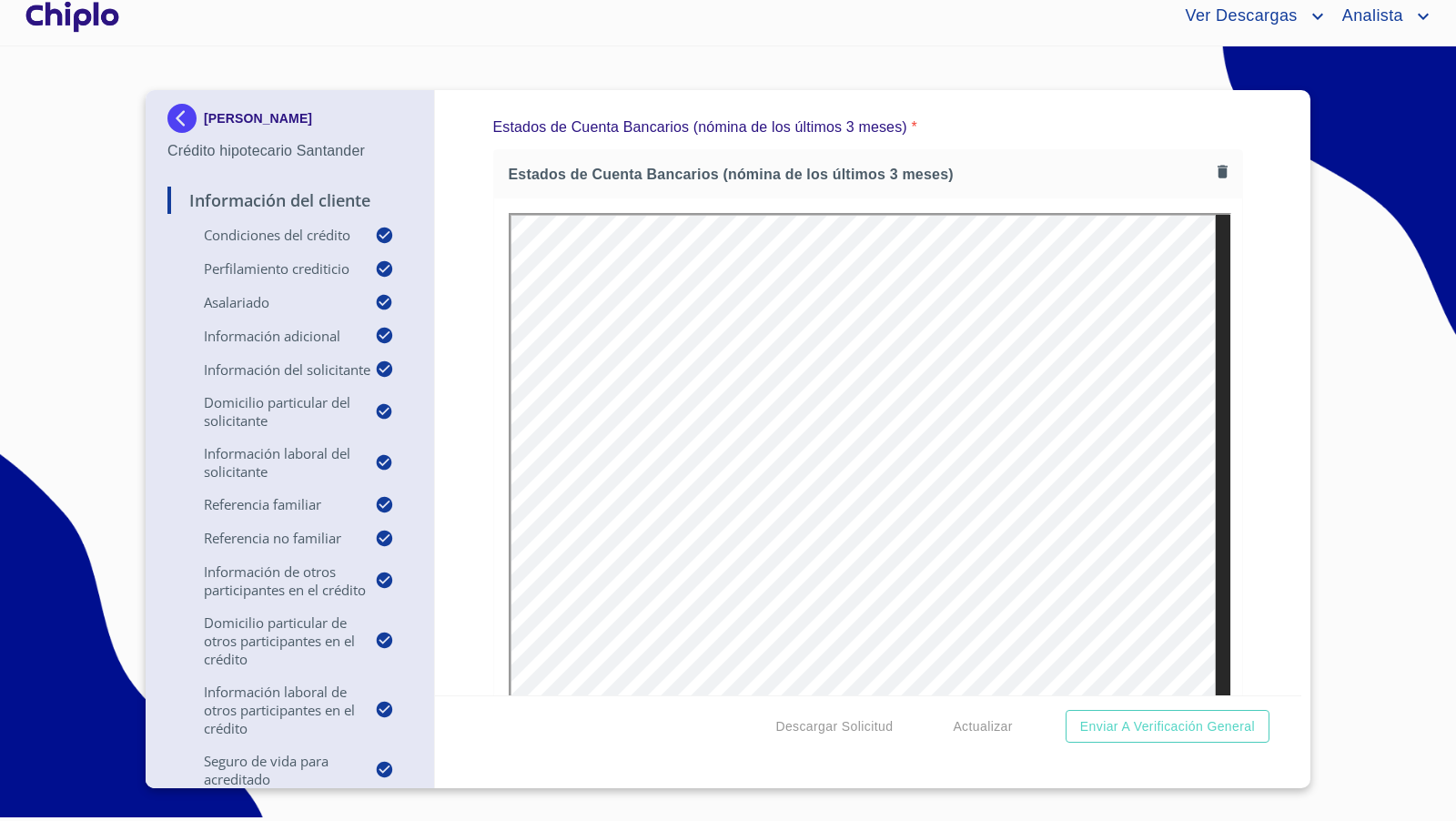
click at [1252, 544] on div "Información del Cliente Condiciones del Crédito Selecciona tu producto   * Remo…" at bounding box center [868, 393] width 867 height 605
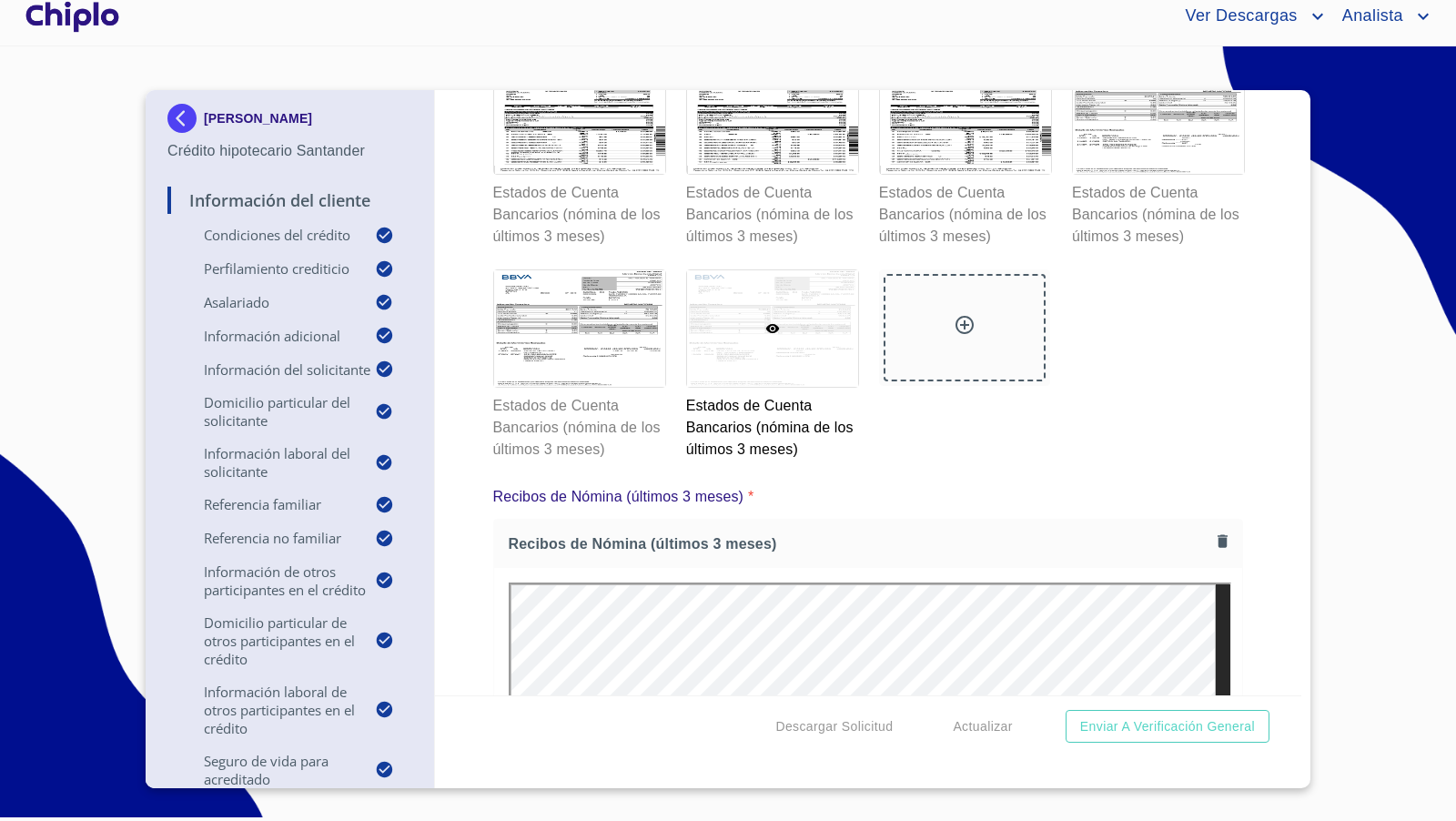
scroll to position [16695, 0]
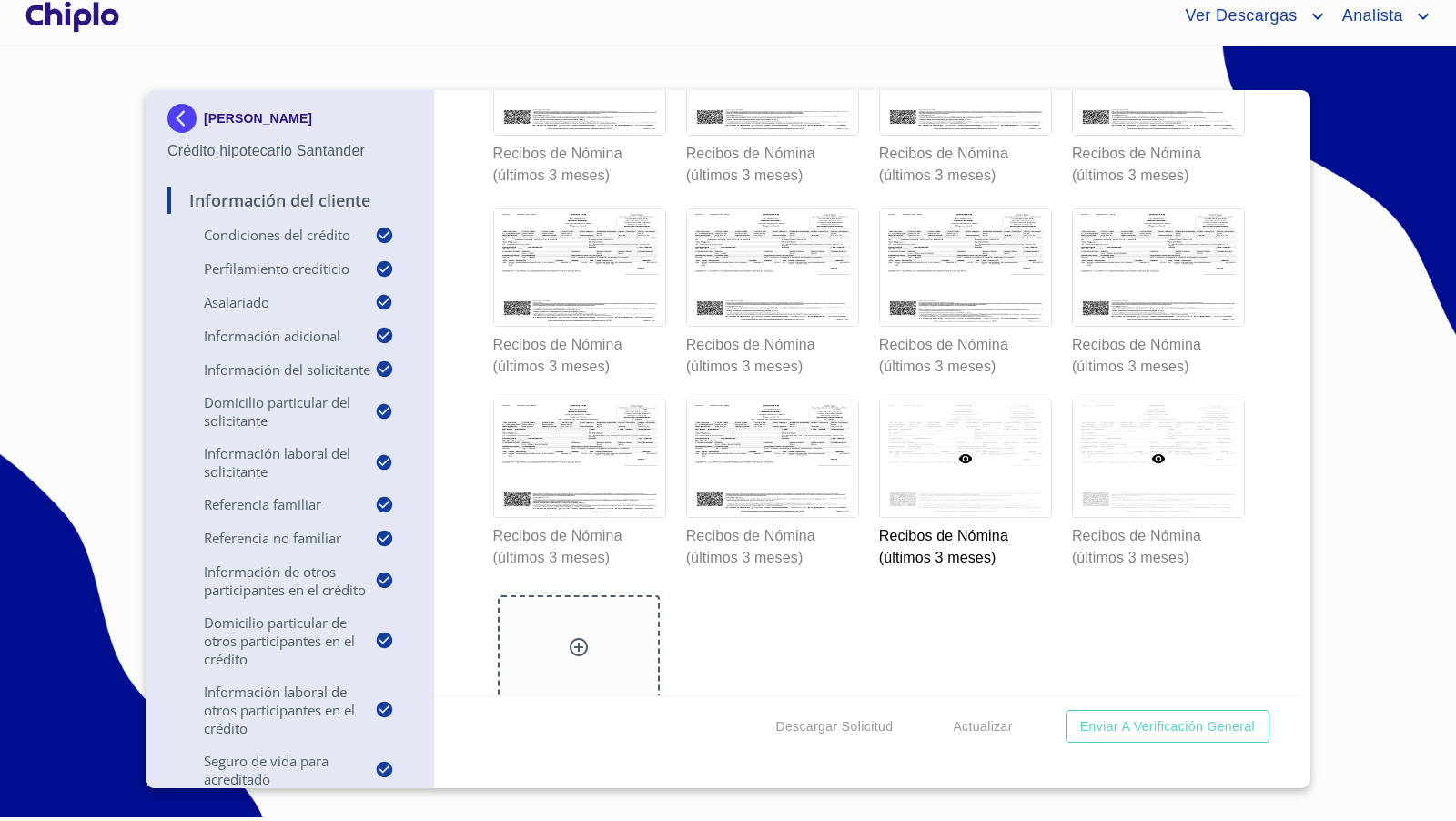
click at [1159, 443] on div at bounding box center [1158, 459] width 171 height 116
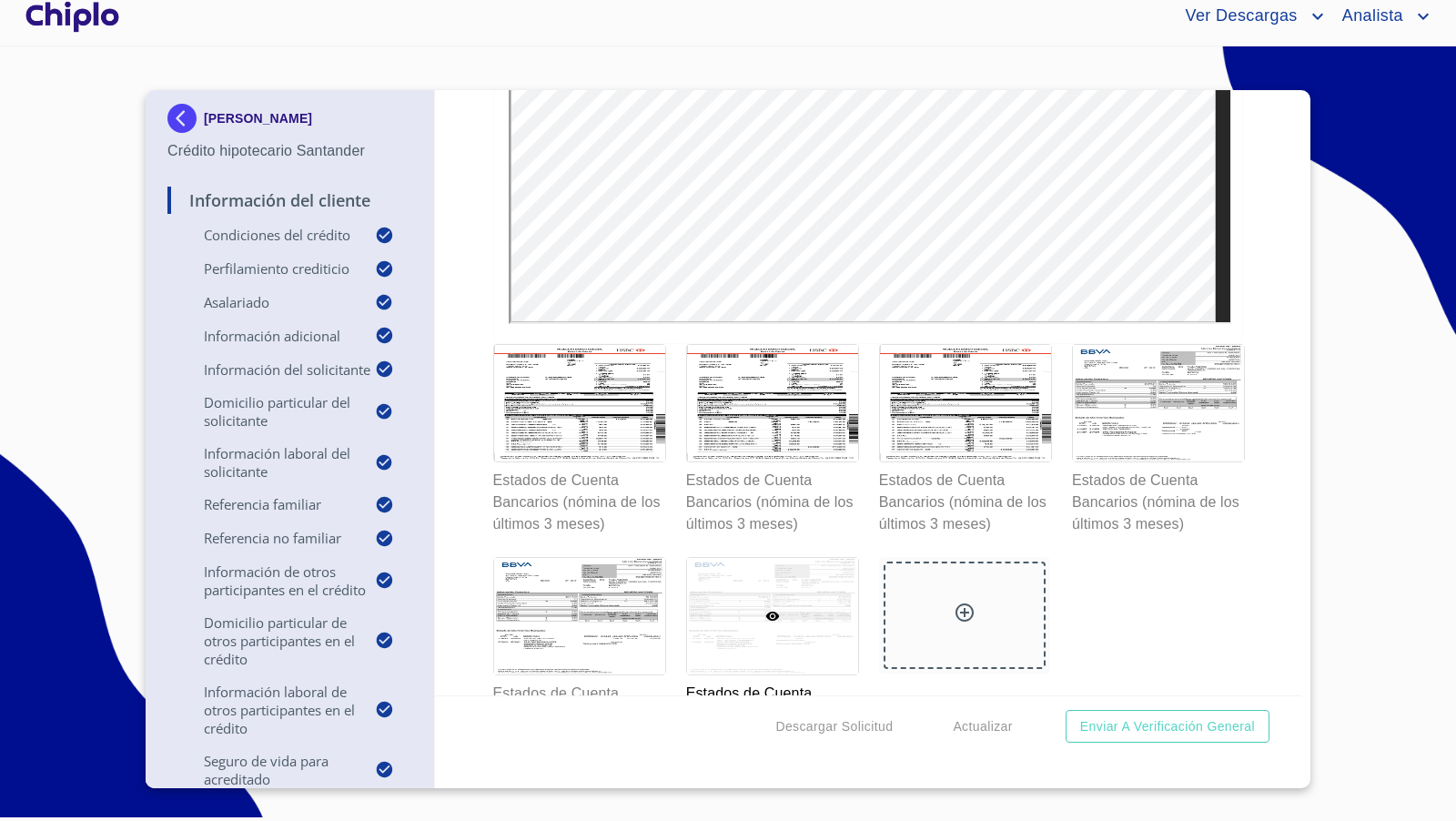
scroll to position [16406, 0]
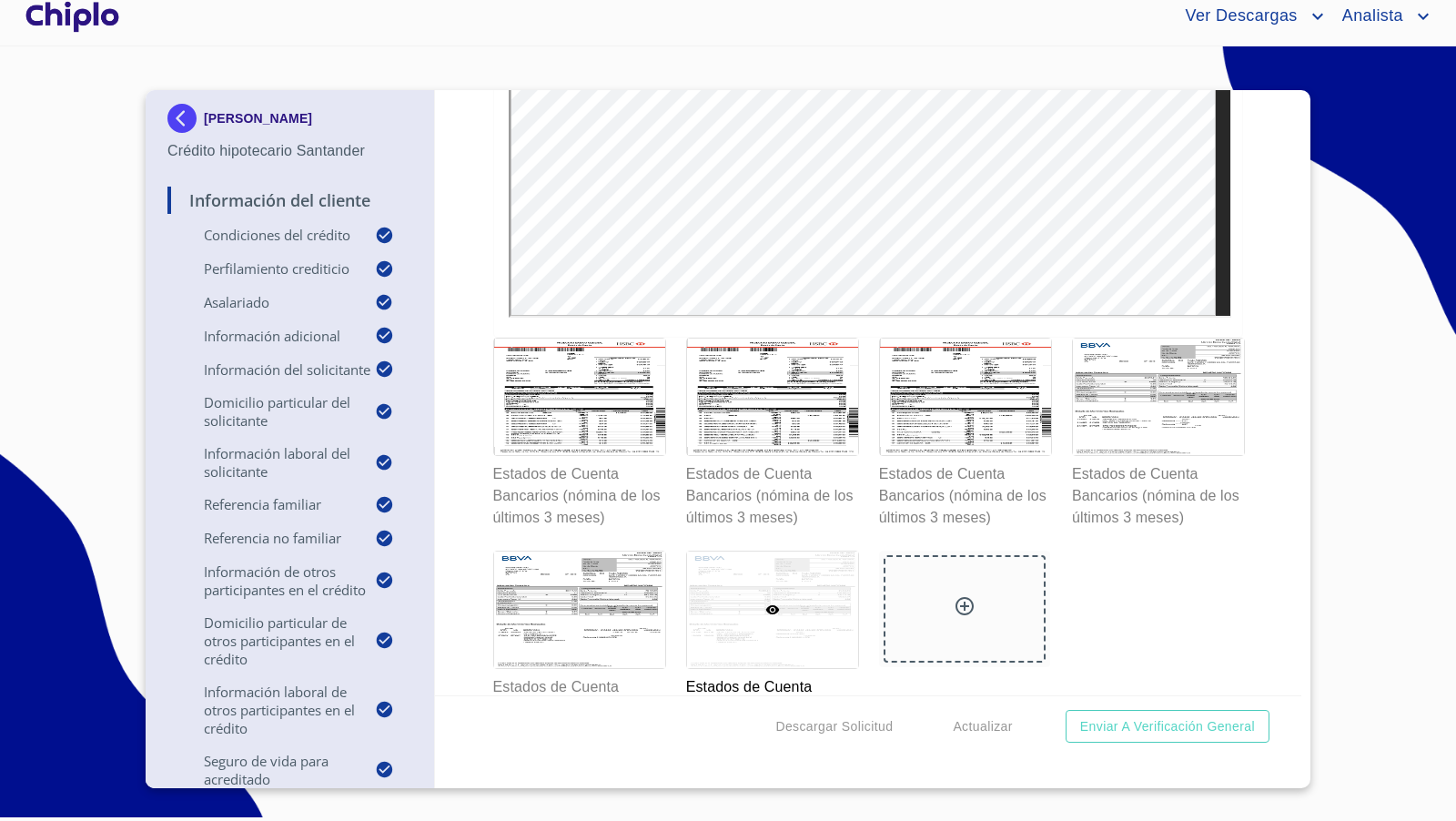
click at [833, 572] on div at bounding box center [772, 610] width 171 height 116
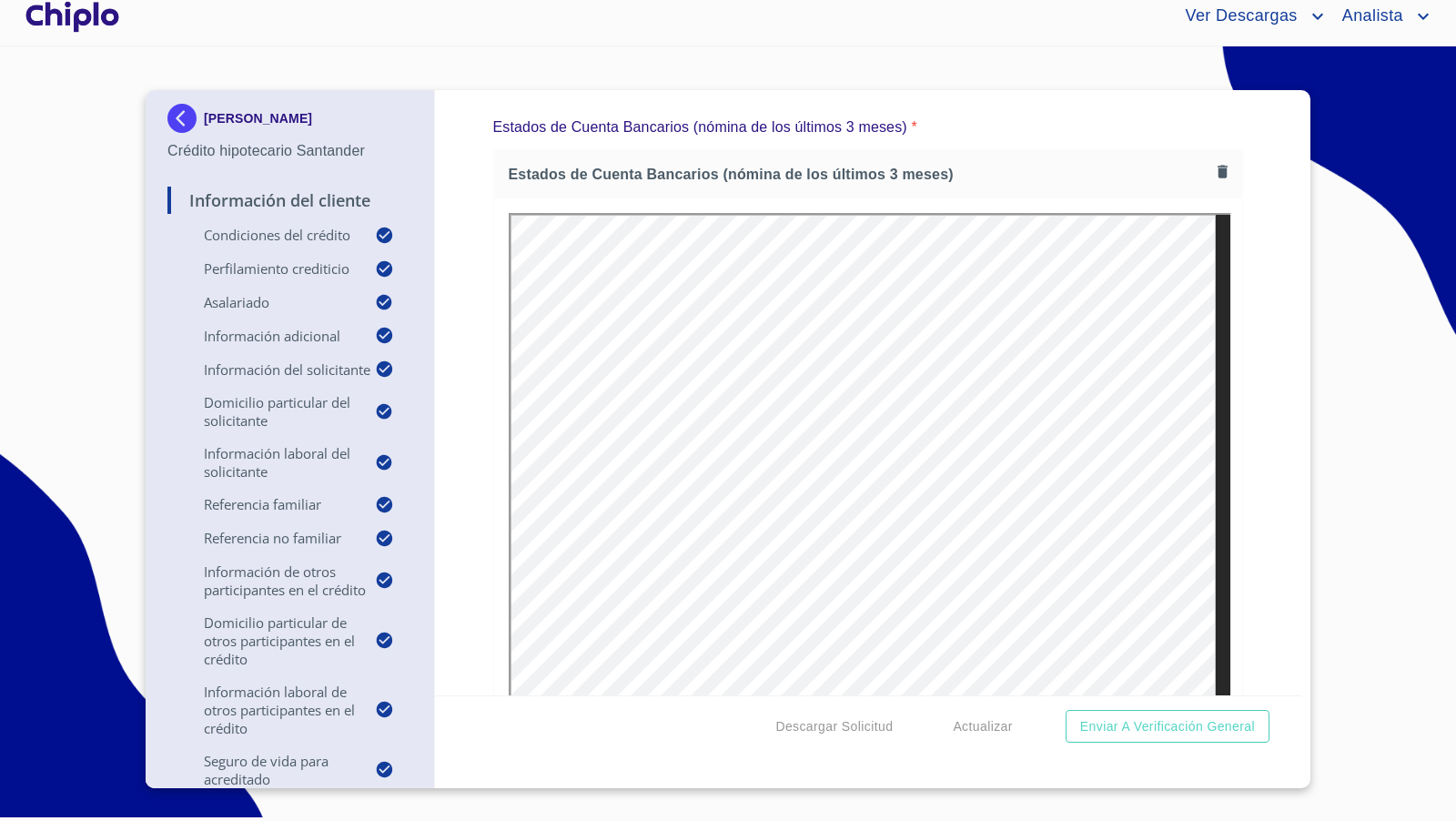
click at [1231, 519] on div "Información del Cliente Condiciones del Crédito Selecciona tu producto   * Remo…" at bounding box center [868, 393] width 867 height 605
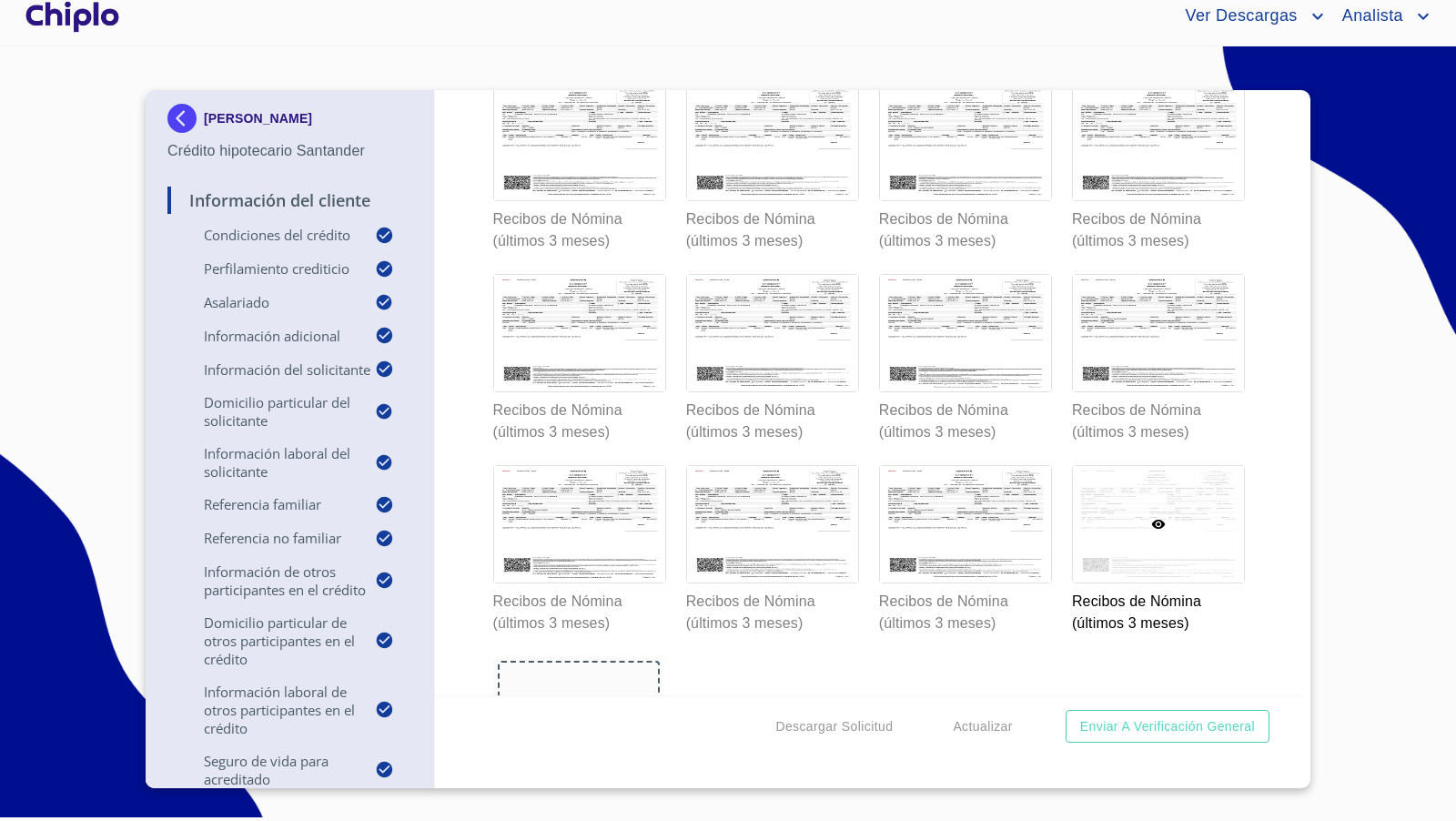
scroll to position [17696, 0]
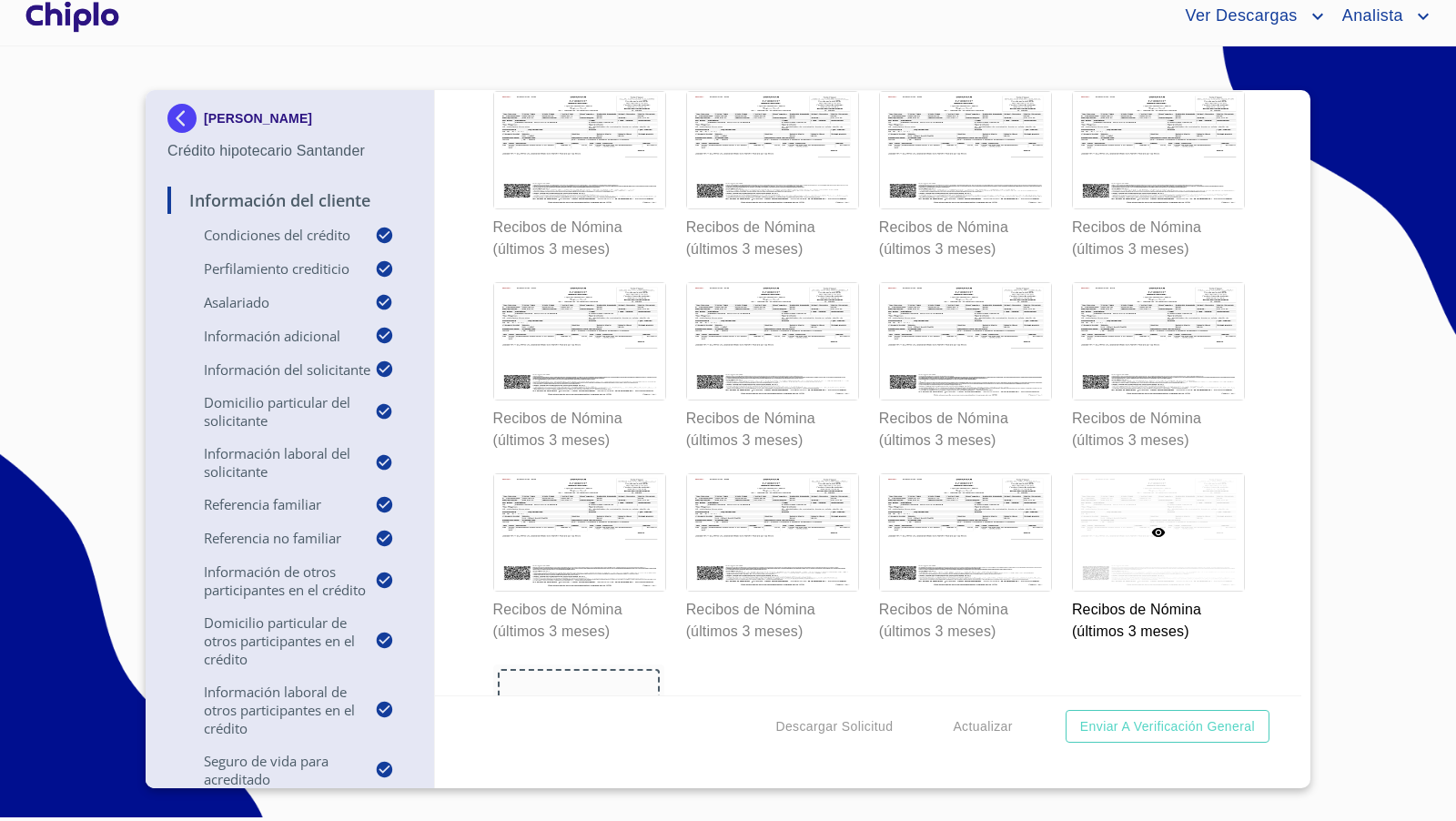
click at [1274, 452] on div "Información del Cliente Condiciones del Crédito Selecciona tu producto   * Remo…" at bounding box center [868, 393] width 867 height 605
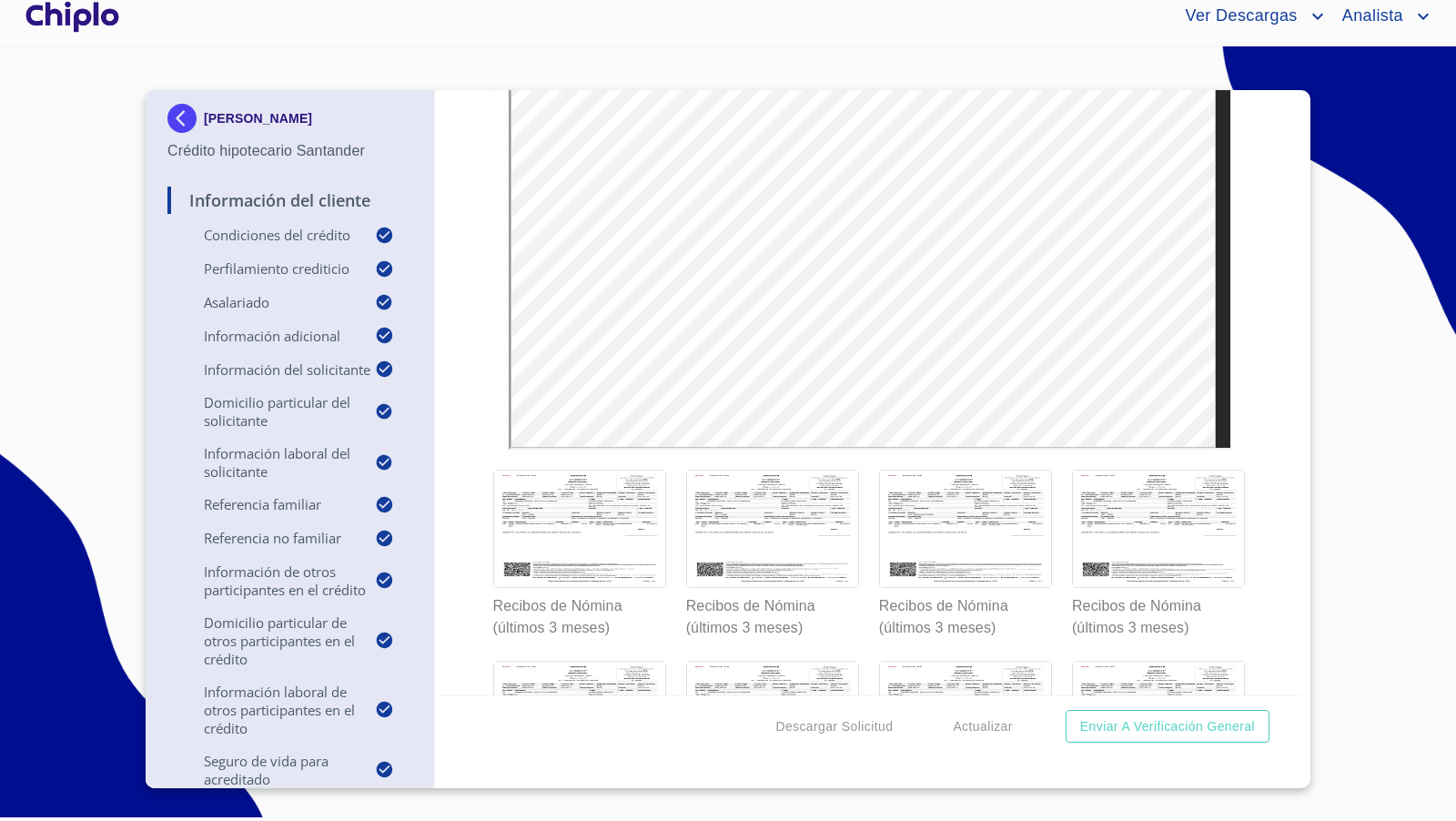
scroll to position [17306, 0]
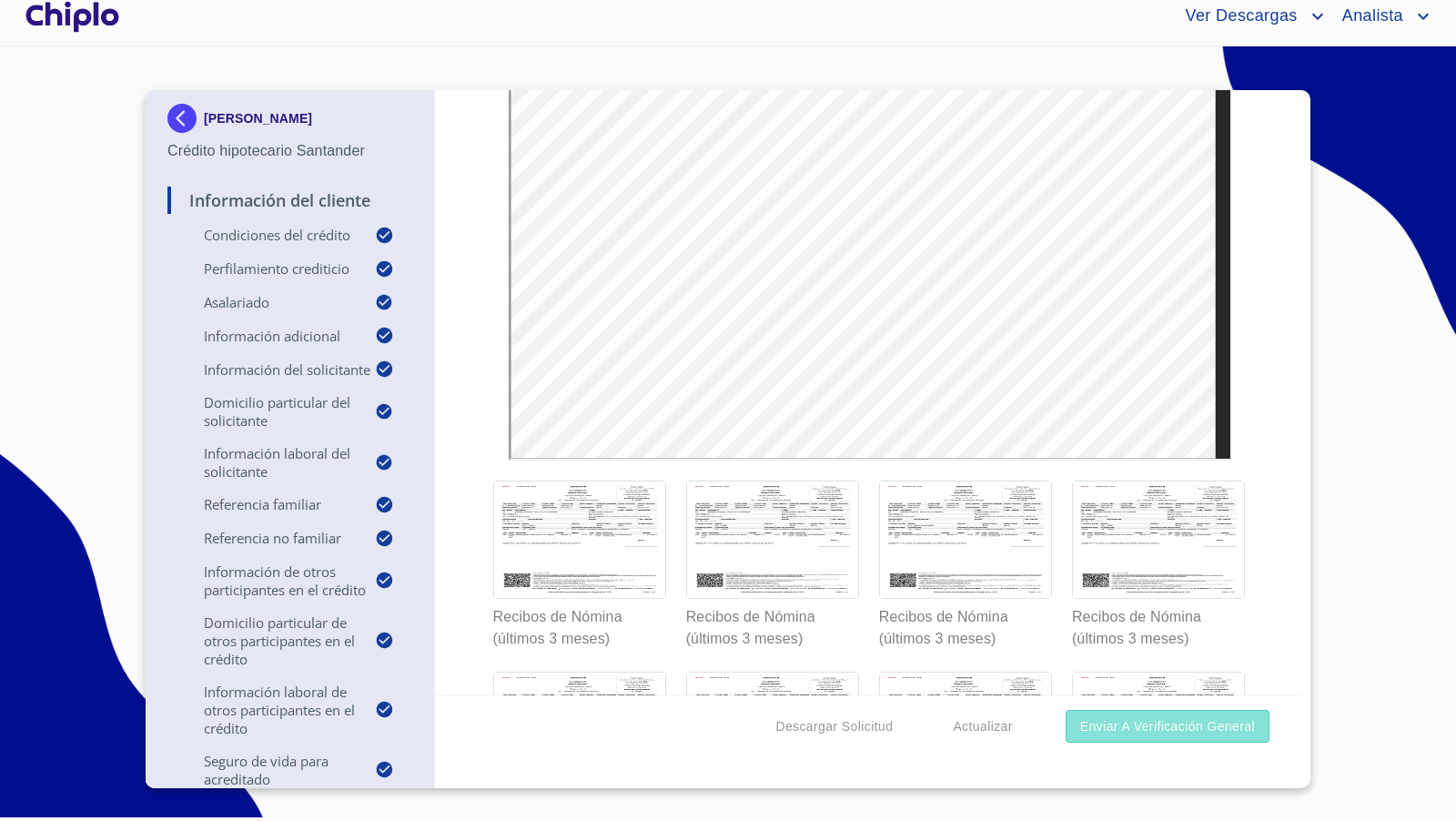
click at [1195, 725] on span "Enviar a Verificación General" at bounding box center [1168, 727] width 175 height 23
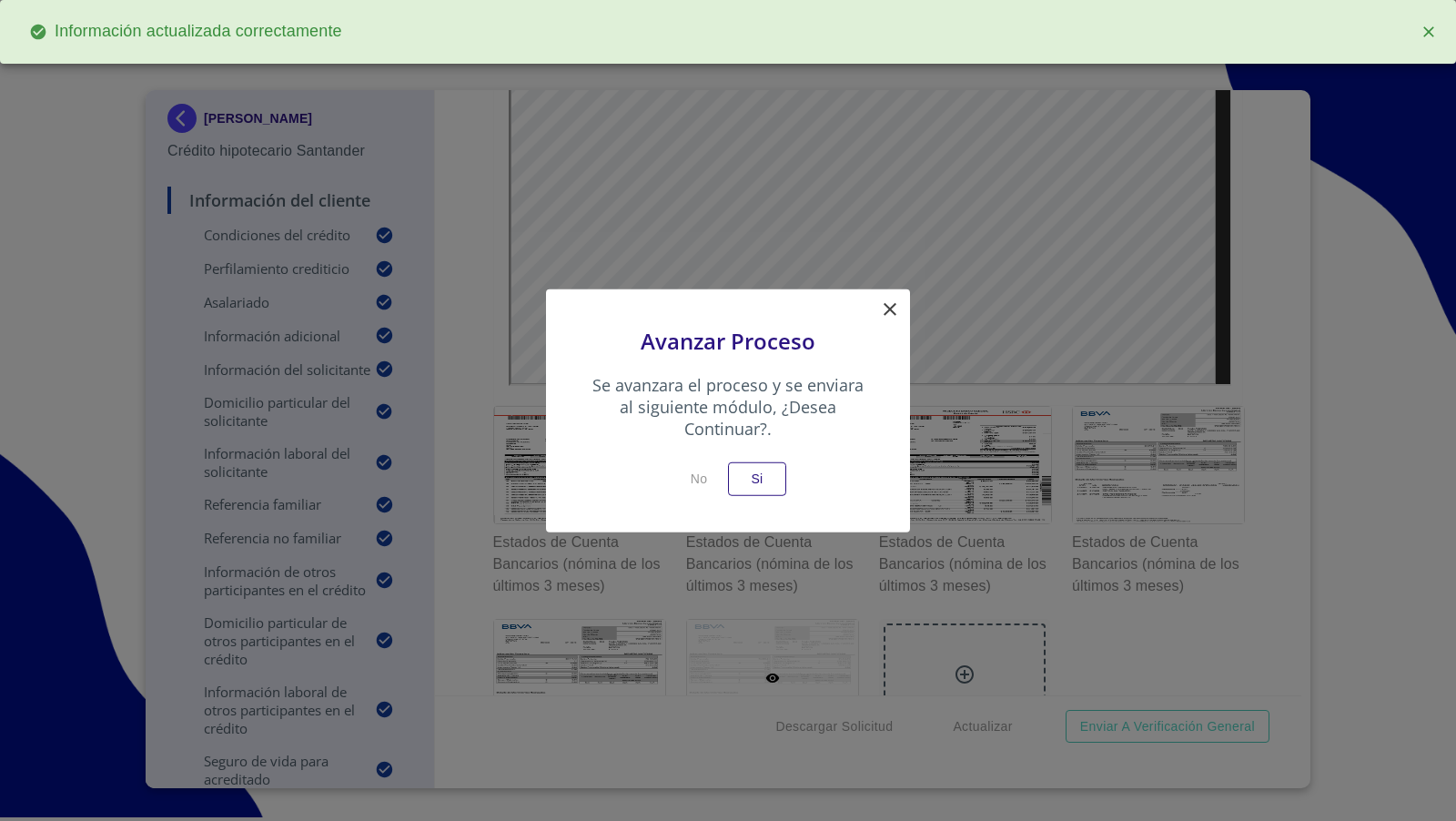
scroll to position [18266, 0]
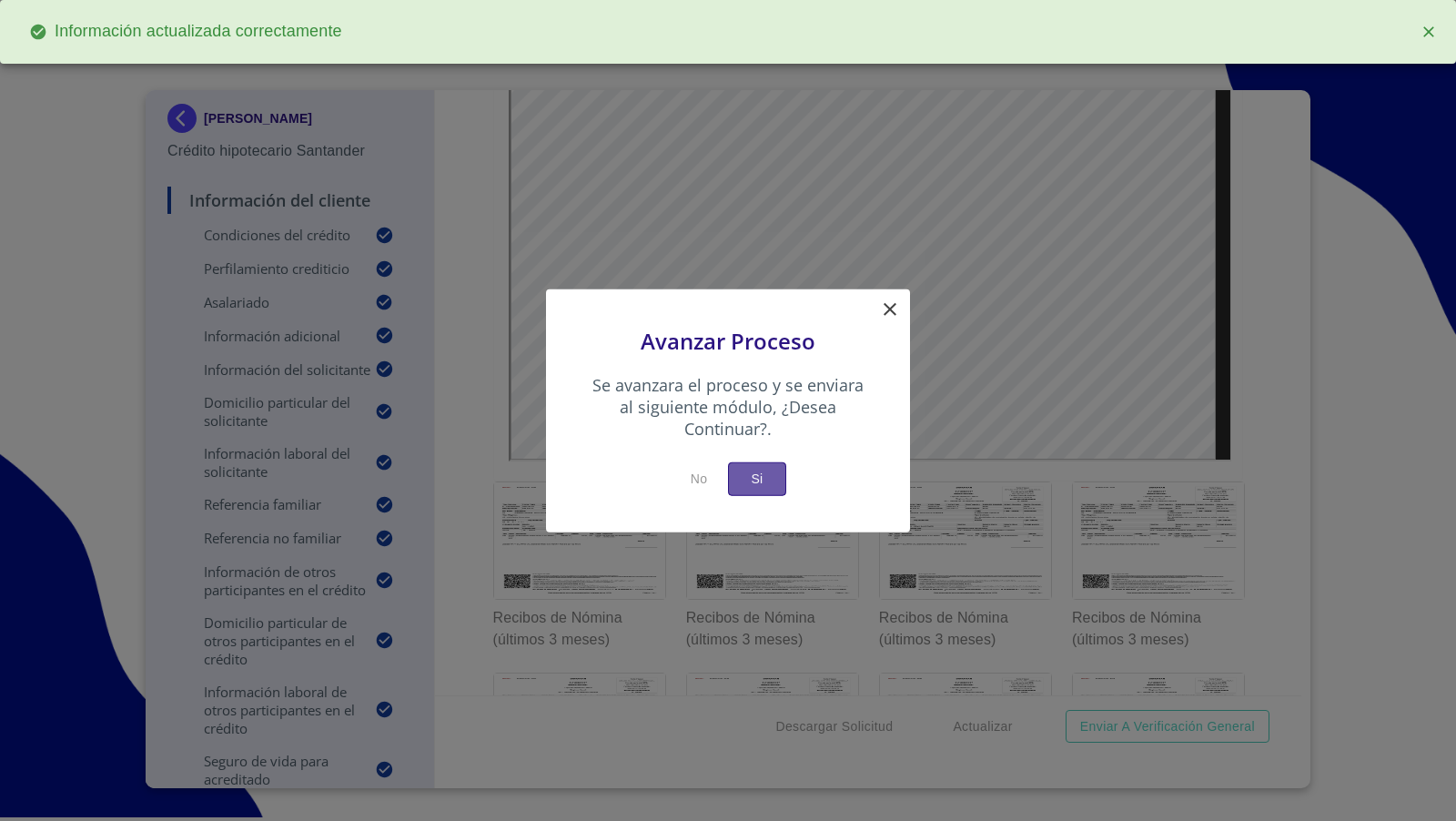
click at [771, 482] on span "Si" at bounding box center [757, 479] width 29 height 23
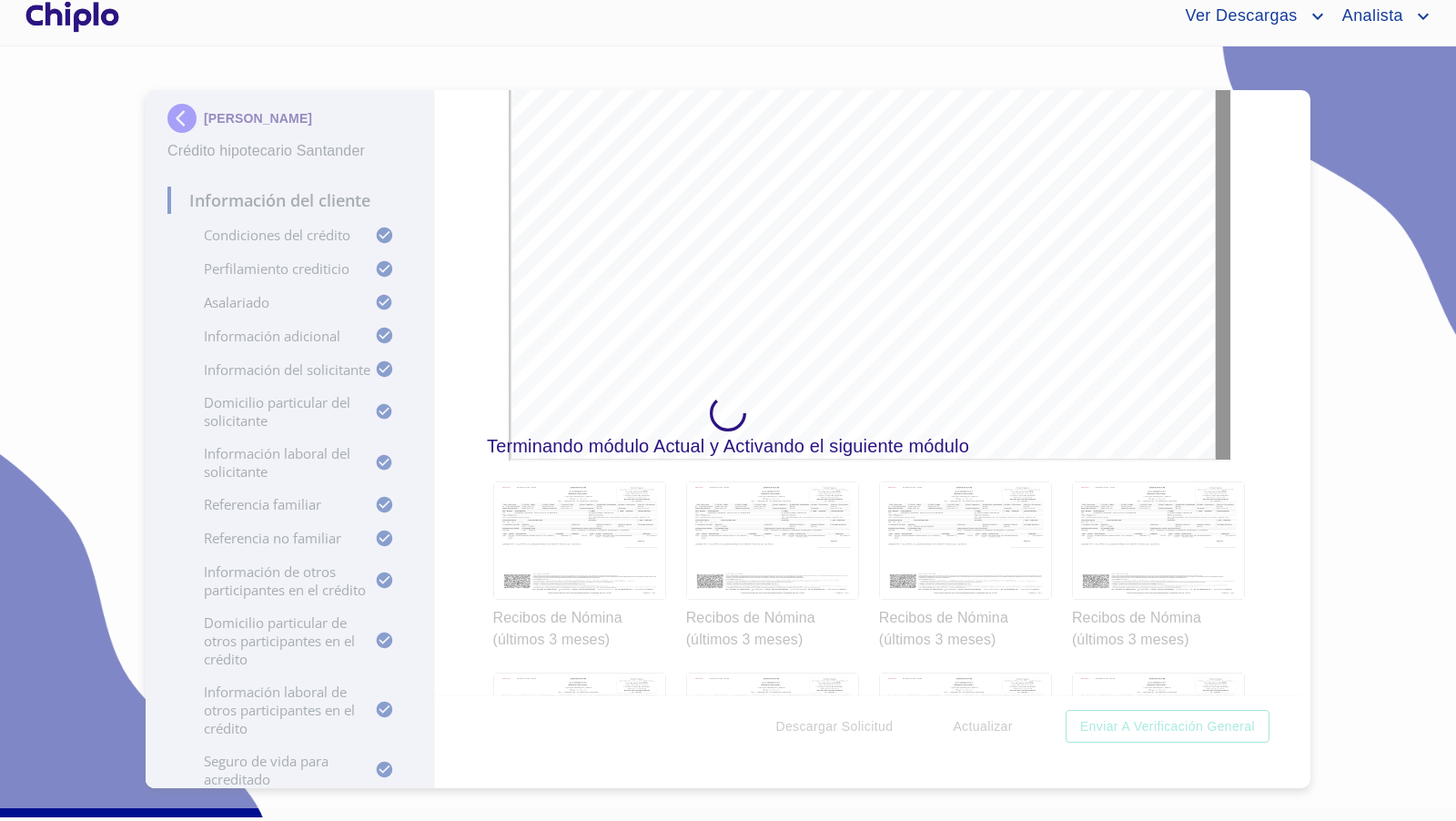
scroll to position [17306, 0]
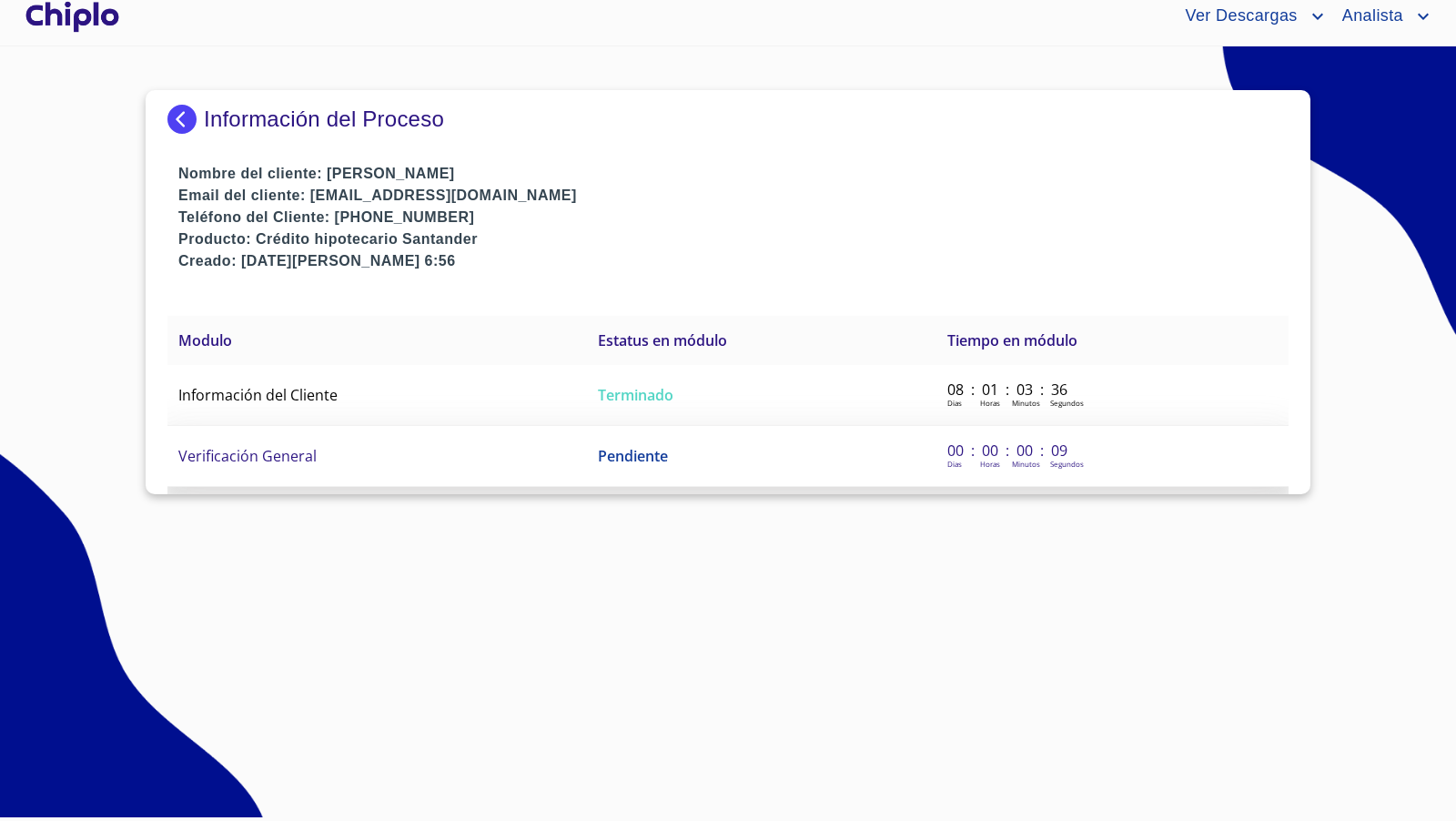
click at [314, 450] on span "Verificación General" at bounding box center [247, 456] width 138 height 20
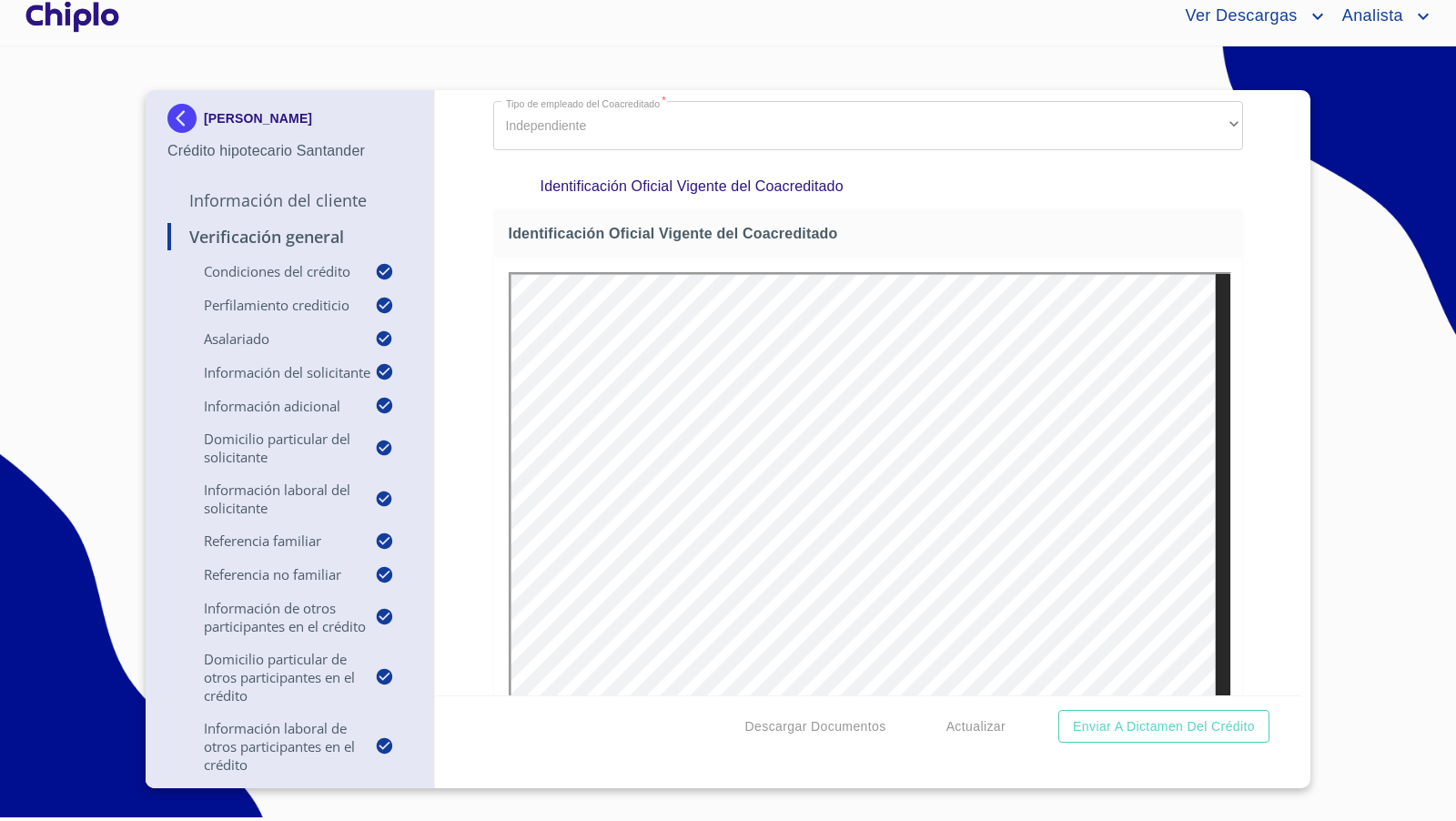
scroll to position [19358, 0]
click at [97, 20] on div at bounding box center [72, 16] width 101 height 58
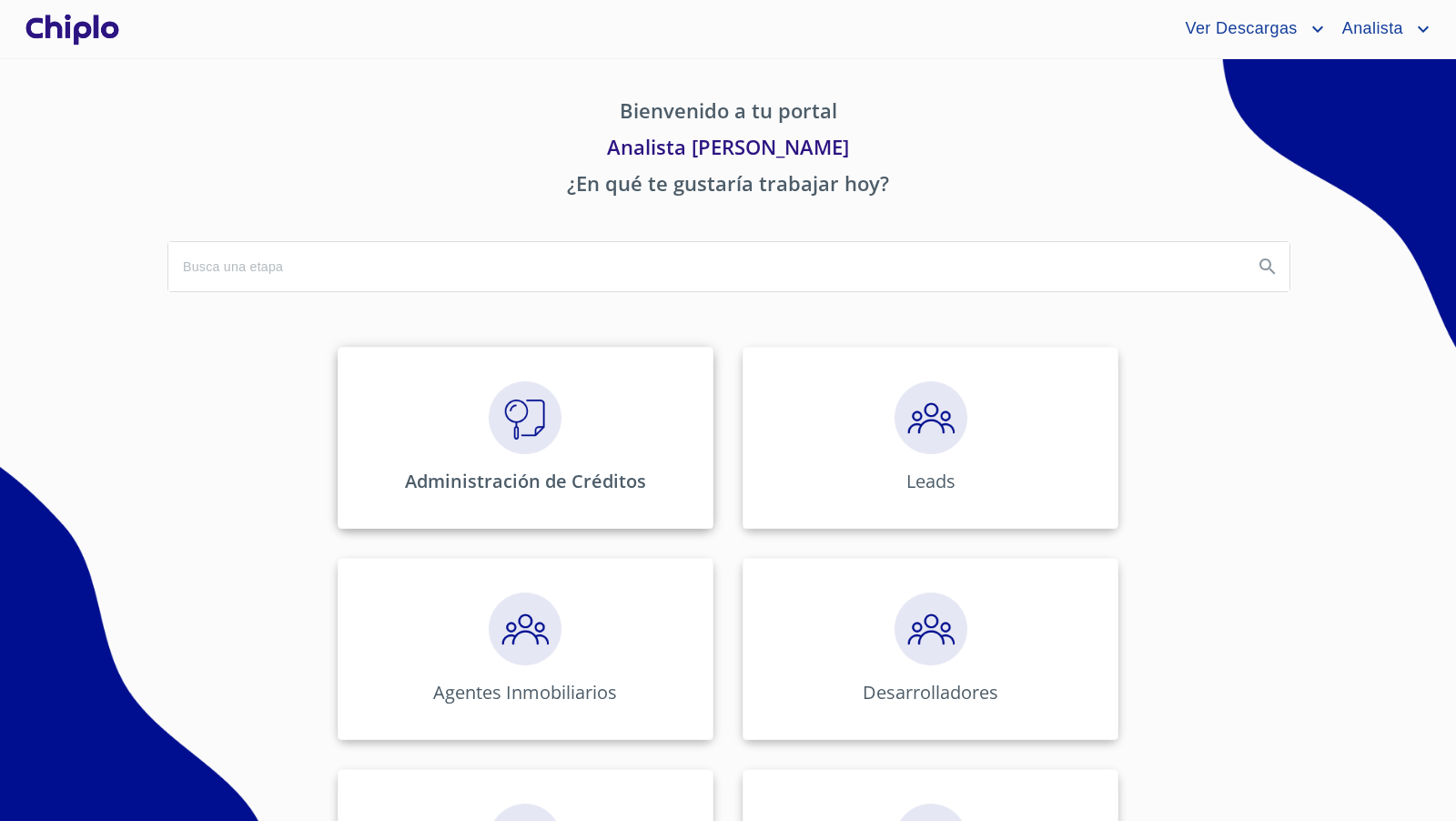
click at [537, 445] on img at bounding box center [525, 418] width 73 height 73
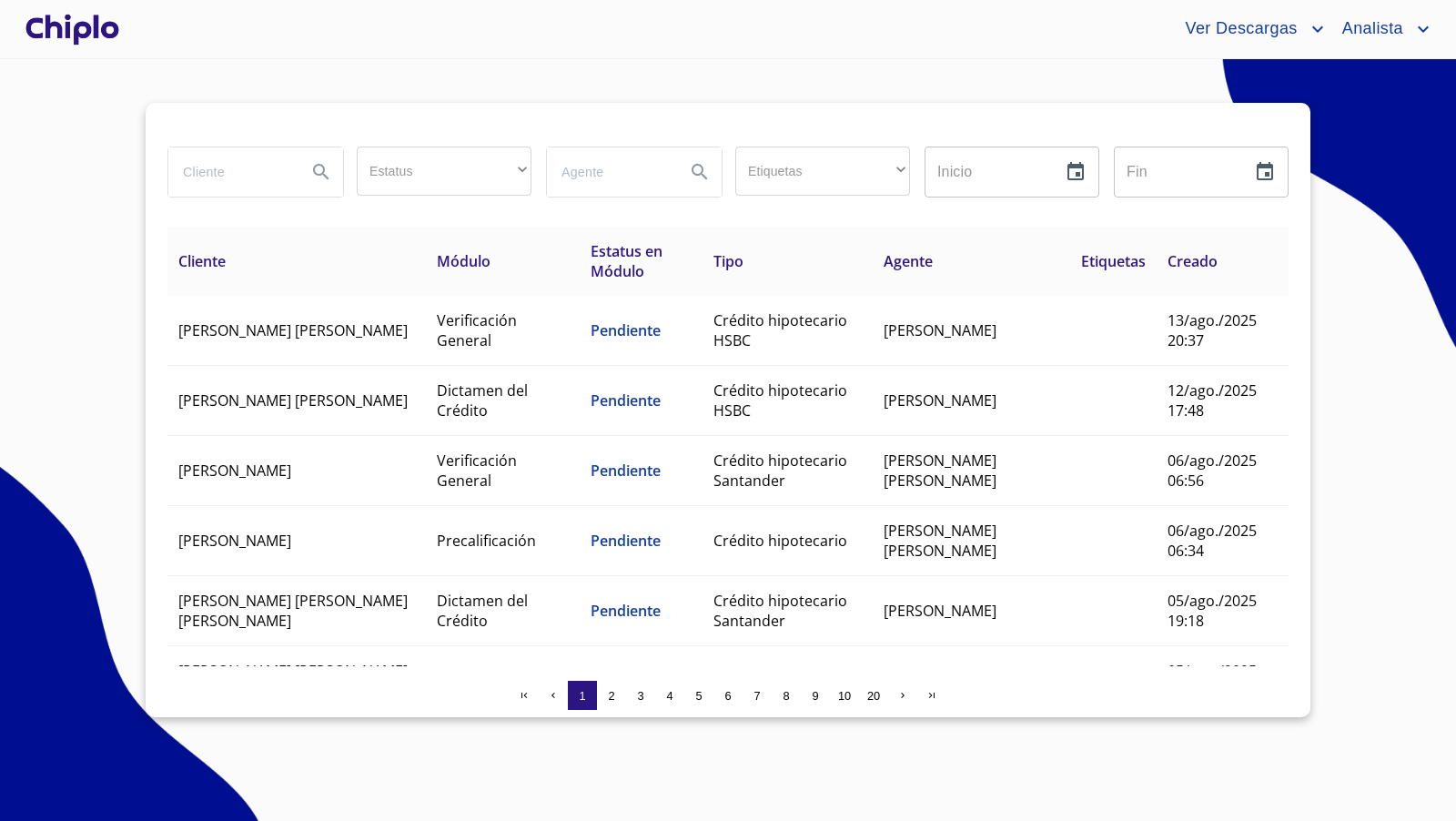
click at [227, 170] on input "search" at bounding box center [230, 172] width 124 height 49
type input "oscar"
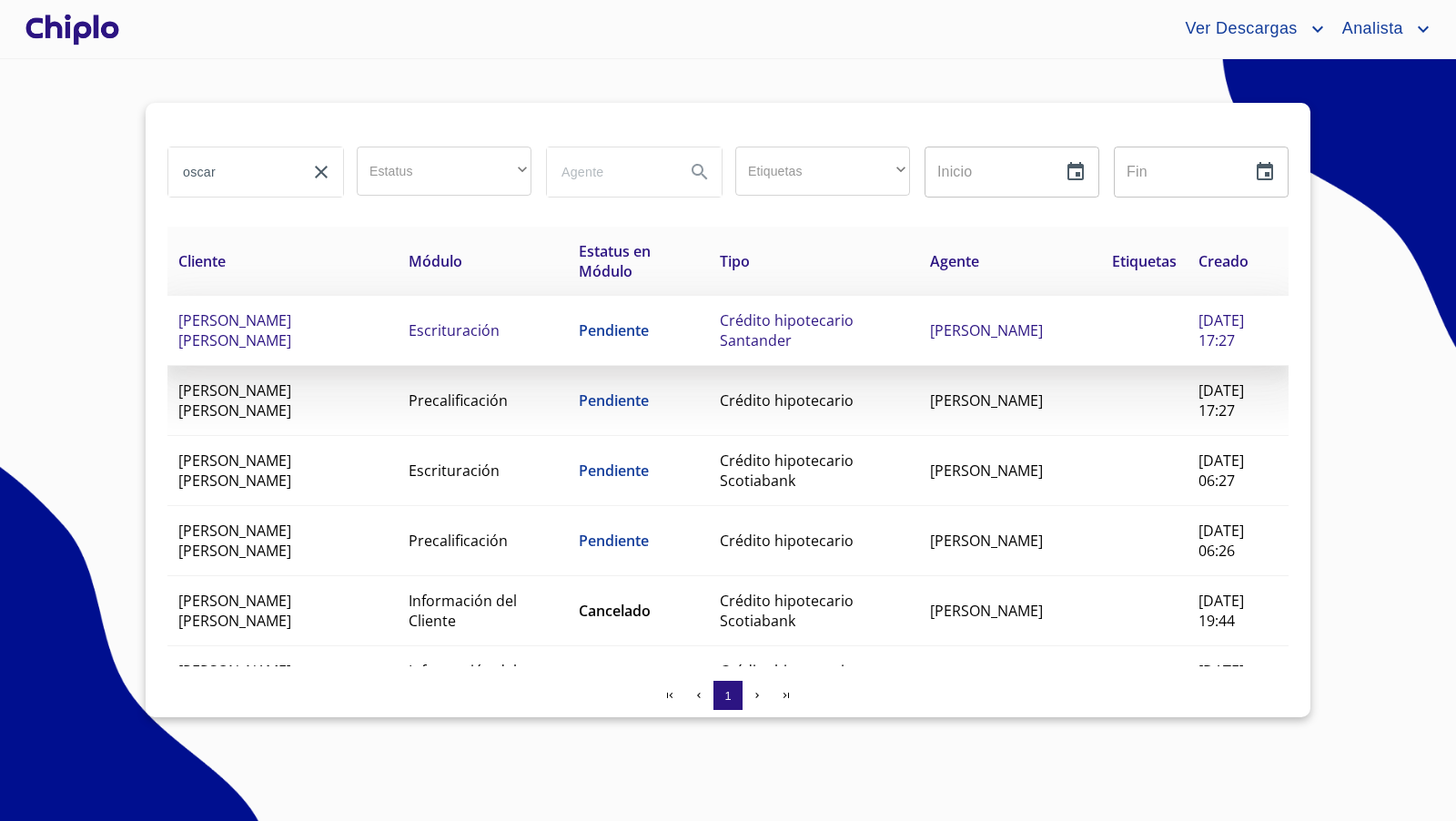
click at [291, 321] on span "OSCAR ADRIAN SAUCEDO NUÑEZ" at bounding box center [235, 330] width 113 height 40
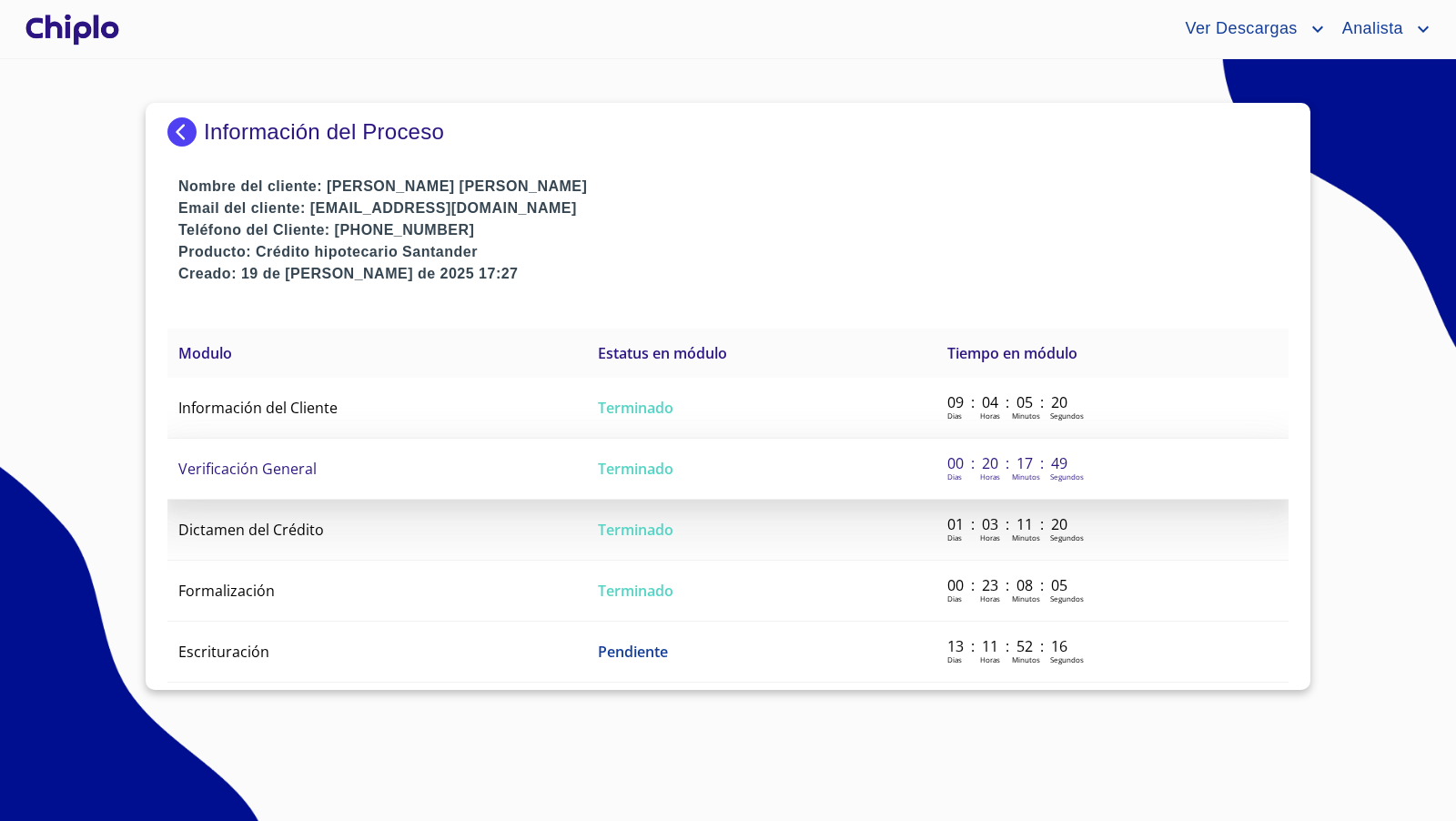
click at [283, 469] on span "Verificación General" at bounding box center [247, 468] width 138 height 20
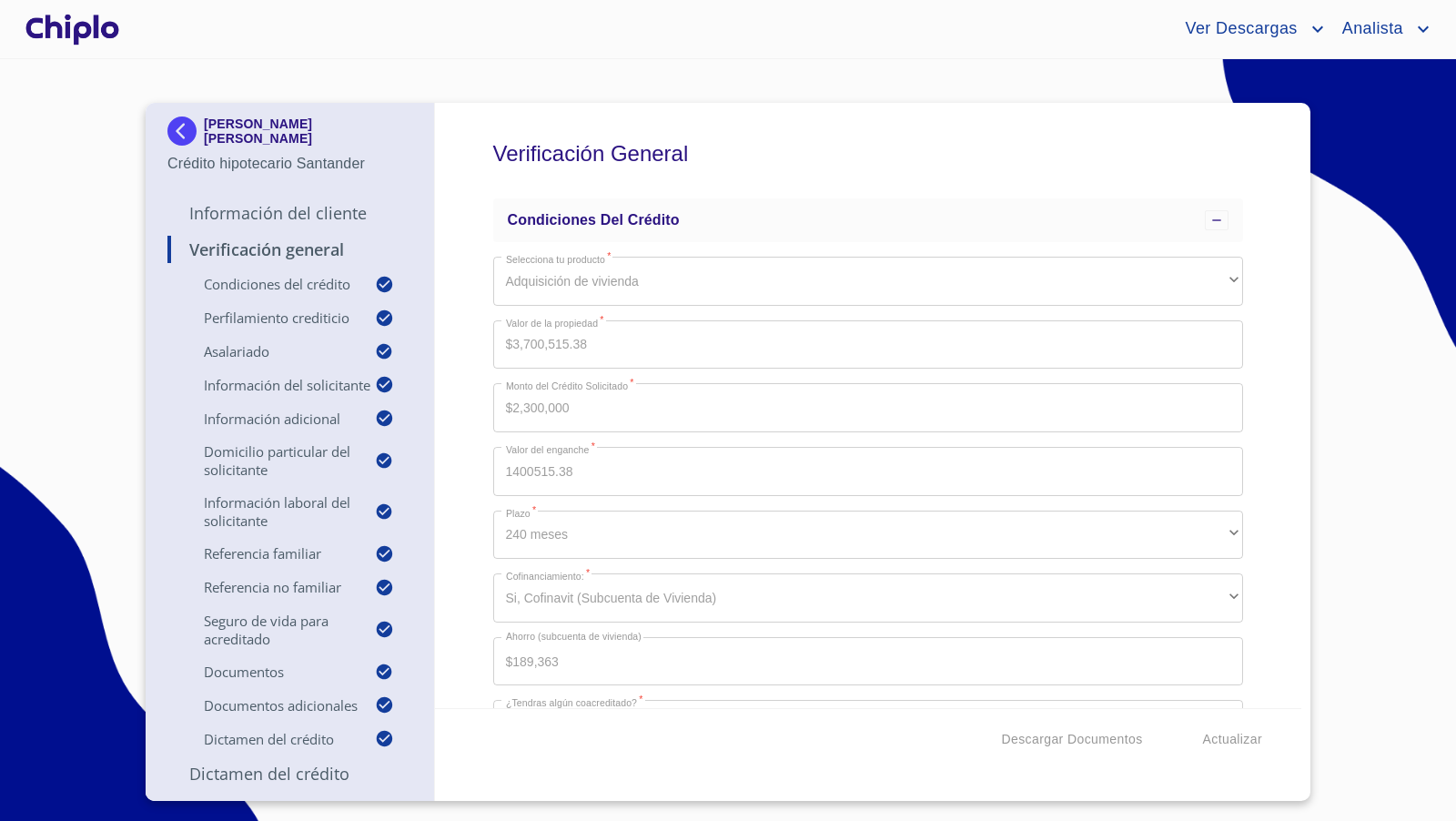
click at [1249, 411] on div "Verificación General Condiciones del Crédito Selecciona tu producto   * Adquisi…" at bounding box center [868, 405] width 867 height 605
